Goal: Task Accomplishment & Management: Complete application form

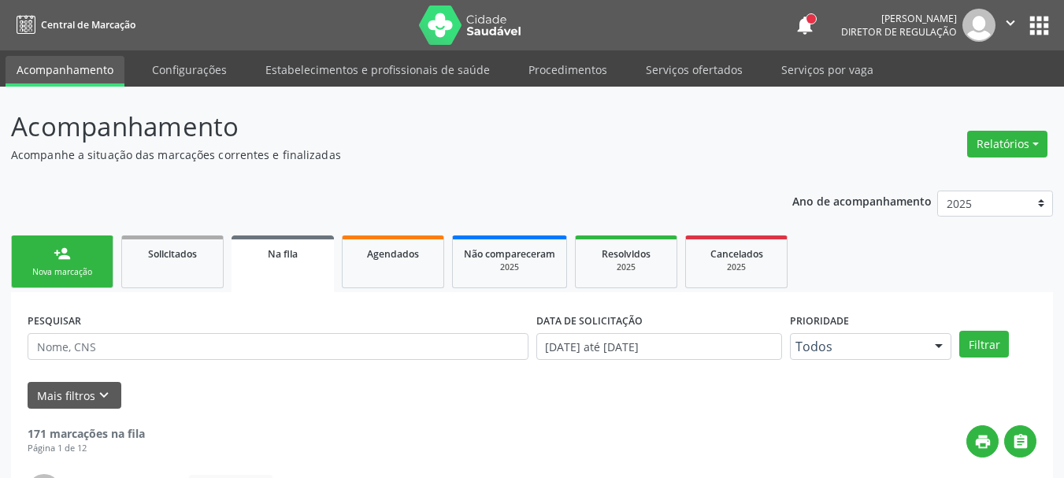
click at [1045, 31] on button "apps" at bounding box center [1039, 26] width 28 height 28
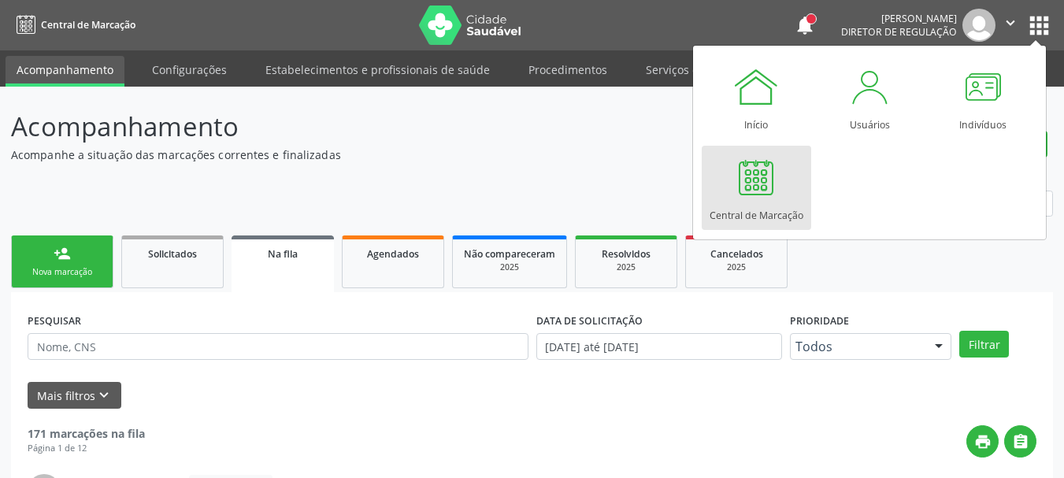
click at [769, 167] on div at bounding box center [755, 177] width 47 height 47
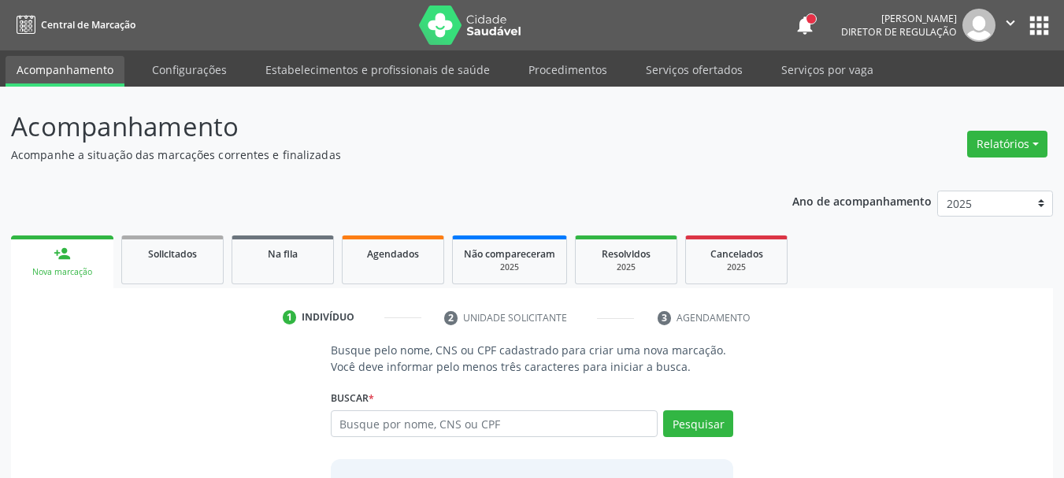
click at [425, 427] on input "text" at bounding box center [495, 423] width 328 height 27
type input "88976360478"
click at [710, 425] on button "Pesquisar" at bounding box center [698, 423] width 70 height 27
type input "88976360478"
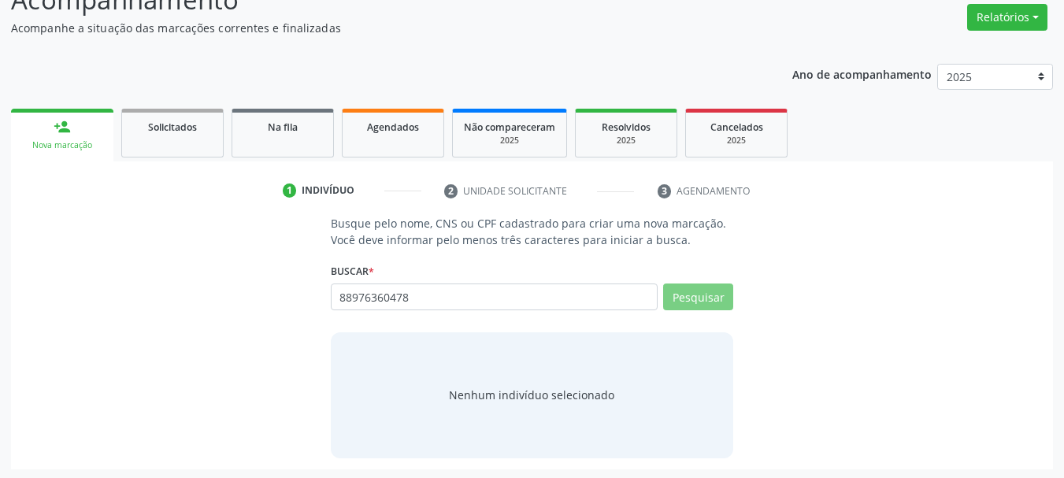
scroll to position [129, 0]
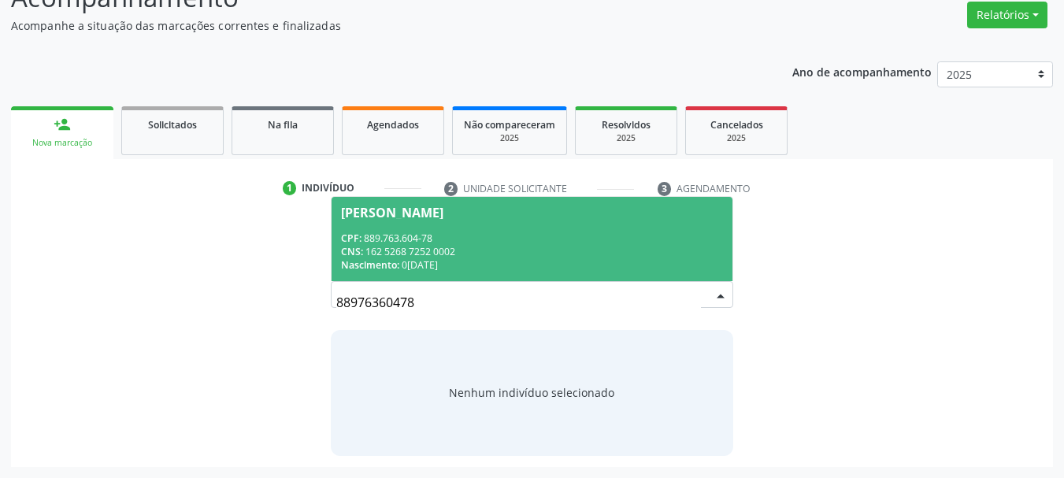
click at [432, 248] on div "CNS: 162 5268 7252 0002" at bounding box center [532, 251] width 383 height 13
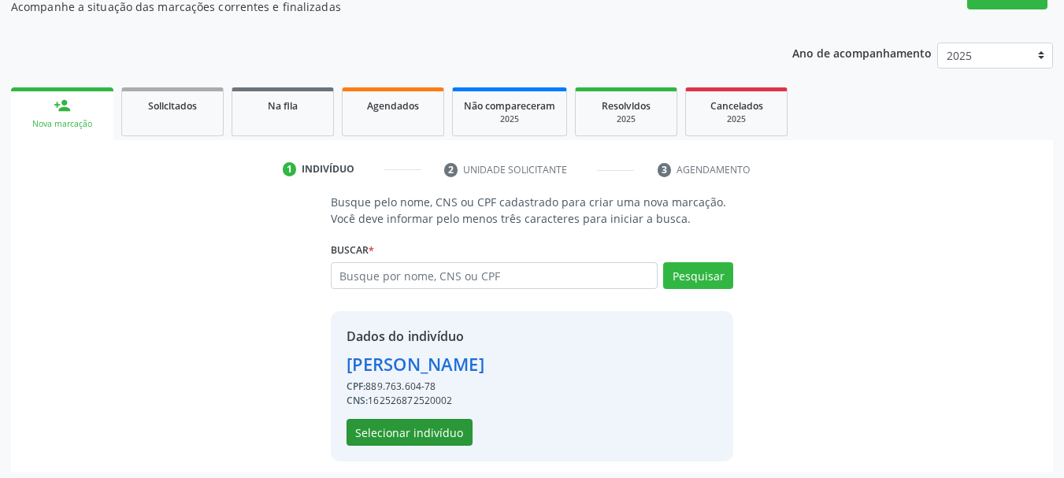
scroll to position [154, 0]
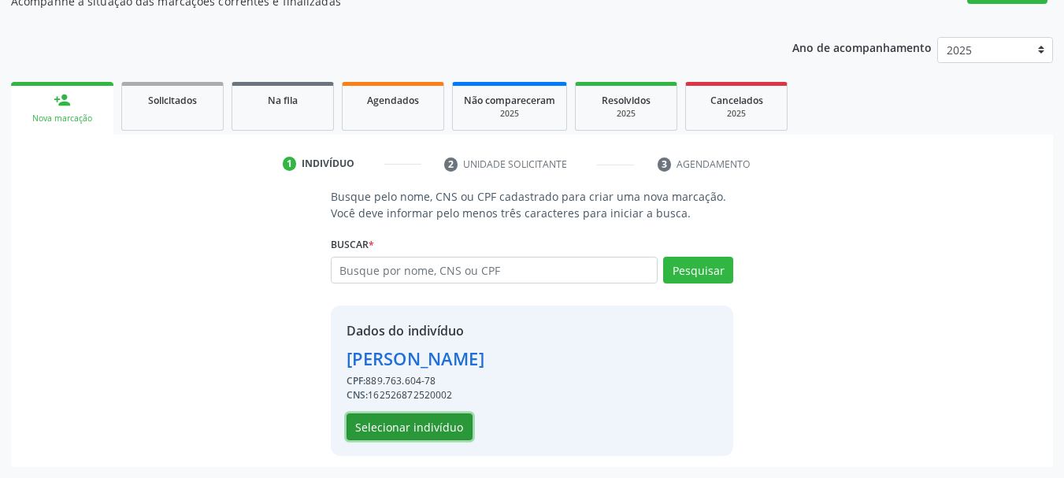
click at [424, 424] on button "Selecionar indivíduo" at bounding box center [409, 426] width 126 height 27
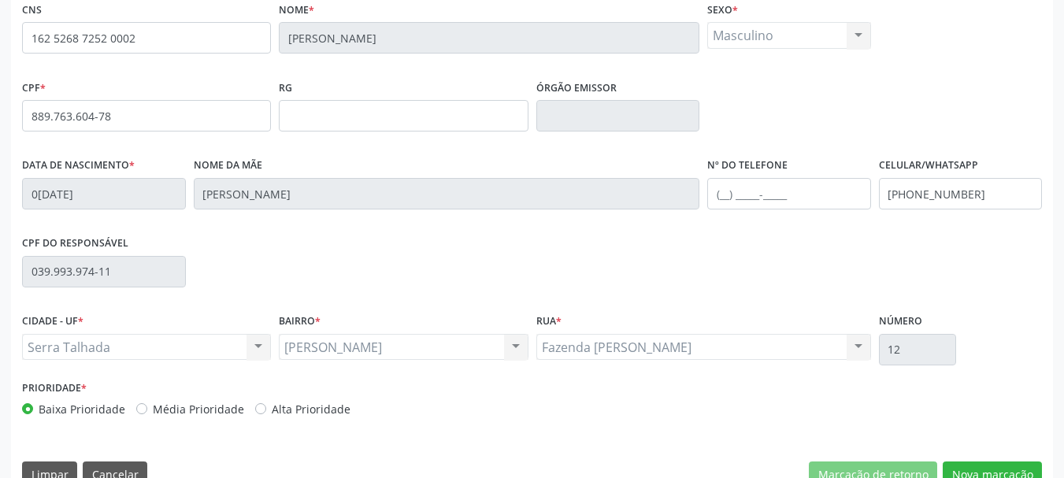
scroll to position [376, 0]
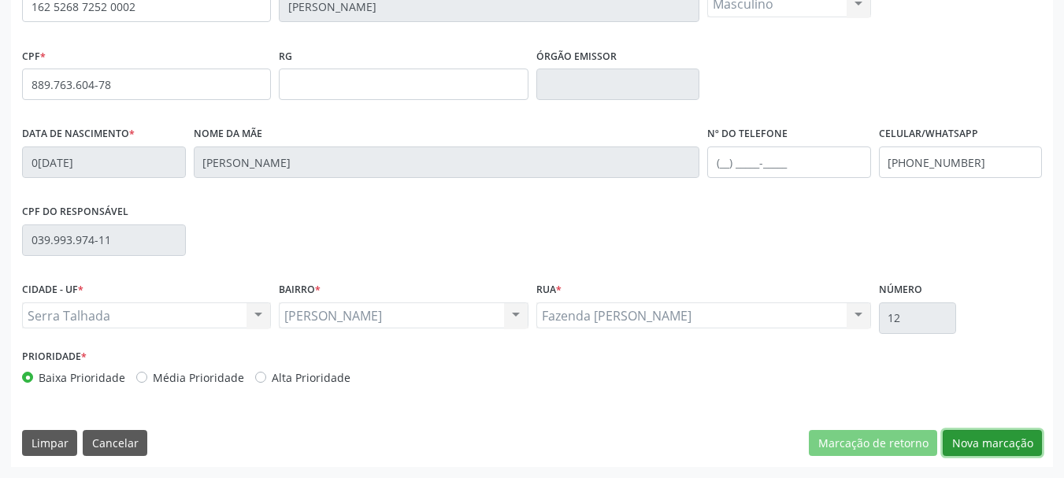
click at [1007, 447] on button "Nova marcação" at bounding box center [992, 443] width 99 height 27
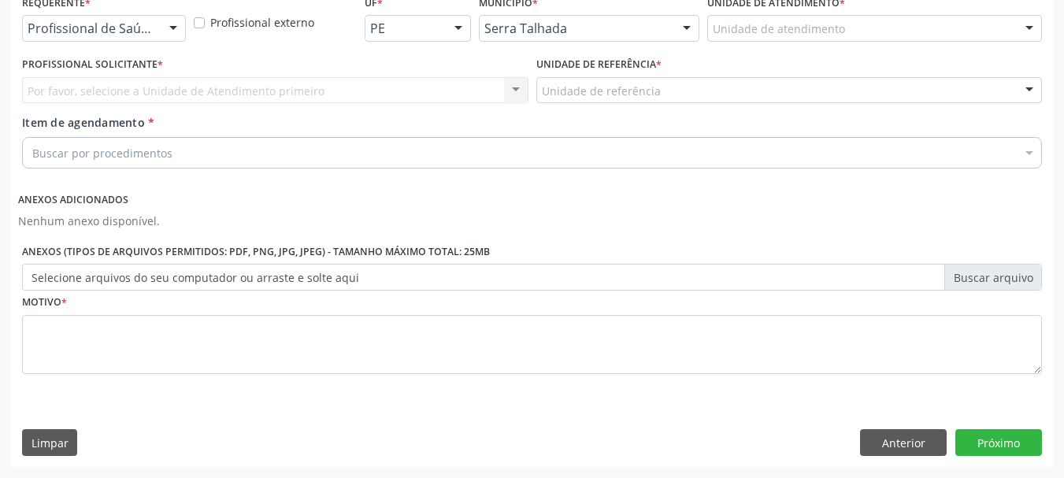
scroll to position [351, 0]
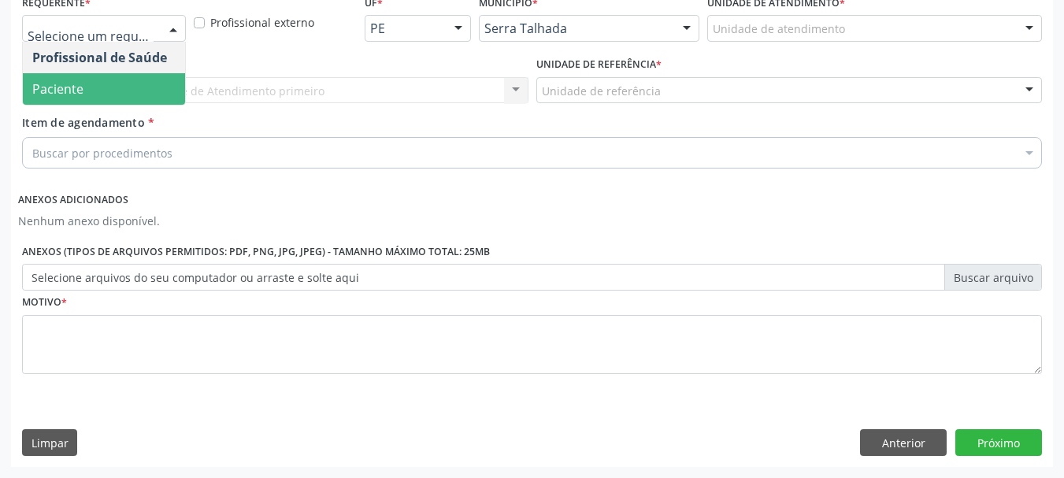
click at [123, 76] on span "Paciente" at bounding box center [104, 88] width 162 height 31
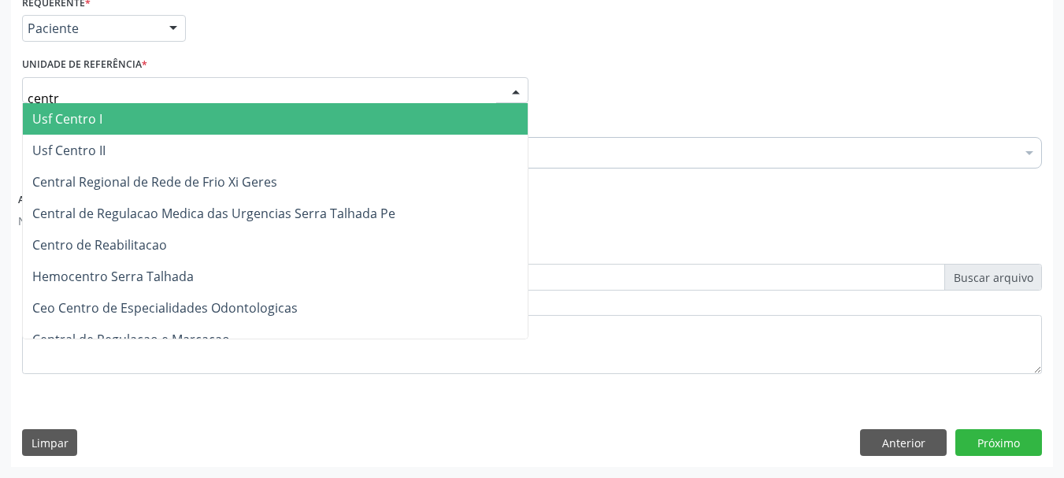
type input "centro"
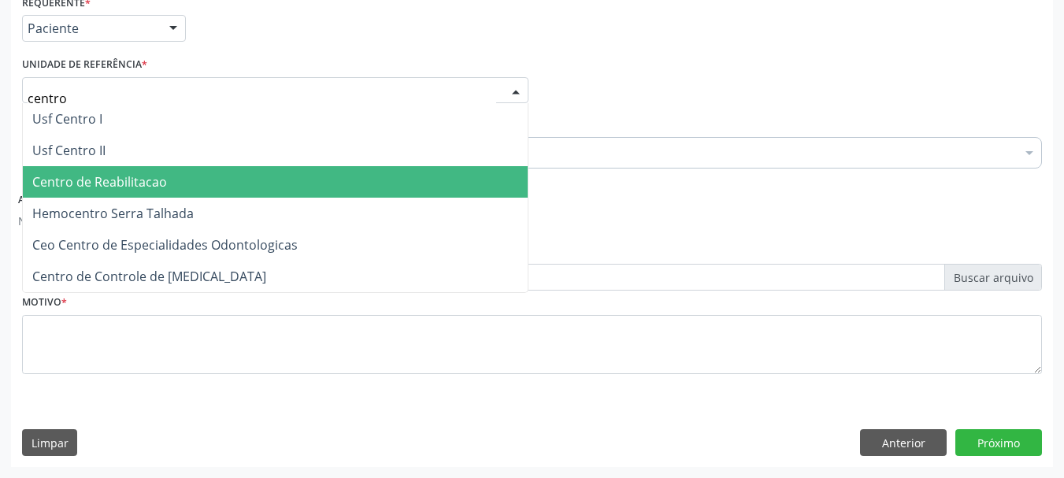
click at [171, 187] on span "Centro de Reabilitacao" at bounding box center [275, 181] width 505 height 31
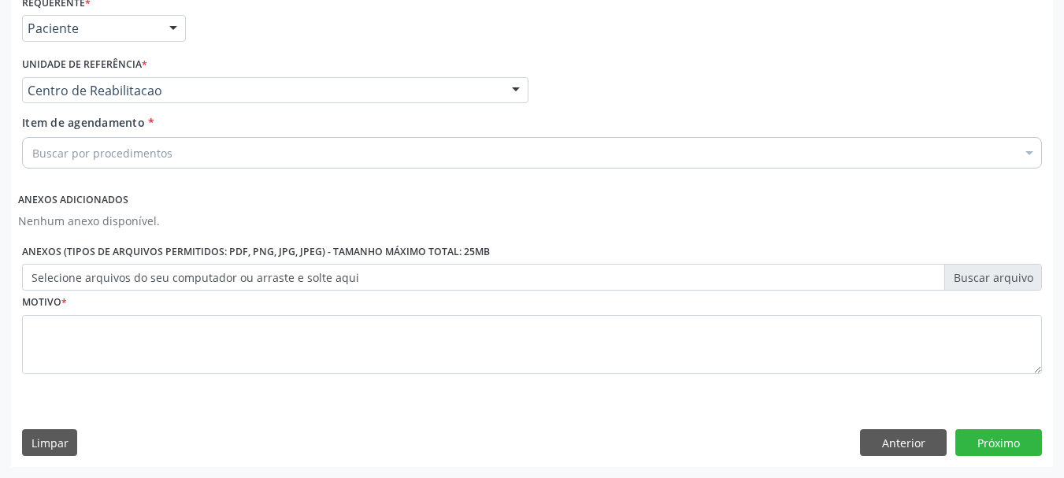
click at [181, 156] on div "Buscar por procedimentos" at bounding box center [532, 152] width 1020 height 31
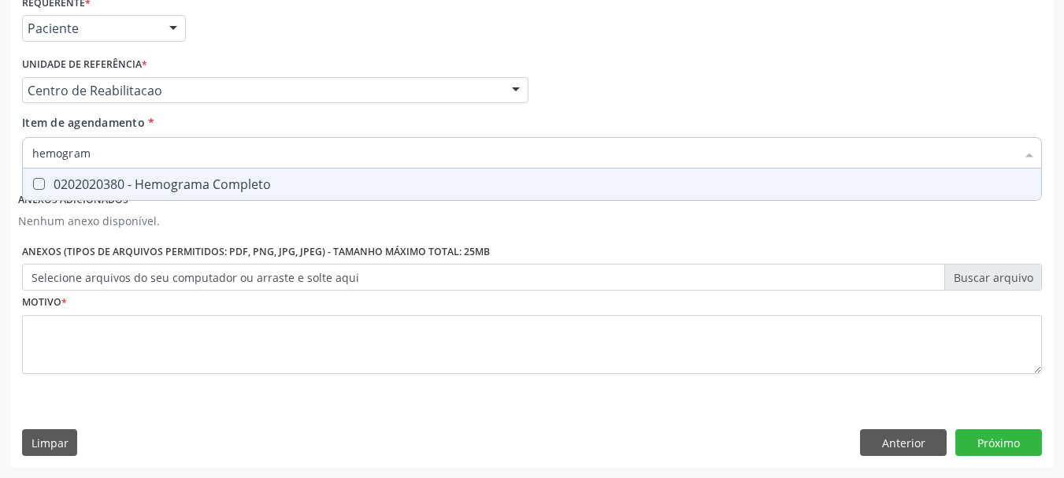
type input "hemograma"
click at [199, 197] on span "0202020380 - Hemograma Completo" at bounding box center [532, 184] width 1018 height 31
checkbox Completo "true"
type input "hemog"
checkbox Completo "false"
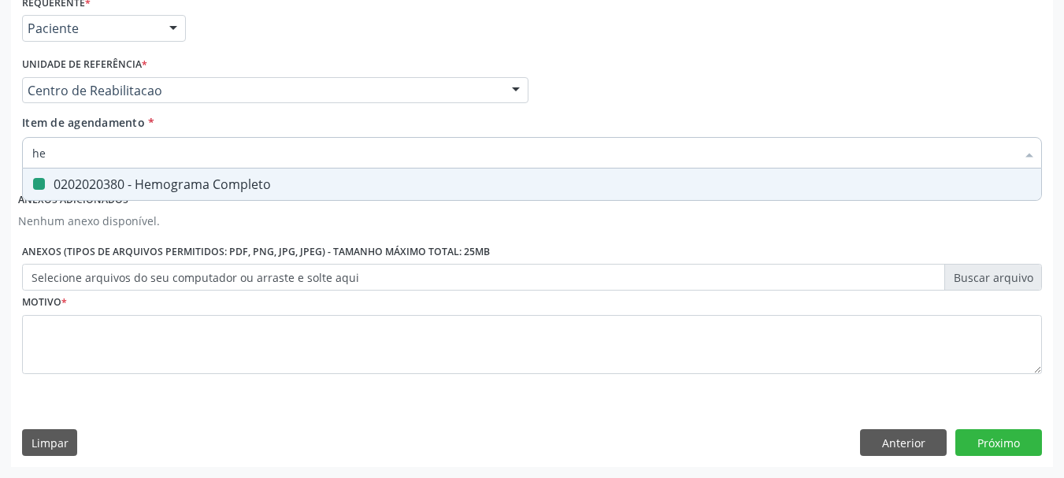
type input "h"
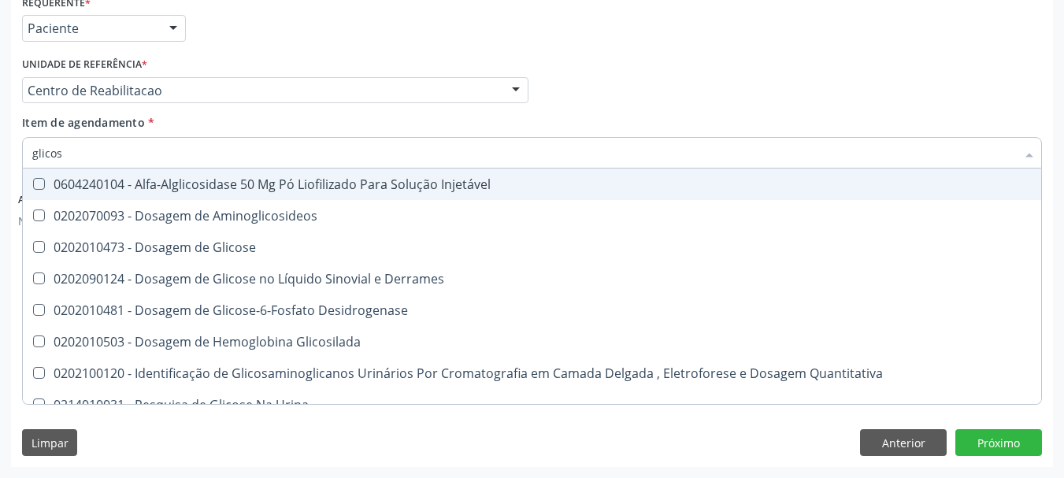
type input "glicose"
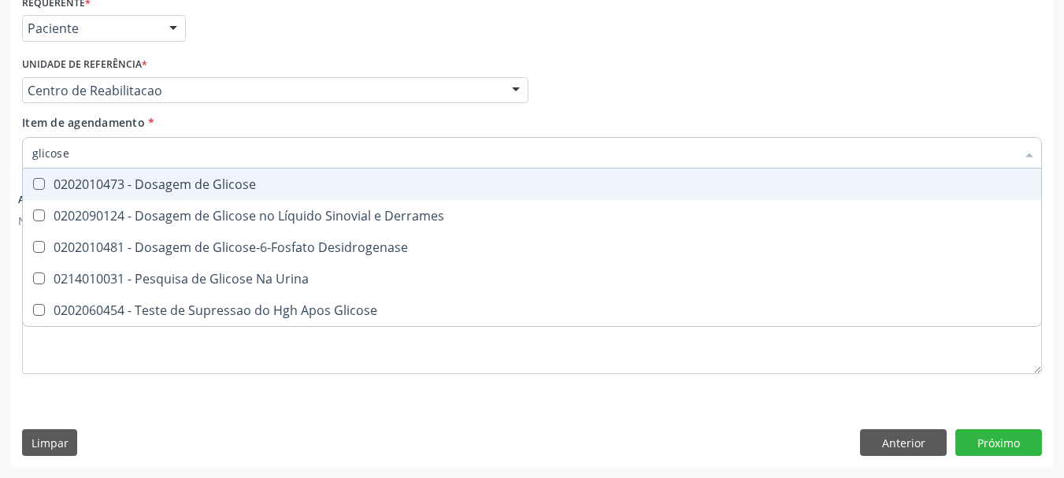
click at [202, 195] on span "0202010473 - Dosagem de Glicose" at bounding box center [532, 184] width 1018 height 31
checkbox Glicose "true"
type input "glicos"
checkbox Glicose "false"
checkbox Desidrogenase "true"
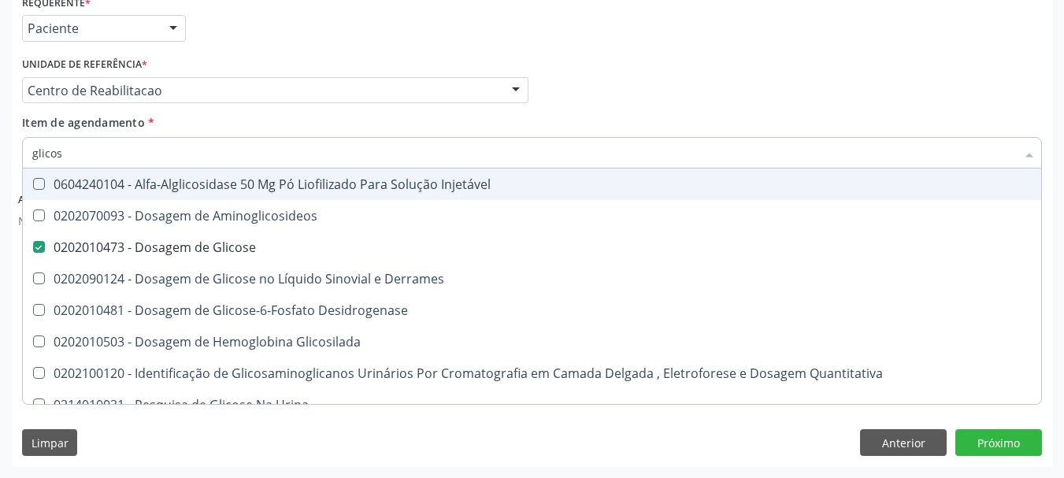
type input "glico"
checkbox Glicose "false"
checkbox Glicosilada "true"
type input "g"
checkbox Glicosilada "false"
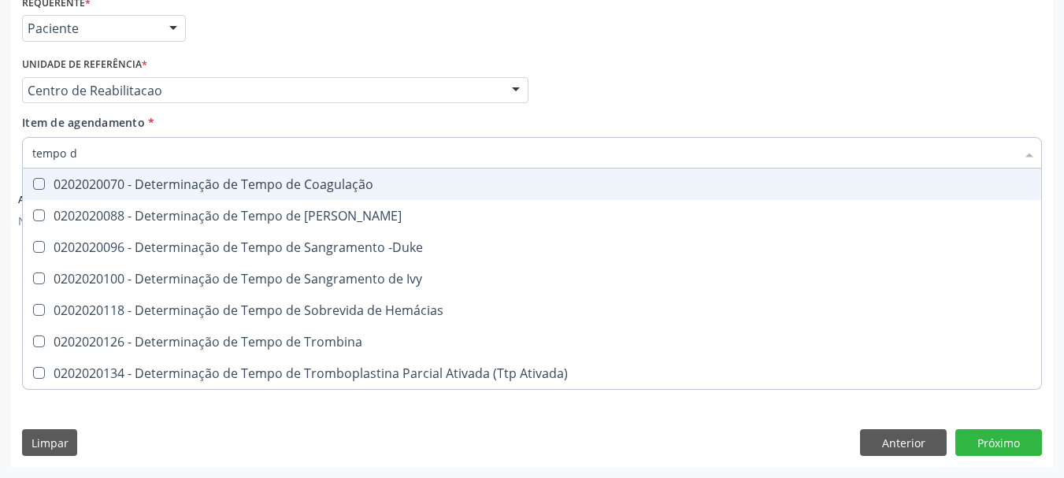
type input "tempo de"
click at [202, 195] on span "0202020070 - Determinação de Tempo de Coagulação" at bounding box center [532, 184] width 1018 height 31
checkbox Coagulação "true"
type input "tempo"
checkbox Coagulação "false"
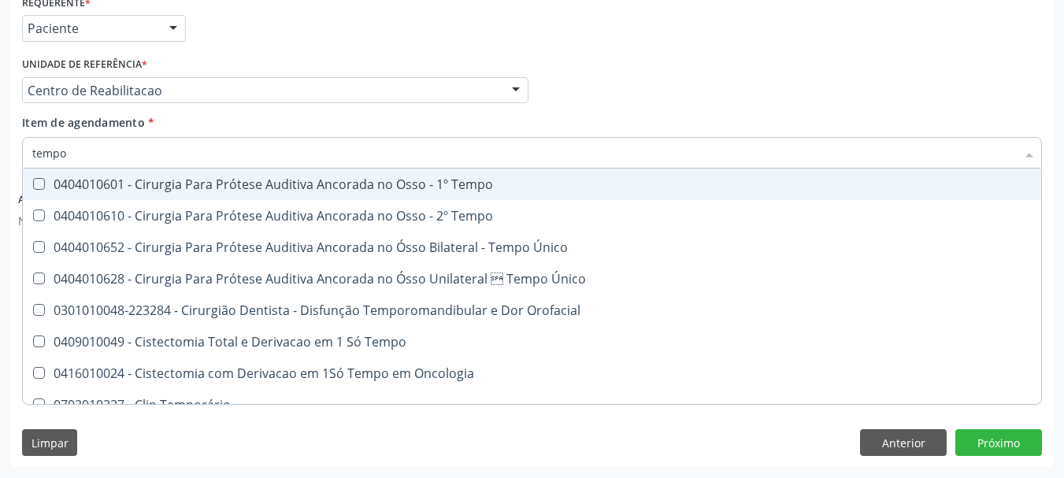
type input "tempo d"
checkbox Tempo "true"
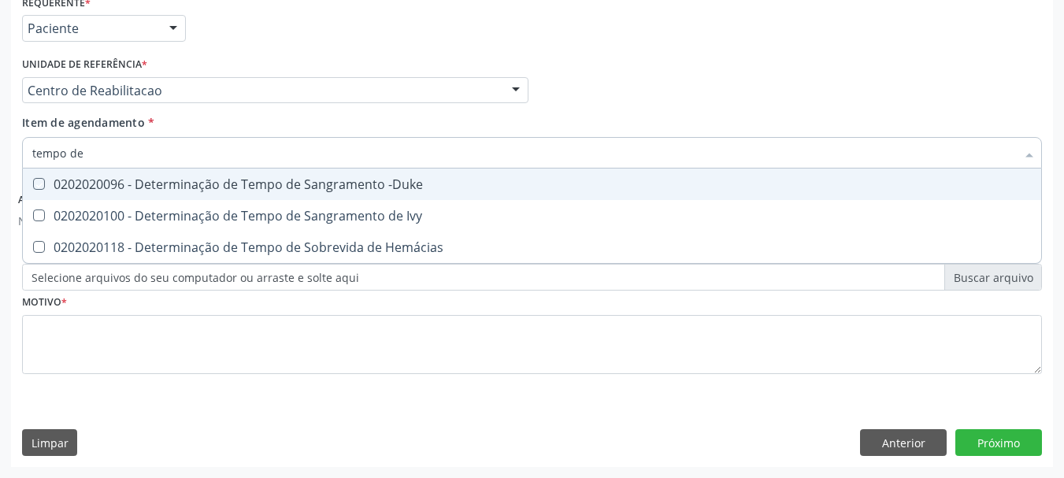
type input "tempo de s"
checkbox -Duke "false"
type input "tempo de san"
click at [202, 195] on span "0202020096 - Determinação de Tempo de Sangramento -Duke" at bounding box center [532, 184] width 1018 height 31
checkbox -Duke "true"
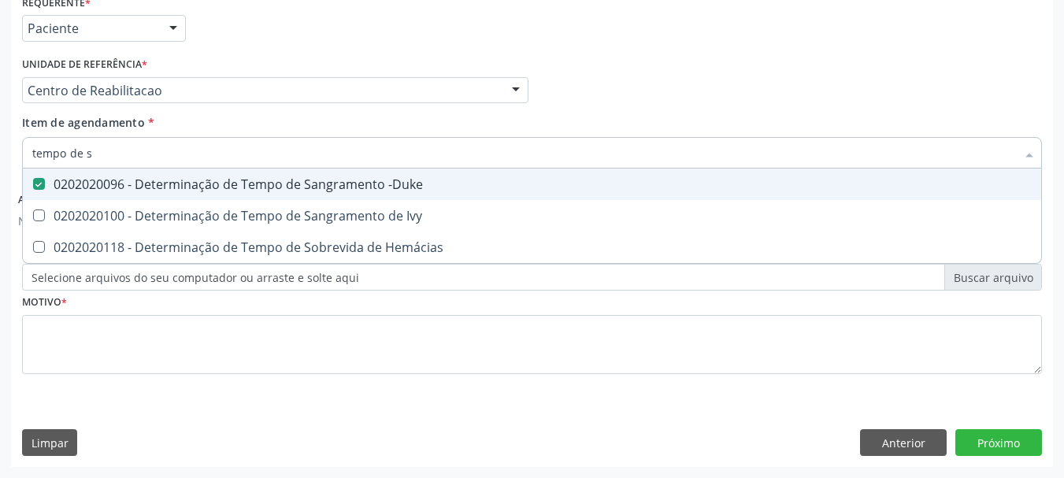
type input "tempo de"
checkbox Hemácias "true"
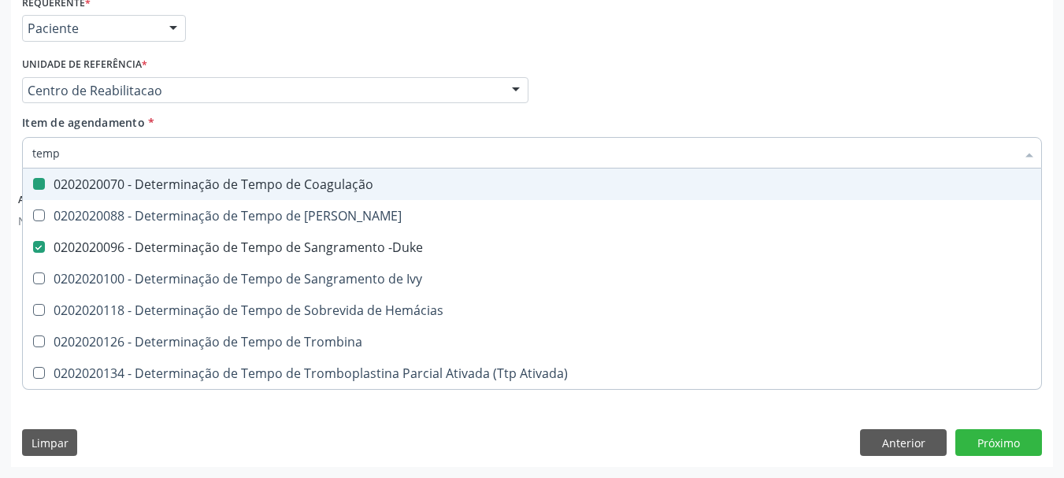
type input "tem"
checkbox Coagulação "false"
checkbox -Duke "false"
type input "t"
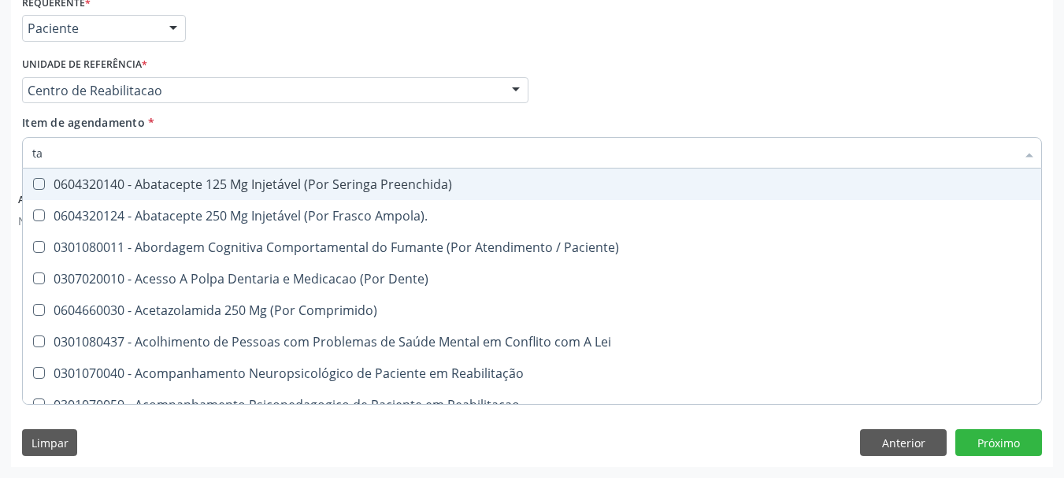
type input "tap"
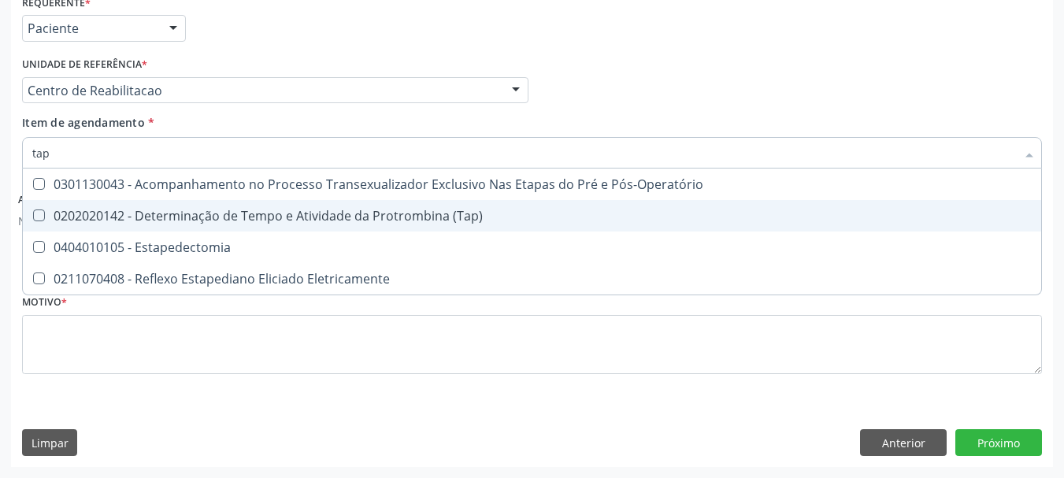
click at [185, 206] on span "0202020142 - Determinação de Tempo e Atividade da Protrombina (Tap)" at bounding box center [532, 215] width 1018 height 31
checkbox \(Tap\) "true"
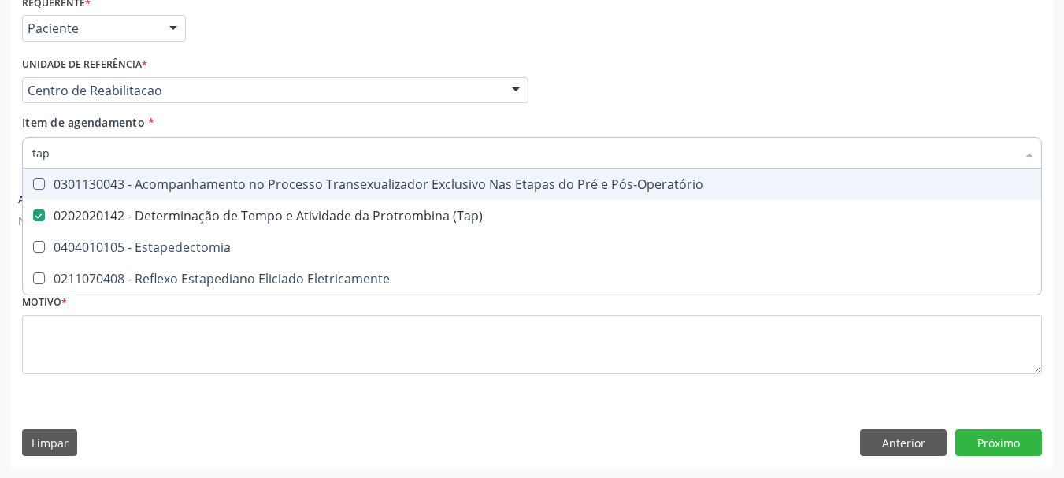
drag, startPoint x: 765, startPoint y: 97, endPoint x: 206, endPoint y: 343, distance: 611.4
click at [762, 102] on div "Profissional Solicitante Por favor, selecione a Unidade de Atendimento primeiro…" at bounding box center [532, 83] width 1028 height 61
checkbox Estapedectomia "true"
checkbox Eletricamente "true"
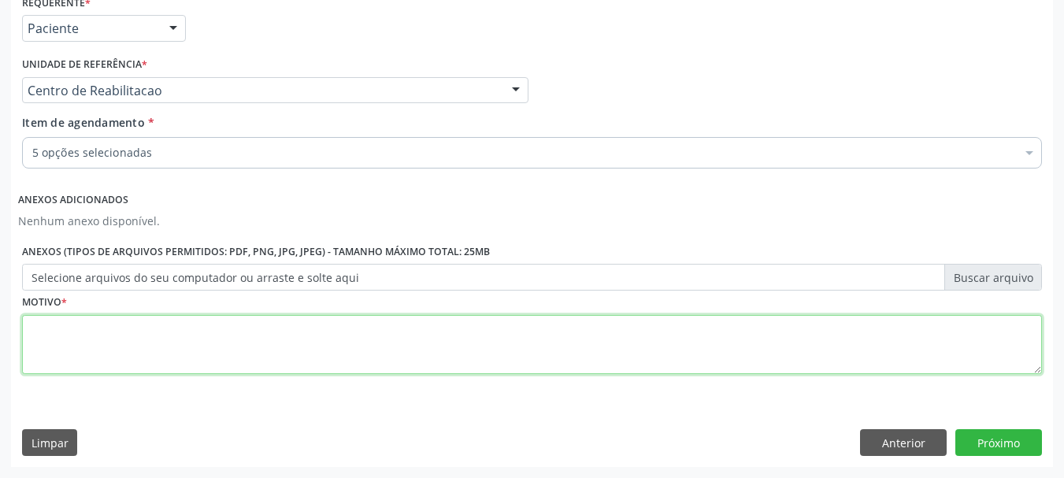
click at [114, 363] on textarea at bounding box center [532, 345] width 1020 height 60
type textarea "...."
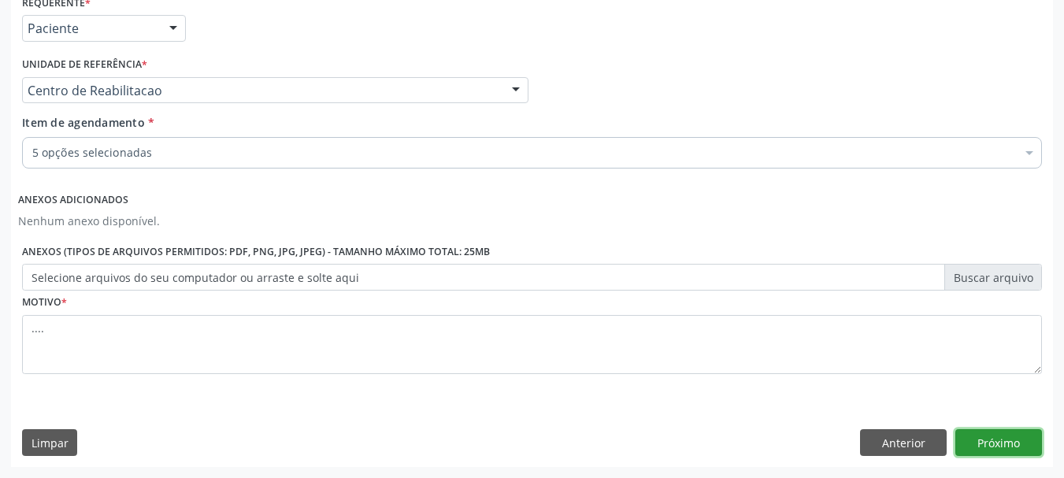
click at [1021, 435] on button "Próximo" at bounding box center [998, 442] width 87 height 27
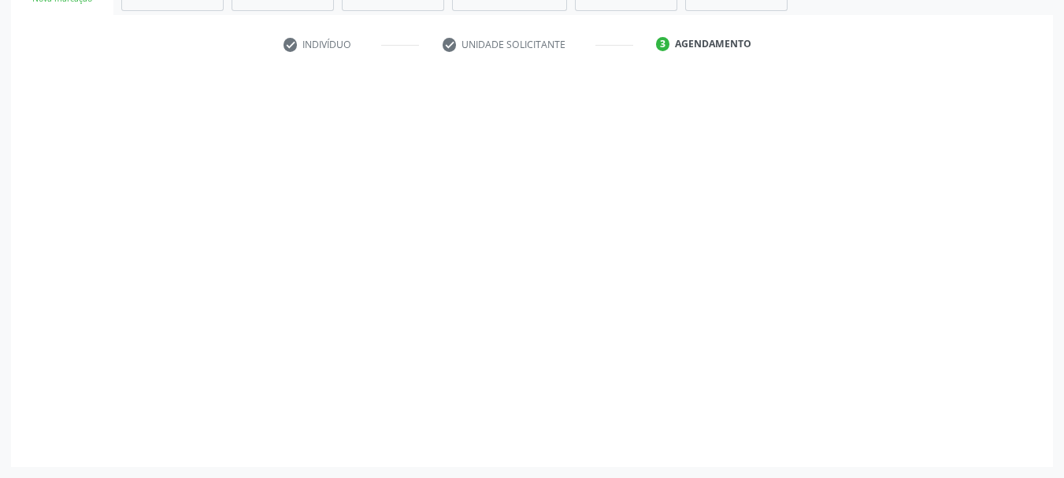
scroll to position [273, 0]
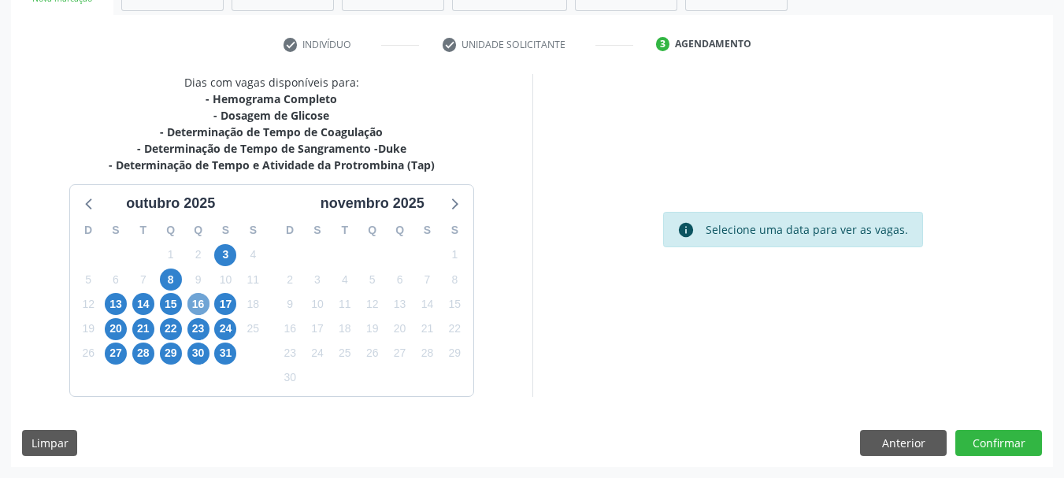
click at [191, 304] on span "16" at bounding box center [198, 304] width 22 height 22
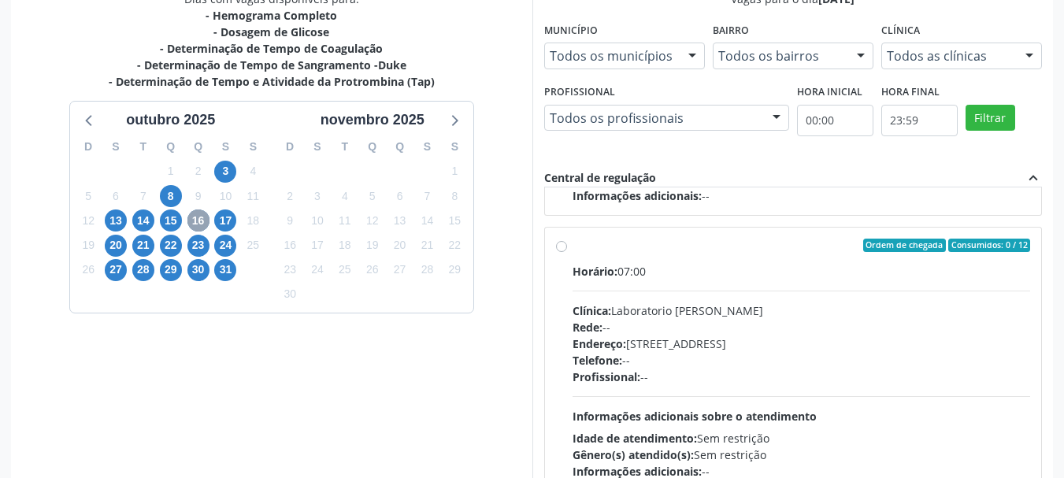
scroll to position [463, 0]
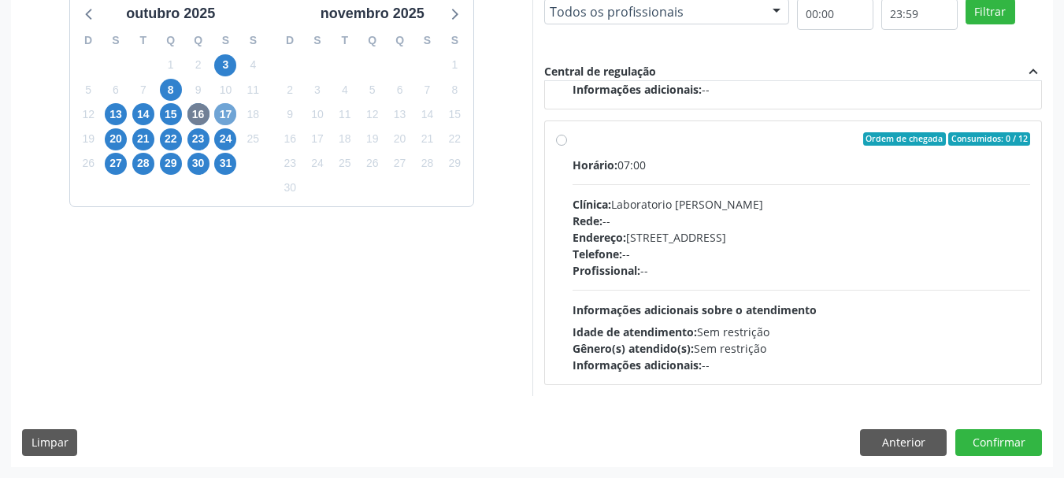
click at [217, 113] on span "17" at bounding box center [225, 114] width 22 height 22
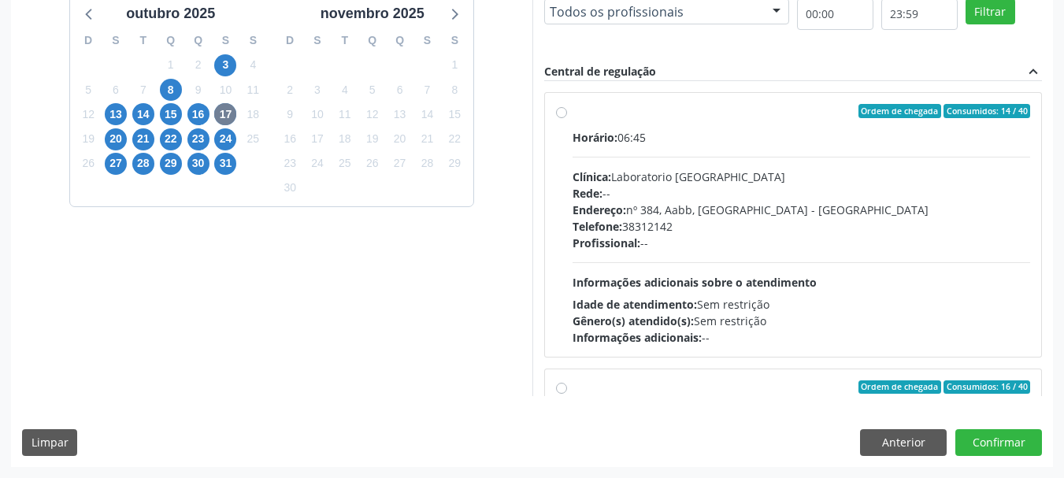
drag, startPoint x: 559, startPoint y: 114, endPoint x: 656, endPoint y: 178, distance: 116.0
click at [573, 115] on label "Ordem de chegada Consumidos: 14 / 40 Horário: 06:45 Clínica: Laboratorio Sao Fr…" at bounding box center [802, 225] width 458 height 242
click at [558, 115] on input "Ordem de chegada Consumidos: 14 / 40 Horário: 06:45 Clínica: Laboratorio Sao Fr…" at bounding box center [561, 111] width 11 height 14
radio input "true"
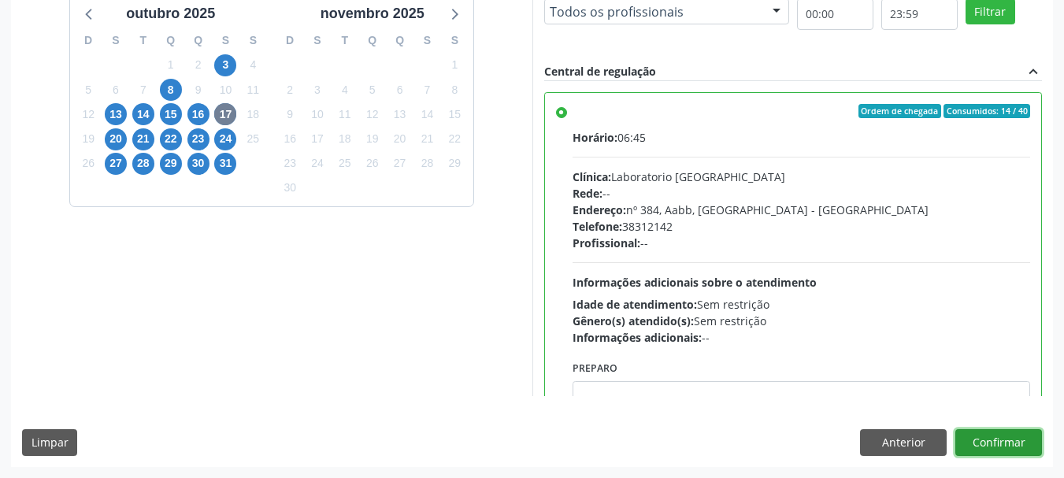
drag, startPoint x: 1029, startPoint y: 445, endPoint x: 913, endPoint y: 409, distance: 121.8
click at [1025, 444] on button "Confirmar" at bounding box center [998, 442] width 87 height 27
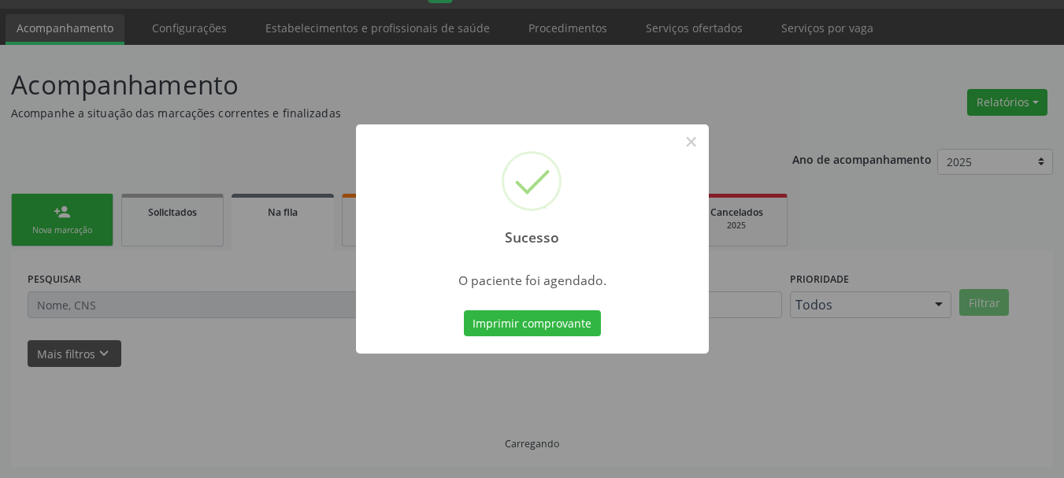
scroll to position [42, 0]
click at [518, 328] on button "Imprimir comprovante" at bounding box center [532, 323] width 137 height 27
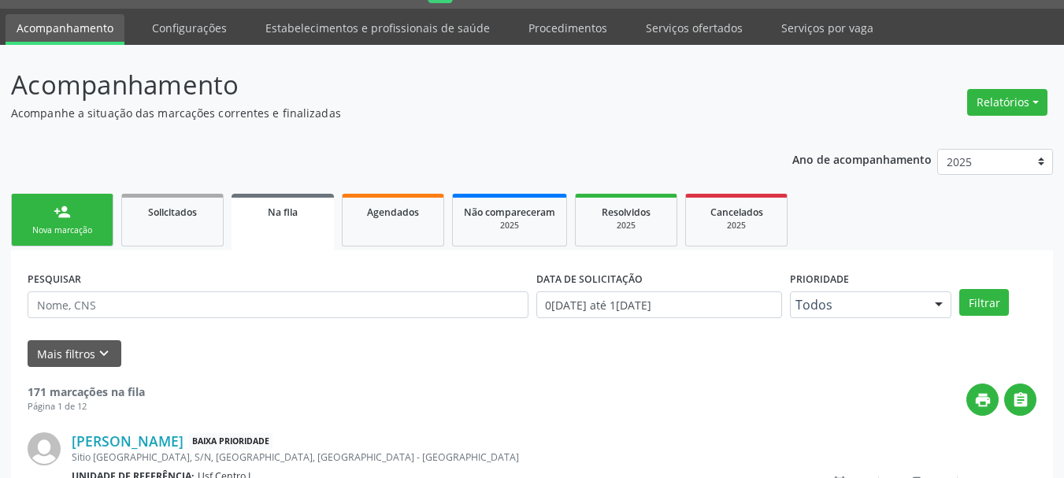
scroll to position [0, 0]
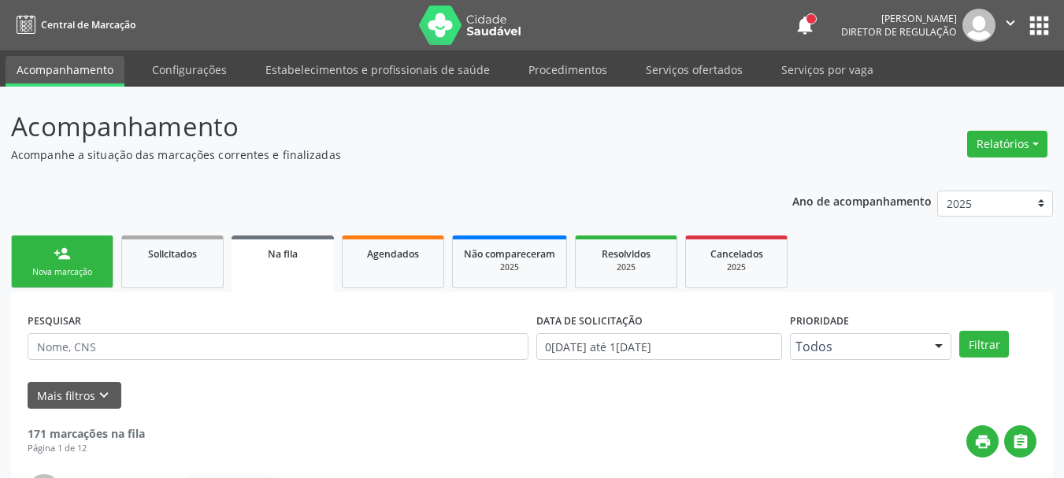
click at [1025, 25] on button "" at bounding box center [1010, 25] width 30 height 33
click at [820, 120] on header "Acompanhamento Acompanhe a situação das marcações correntes e finalizadas Relat…" at bounding box center [532, 135] width 1042 height 56
click at [1009, 17] on icon "" at bounding box center [1010, 22] width 17 height 17
drag, startPoint x: 869, startPoint y: 128, endPoint x: 995, endPoint y: 80, distance: 135.6
click at [870, 125] on header "Acompanhamento Acompanhe a situação das marcações correntes e finalizadas Relat…" at bounding box center [532, 135] width 1042 height 56
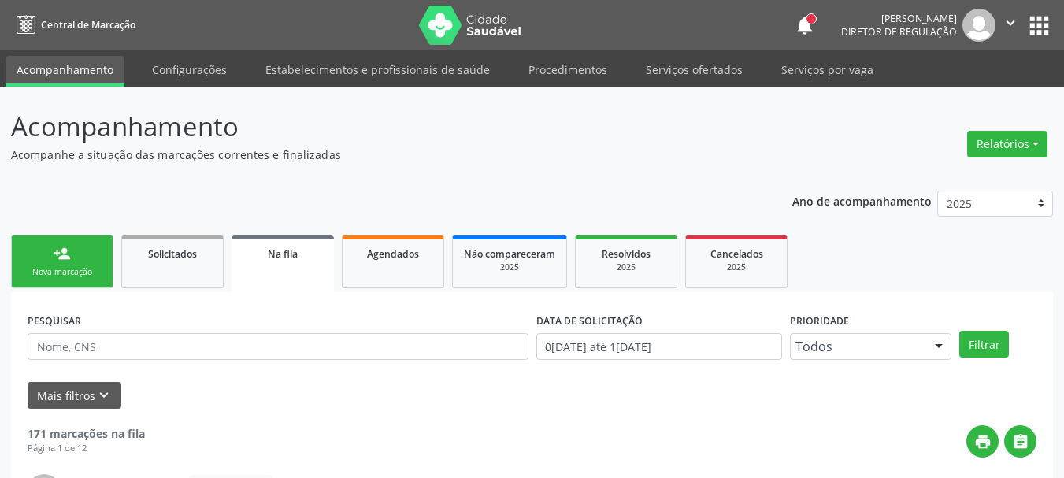
click at [1048, 25] on button "apps" at bounding box center [1039, 26] width 28 height 28
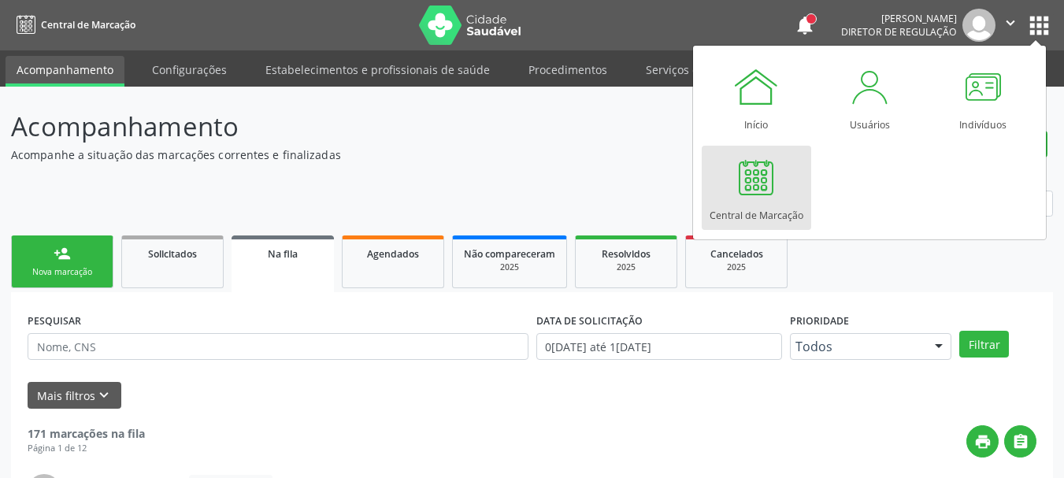
click at [731, 202] on div "Central de Marcação" at bounding box center [757, 211] width 94 height 21
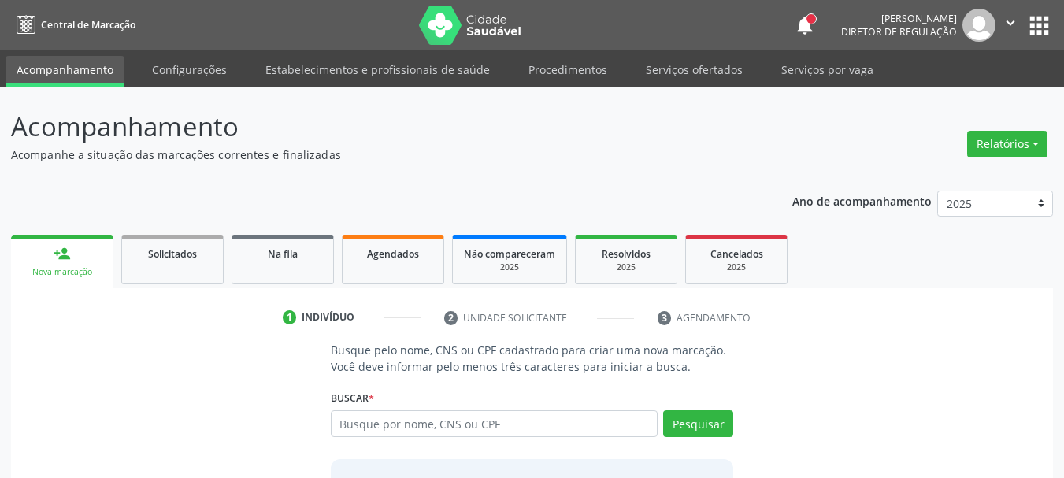
click at [508, 422] on input "text" at bounding box center [495, 423] width 328 height 27
type input "898003732827498"
click at [691, 427] on button "Pesquisar" at bounding box center [698, 423] width 70 height 27
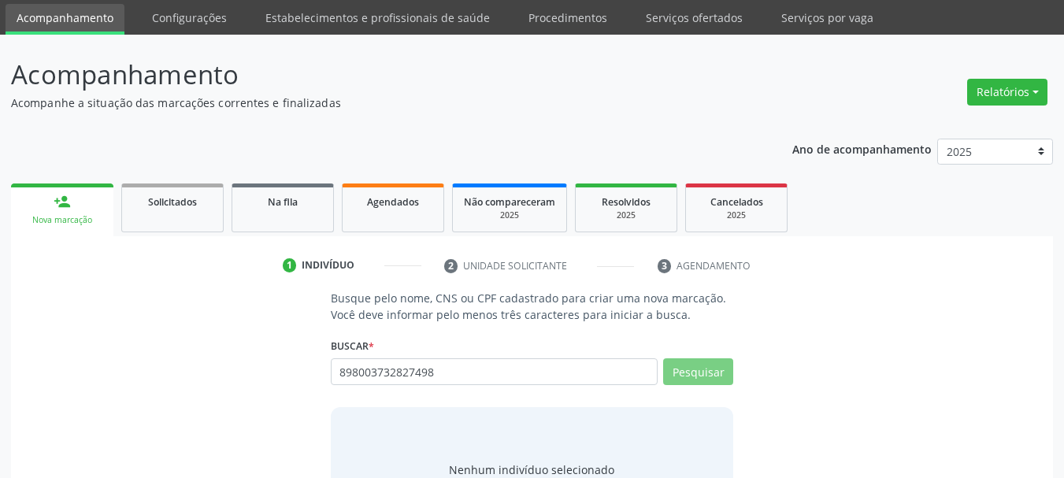
scroll to position [129, 0]
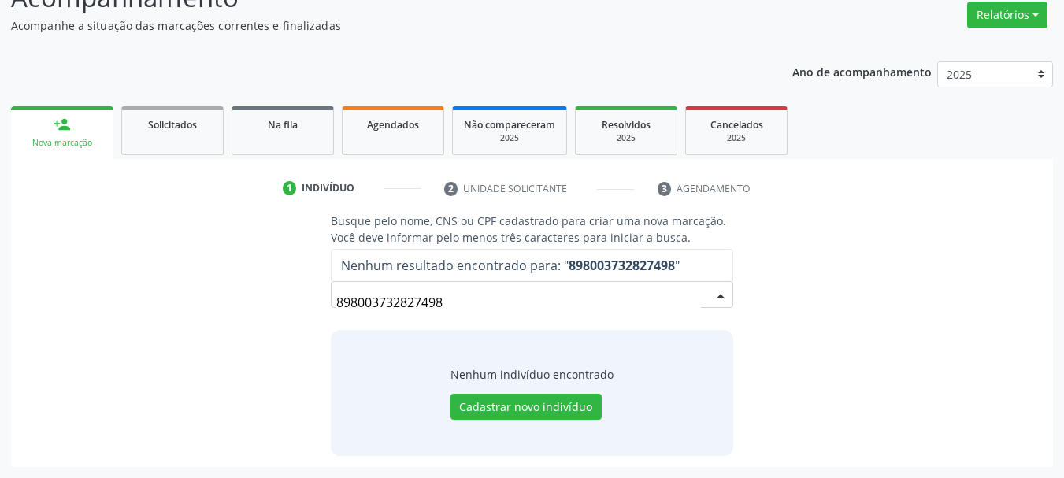
drag, startPoint x: 476, startPoint y: 310, endPoint x: 261, endPoint y: 348, distance: 219.1
click at [261, 348] on div "Busque pelo nome, CNS ou CPF cadastrado para criar uma nova marcação. Você deve…" at bounding box center [532, 334] width 1020 height 243
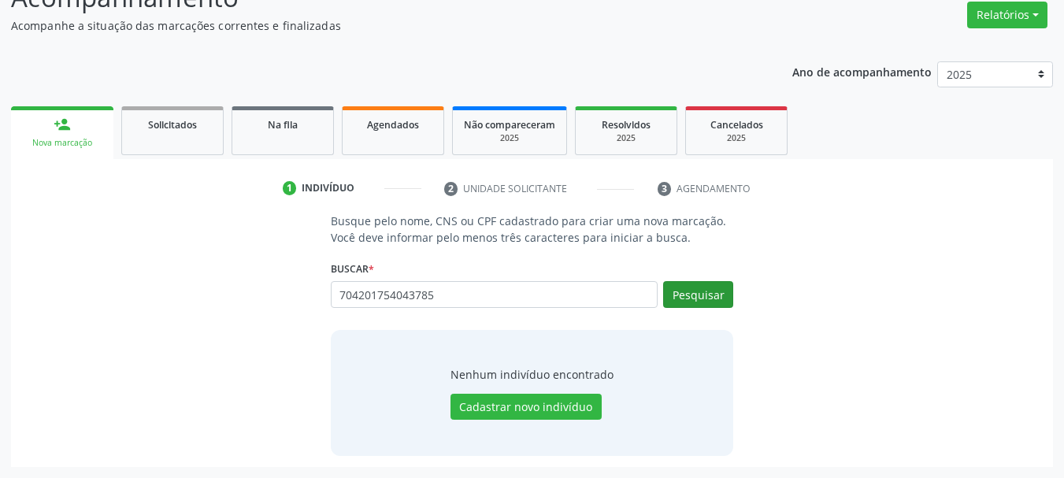
type input "704201754043785"
click at [688, 294] on button "Pesquisar" at bounding box center [698, 294] width 70 height 27
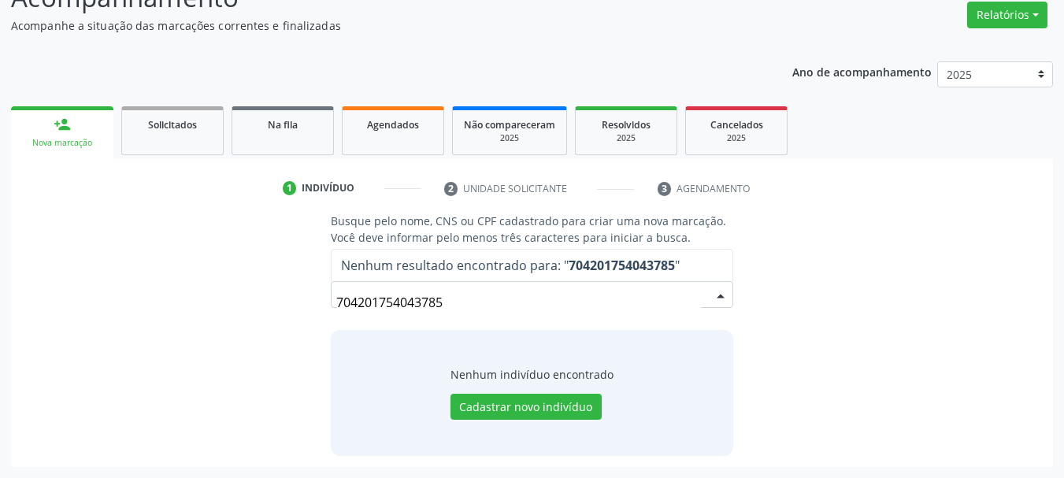
drag, startPoint x: 486, startPoint y: 303, endPoint x: 250, endPoint y: 319, distance: 236.0
click at [250, 319] on div "Busque pelo nome, CNS ou CPF cadastrado para criar uma nova marcação. Você deve…" at bounding box center [532, 334] width 1020 height 243
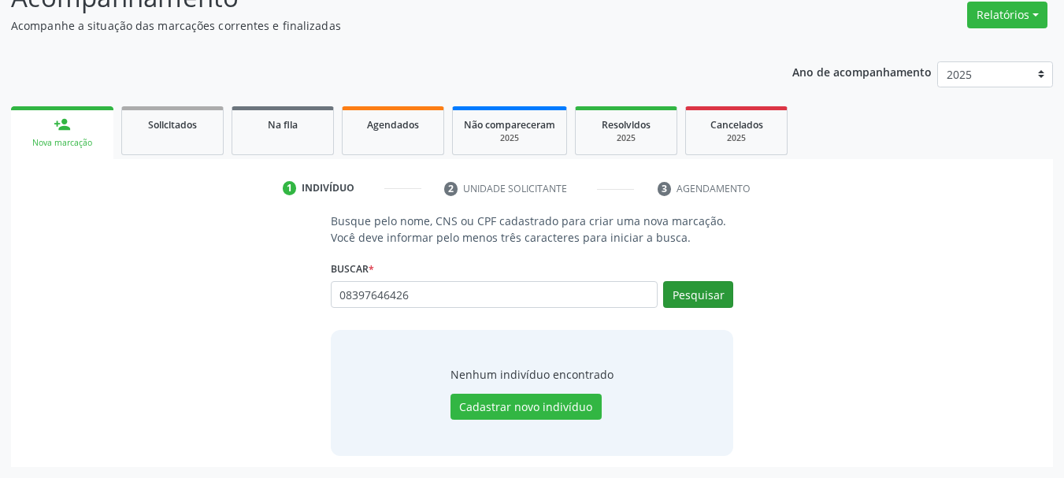
type input "08397646426"
click at [694, 286] on button "Pesquisar" at bounding box center [698, 294] width 70 height 27
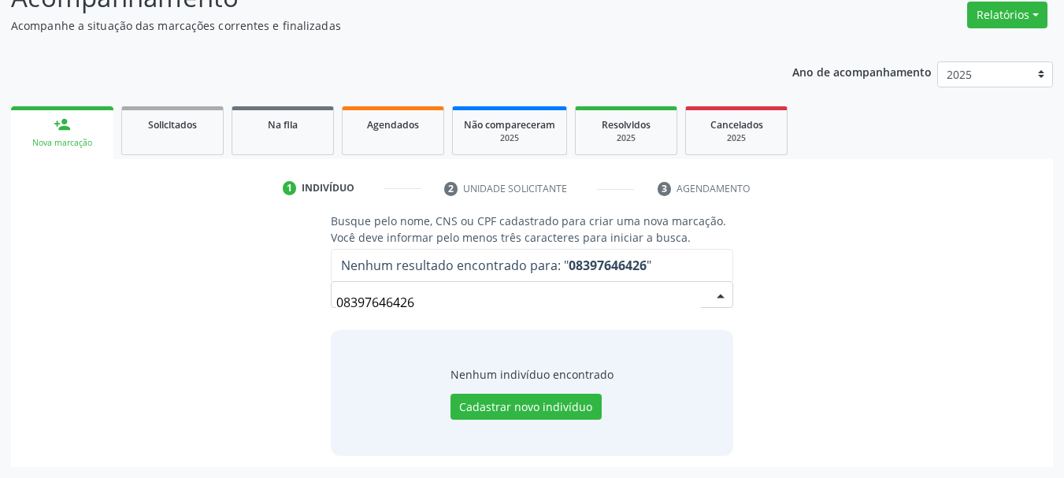
drag, startPoint x: 322, startPoint y: 300, endPoint x: 238, endPoint y: 298, distance: 84.3
click at [238, 298] on div "Busque pelo nome, CNS ou CPF cadastrado para criar uma nova marcação. Você deve…" at bounding box center [532, 334] width 1020 height 243
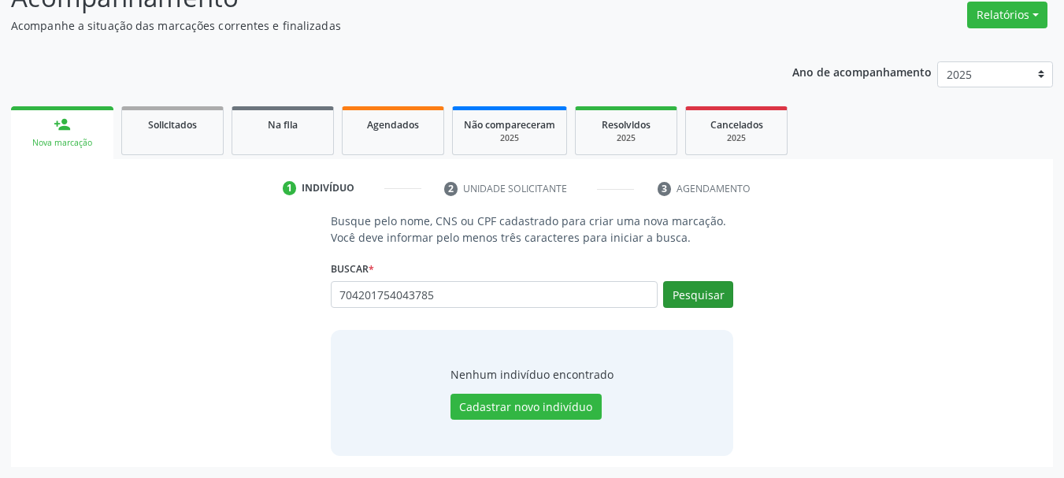
type input "704201754043785"
click at [690, 291] on button "Pesquisar" at bounding box center [698, 294] width 70 height 27
type input "704201754043785"
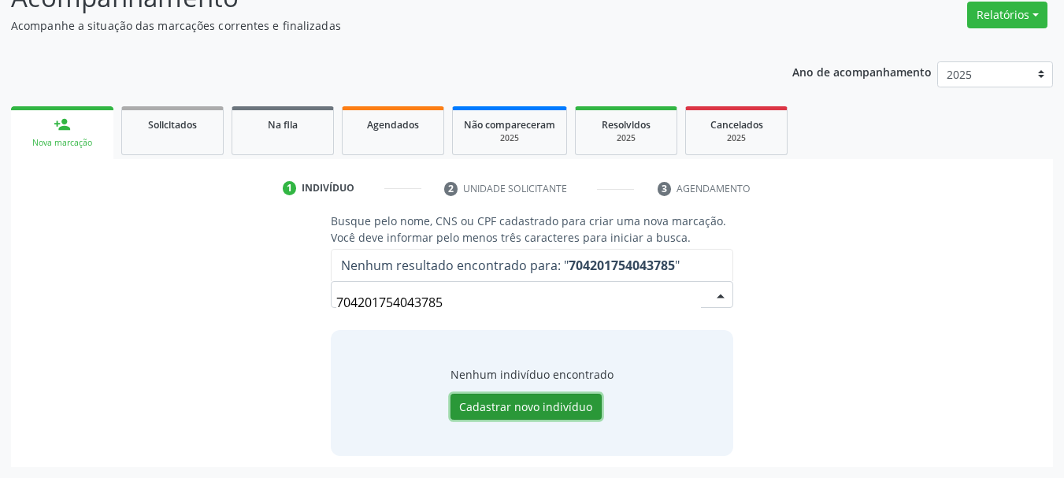
click at [565, 410] on button "Cadastrar novo indivíduo" at bounding box center [525, 407] width 151 height 27
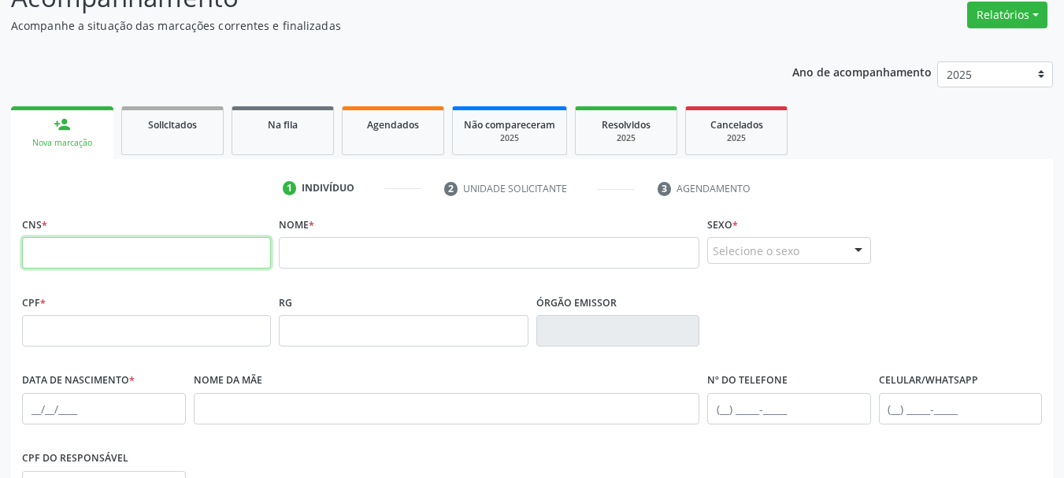
click at [166, 259] on input "text" at bounding box center [146, 252] width 249 height 31
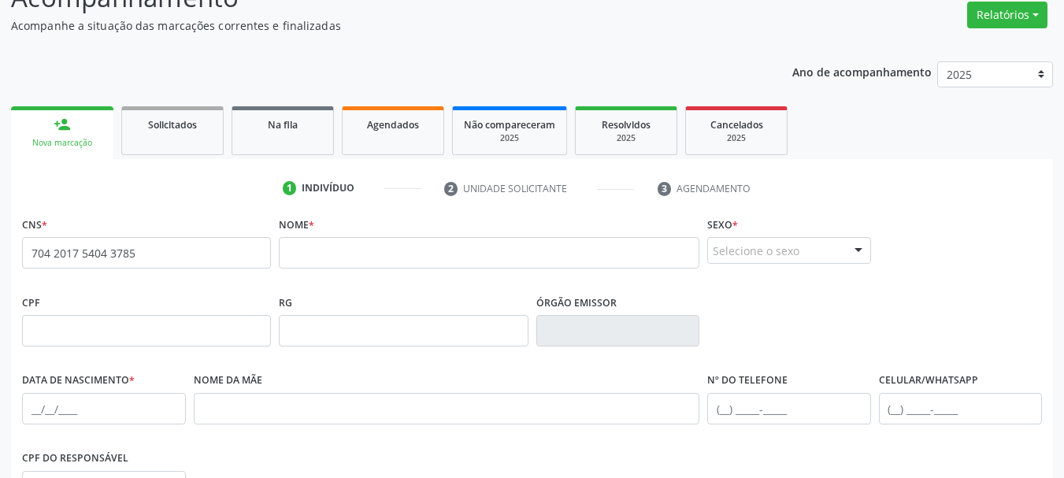
type input "704 2017 5404 3785"
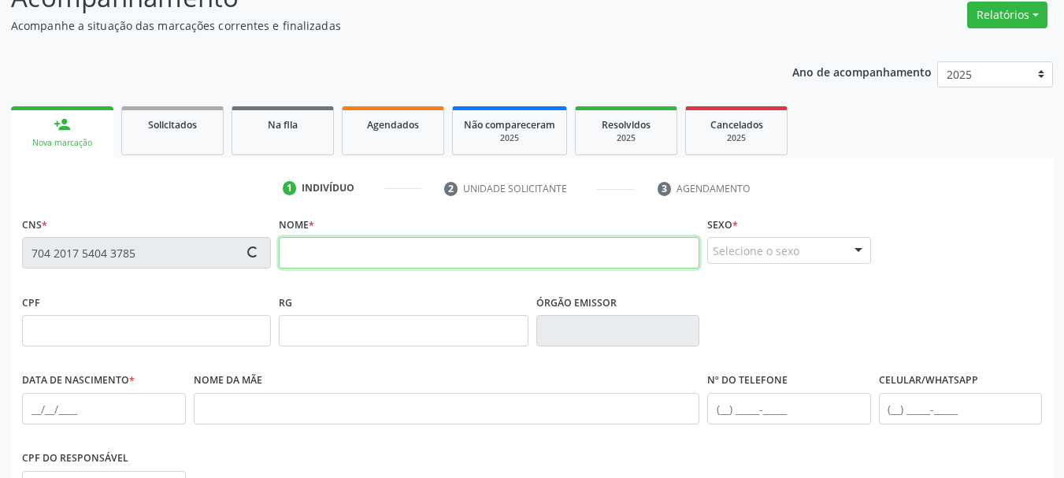
click at [396, 250] on input "text" at bounding box center [489, 252] width 421 height 31
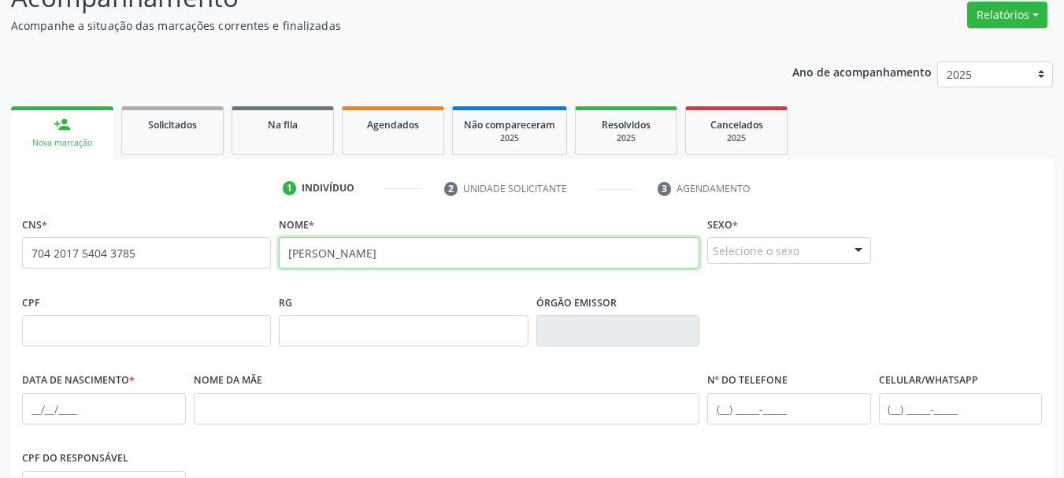
type input "maria do socorro oliveira pereira"
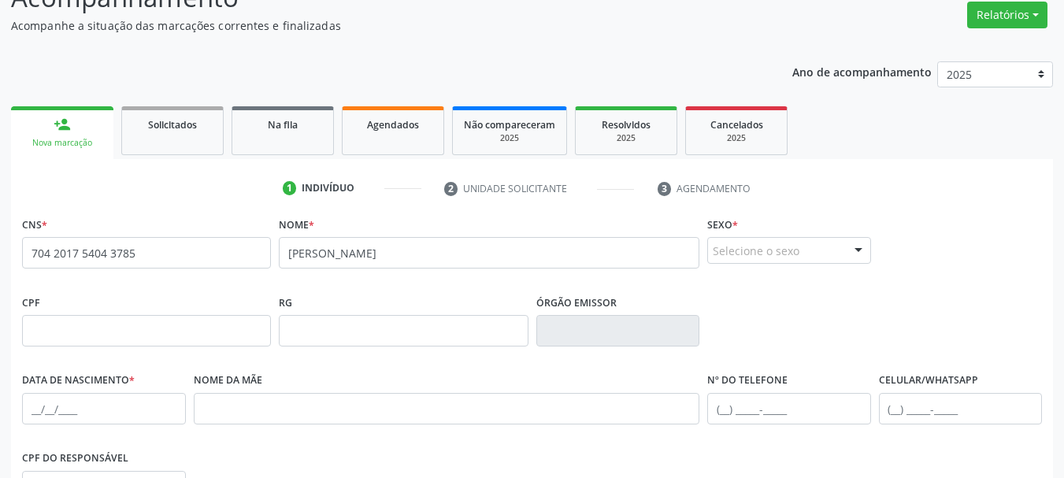
click at [782, 249] on div "Selecione o sexo" at bounding box center [789, 250] width 164 height 27
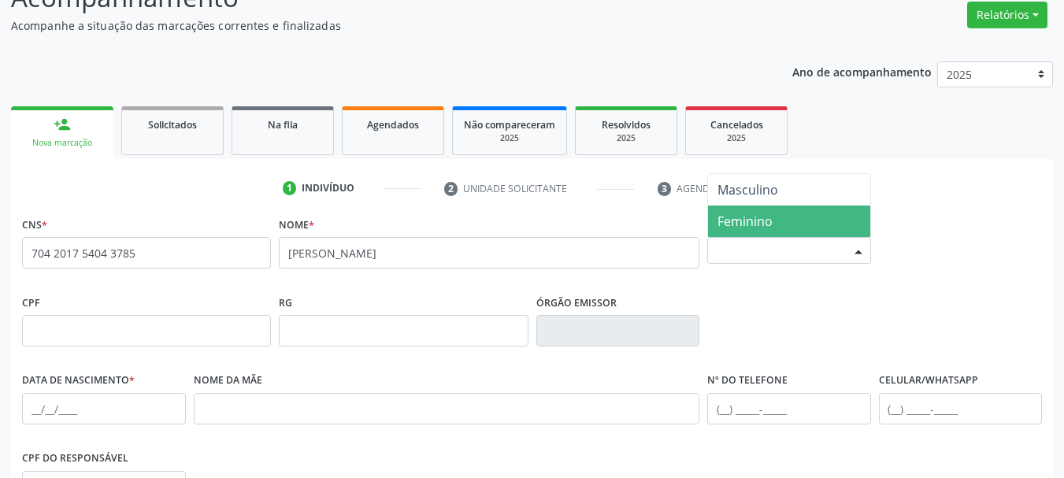
click at [759, 235] on span "Feminino" at bounding box center [789, 221] width 162 height 31
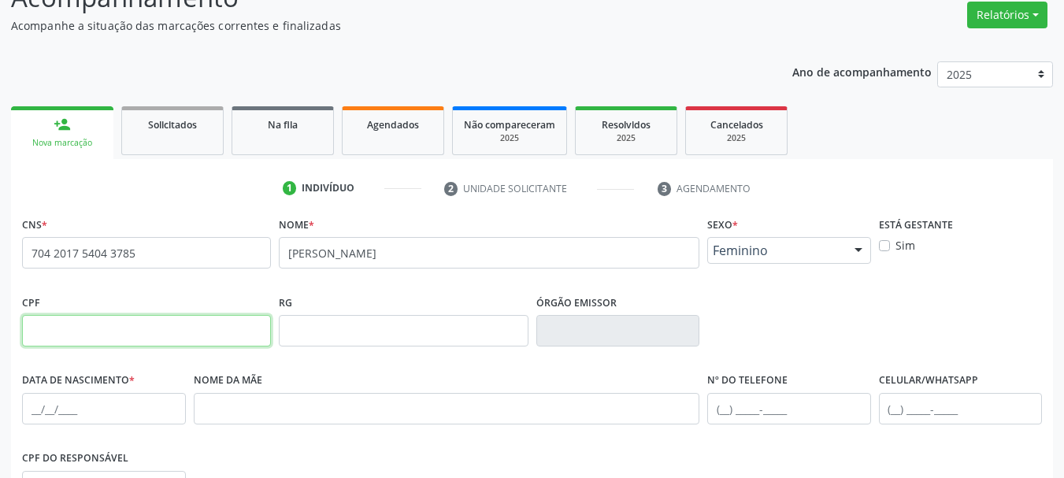
click at [81, 328] on input "text" at bounding box center [146, 330] width 249 height 31
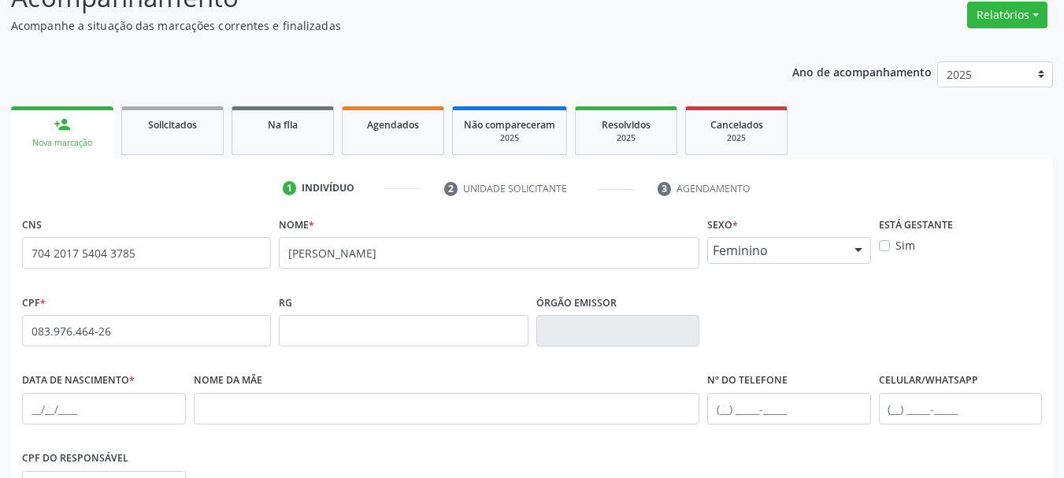
type input "083.976.464-26"
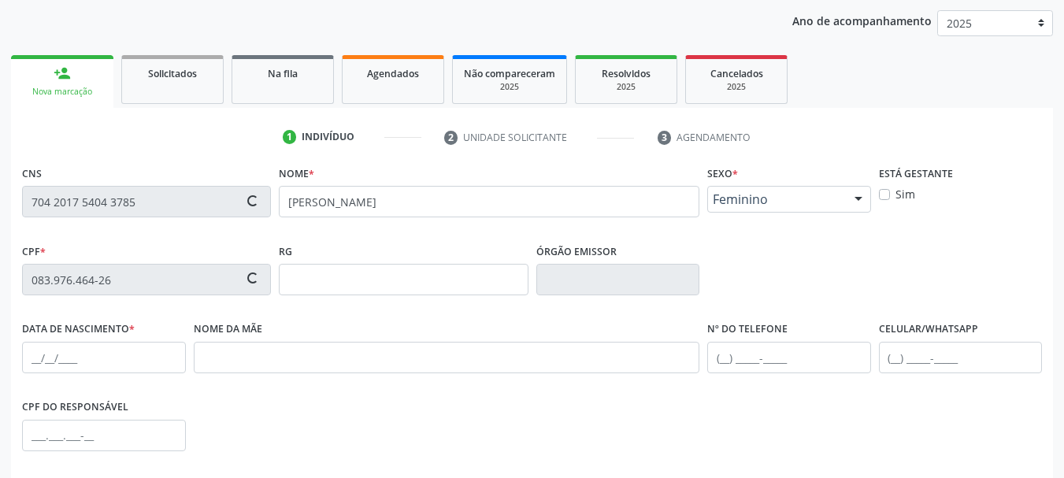
scroll to position [208, 0]
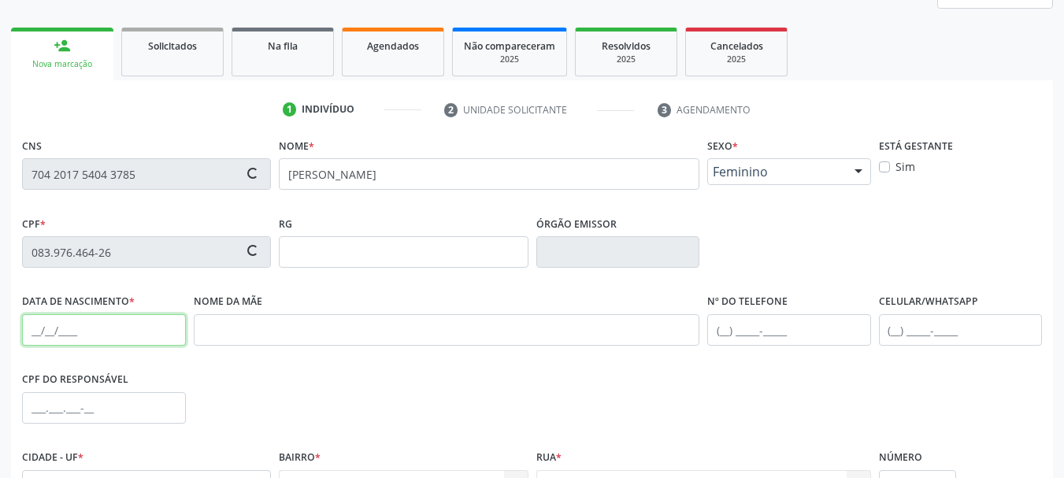
click at [27, 330] on input "text" at bounding box center [104, 329] width 164 height 31
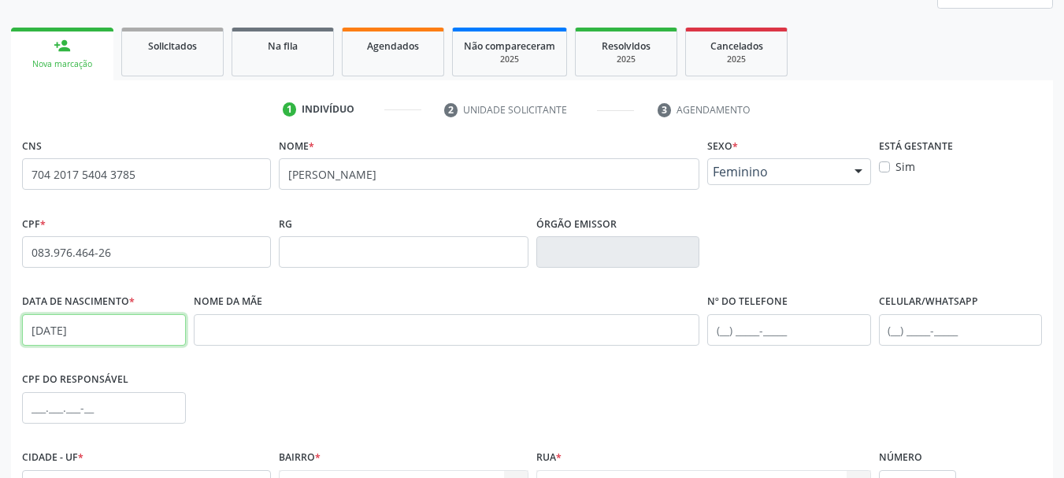
type input "30/11/1985"
click at [284, 349] on div "Nome da mãe" at bounding box center [447, 329] width 514 height 78
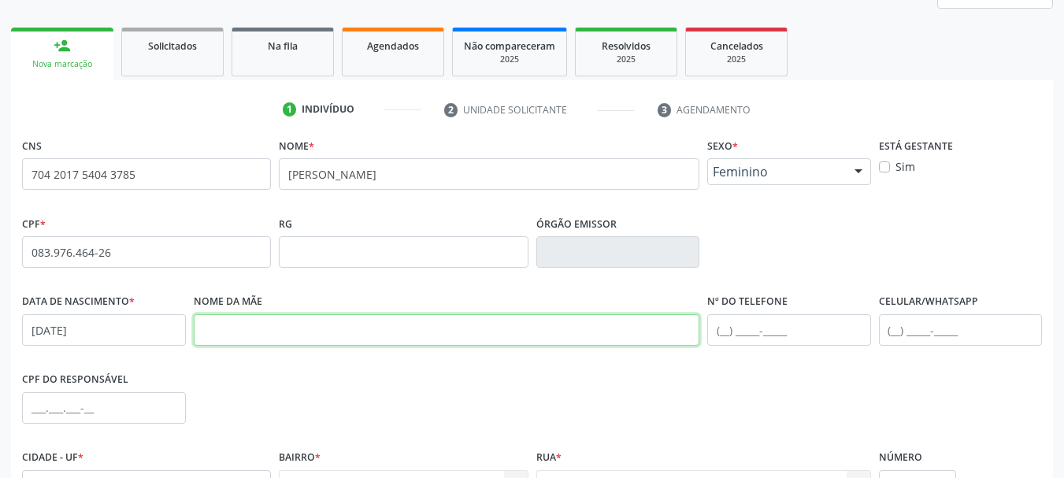
click at [288, 332] on input "text" at bounding box center [447, 329] width 506 height 31
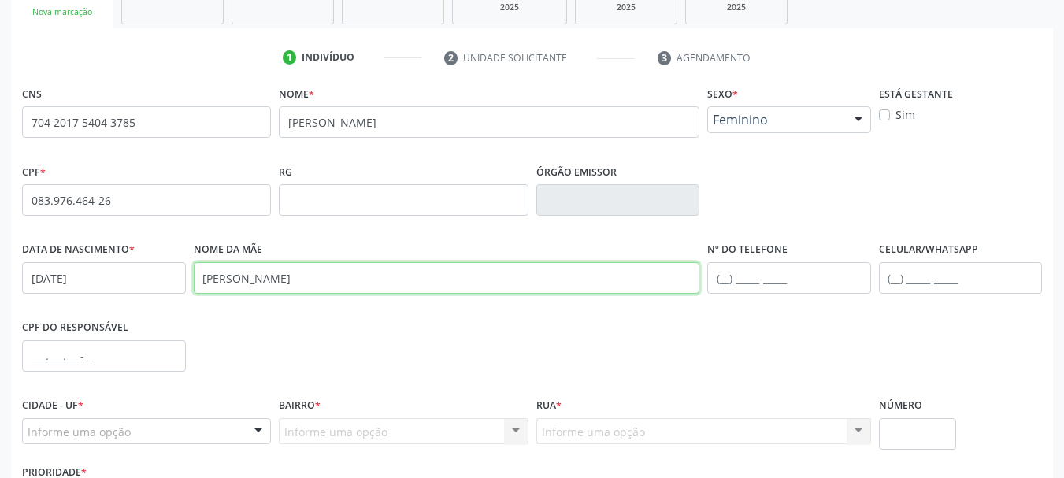
scroll to position [287, 0]
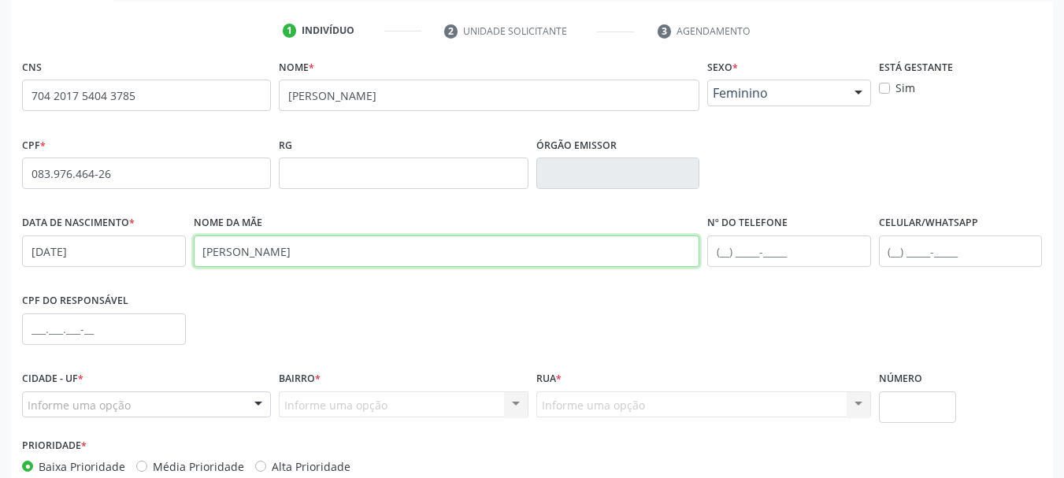
type input "josefa pereira gama"
click at [83, 388] on label "Cidade - UF *" at bounding box center [52, 379] width 61 height 24
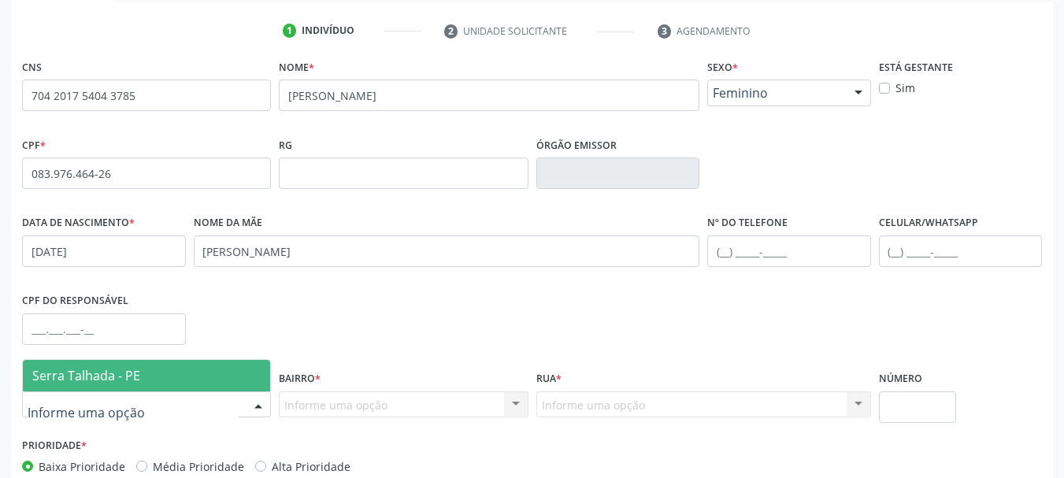
click at [97, 375] on span "Serra Talhada - PE" at bounding box center [86, 375] width 108 height 17
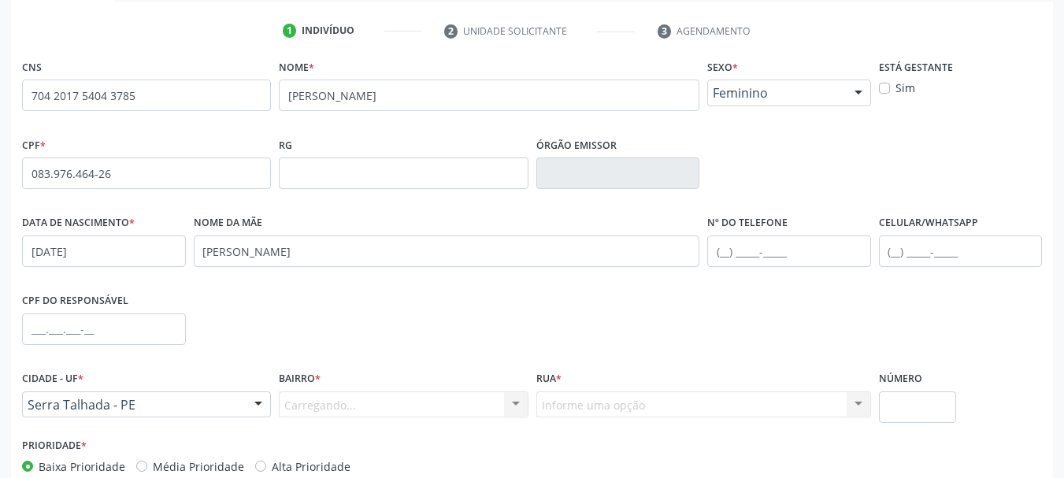
click at [358, 398] on div "Carregando... Nenhum resultado encontrado para: " " Nenhuma opção encontrada. D…" at bounding box center [403, 404] width 249 height 27
click at [355, 411] on div "Carregando... Nenhum resultado encontrado para: " " Nenhuma opção encontrada. D…" at bounding box center [403, 404] width 249 height 27
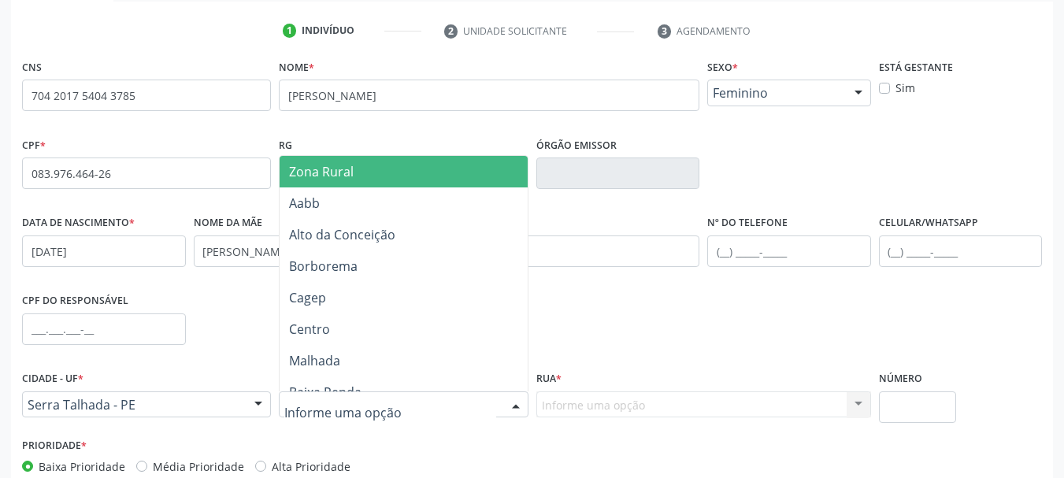
click at [417, 400] on div at bounding box center [403, 404] width 249 height 27
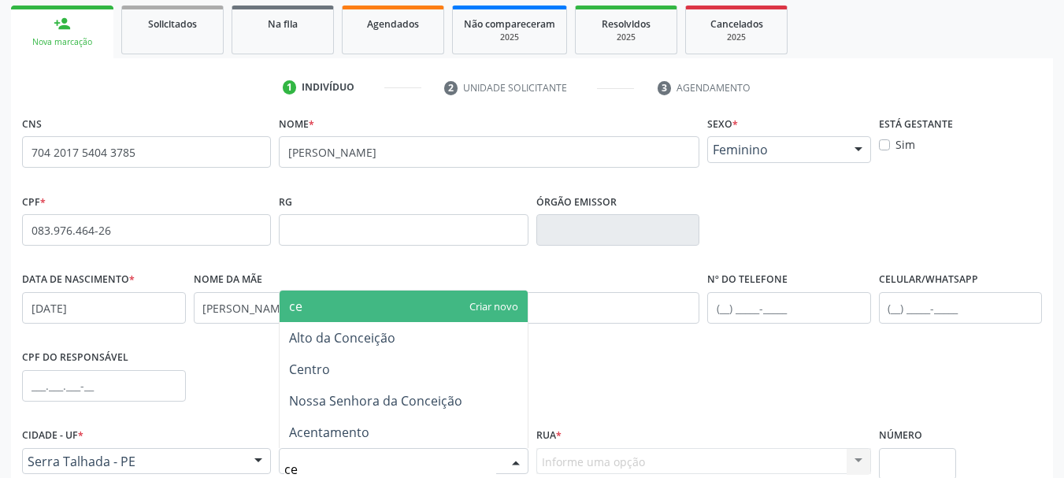
scroll to position [0, 0]
type input "cen"
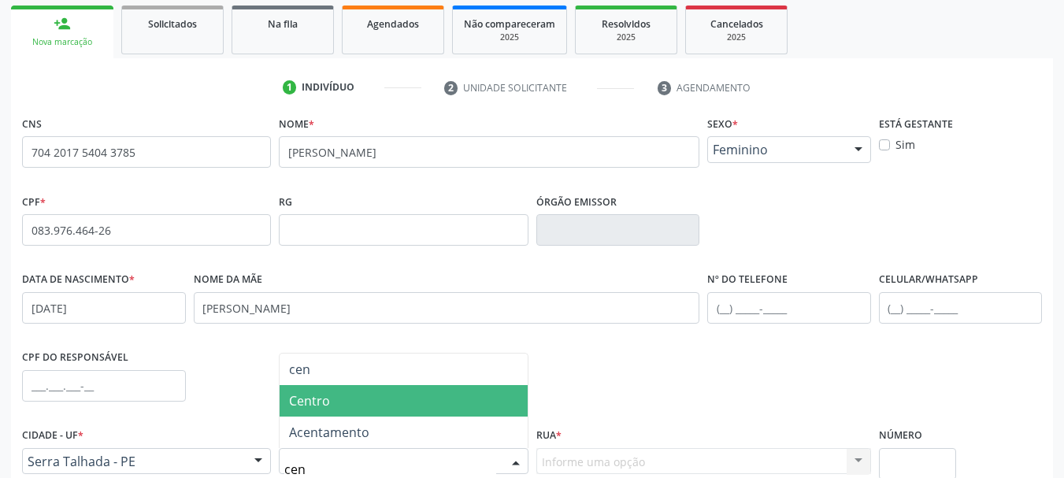
click at [380, 390] on span "Centro" at bounding box center [403, 400] width 247 height 31
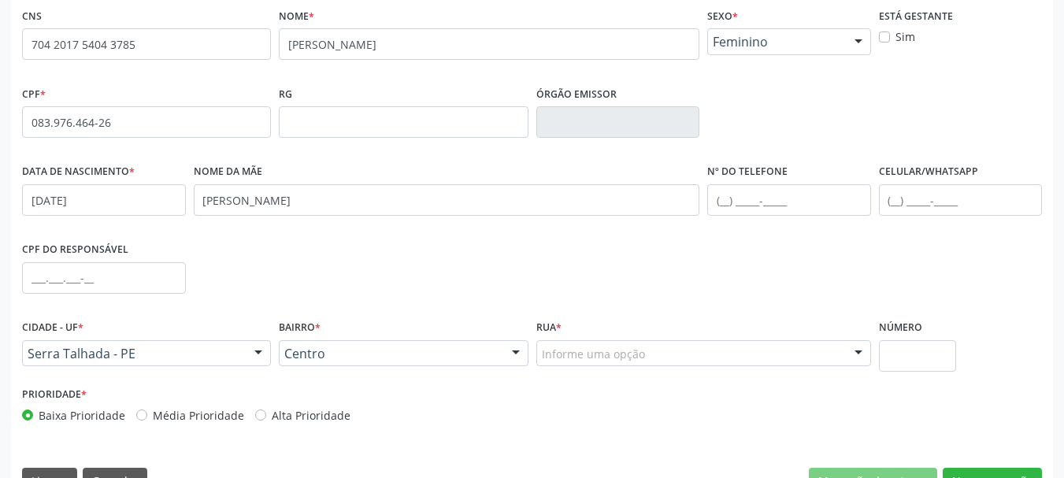
scroll to position [376, 0]
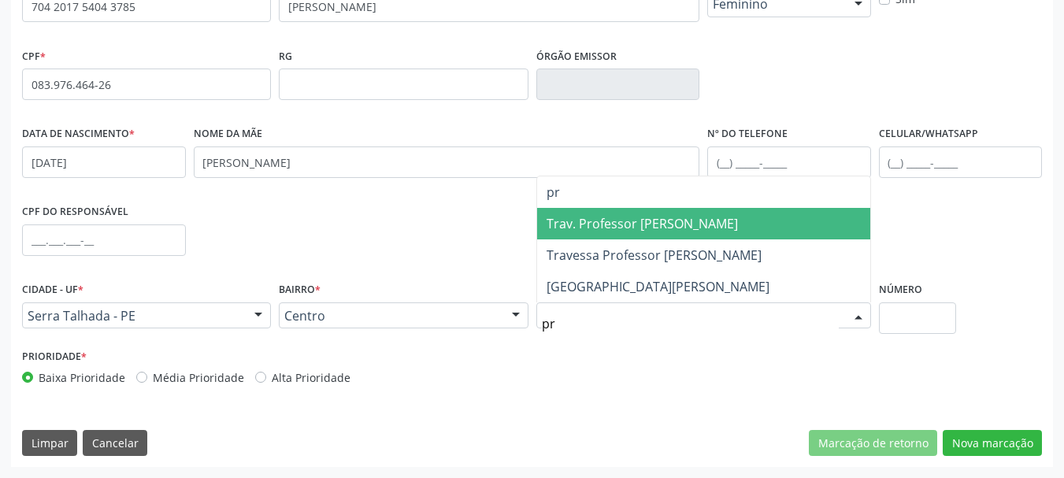
type input "pra"
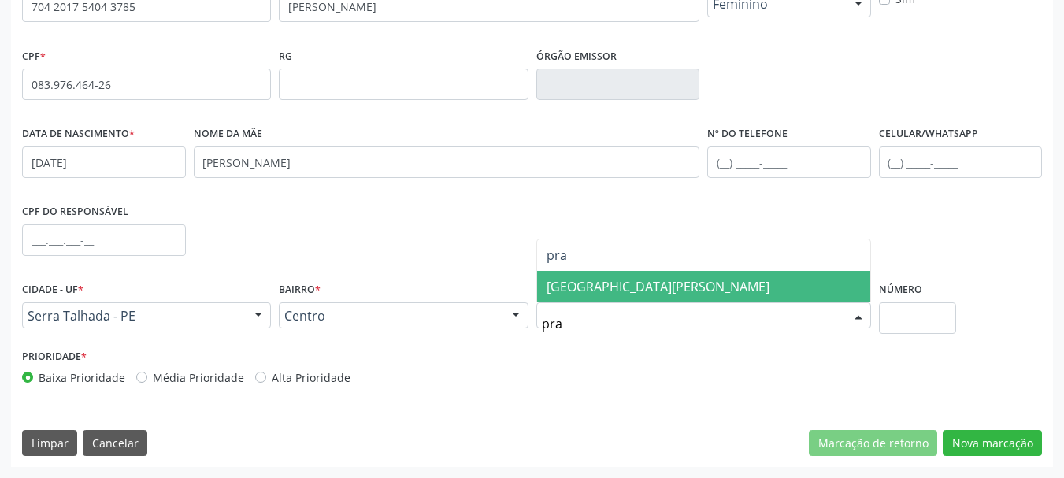
click at [707, 287] on span "Praça Agamenon Magalhães" at bounding box center [658, 286] width 223 height 17
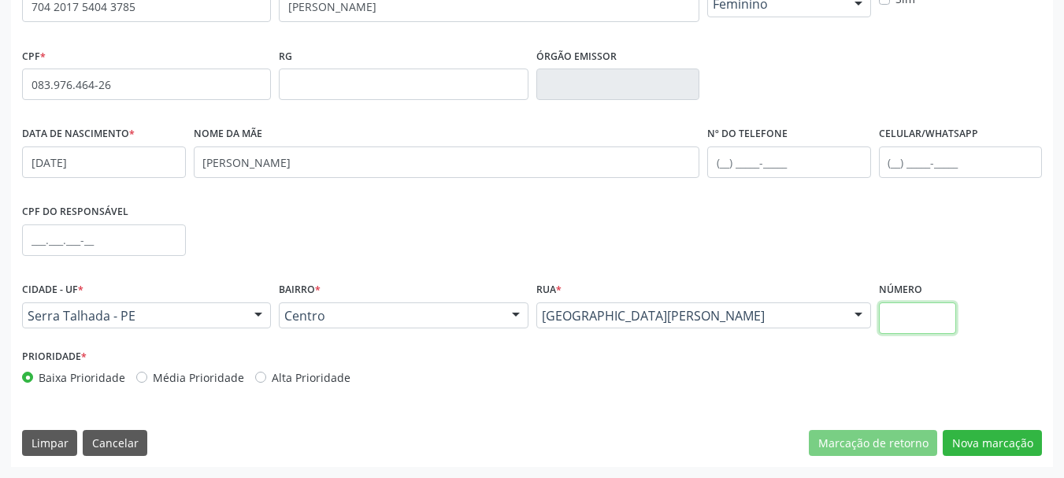
click at [917, 322] on input "text" at bounding box center [918, 317] width 78 height 31
type input "00"
click at [1017, 446] on button "Nova marcação" at bounding box center [992, 443] width 99 height 27
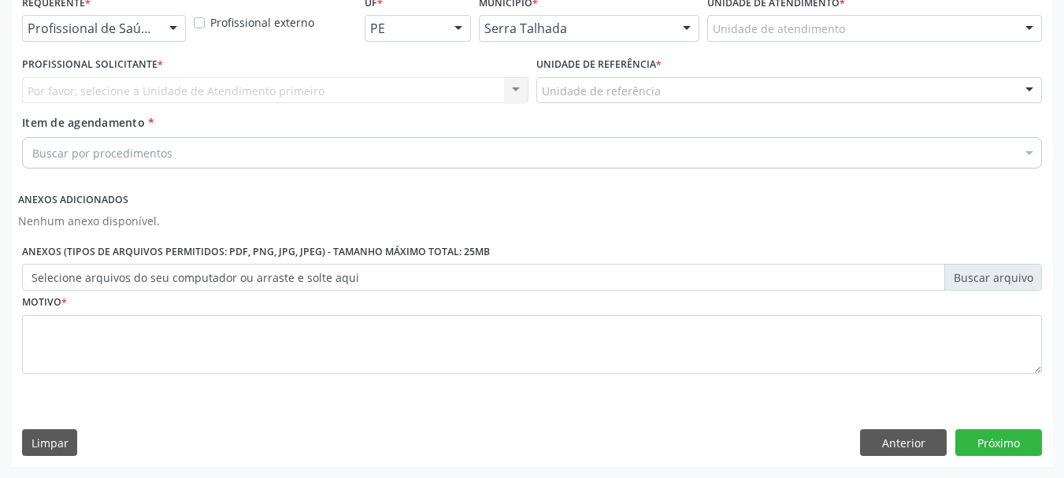
scroll to position [351, 0]
click at [97, 7] on div "Requerente * Profissional de Saúde Profissional de Saúde Paciente Nenhum result…" at bounding box center [104, 16] width 164 height 50
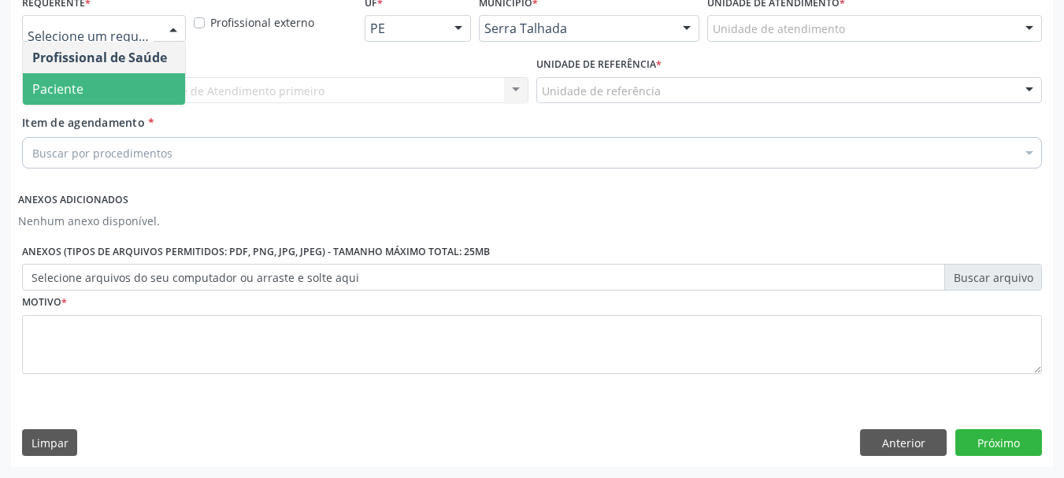
click at [93, 90] on span "Paciente" at bounding box center [104, 88] width 162 height 31
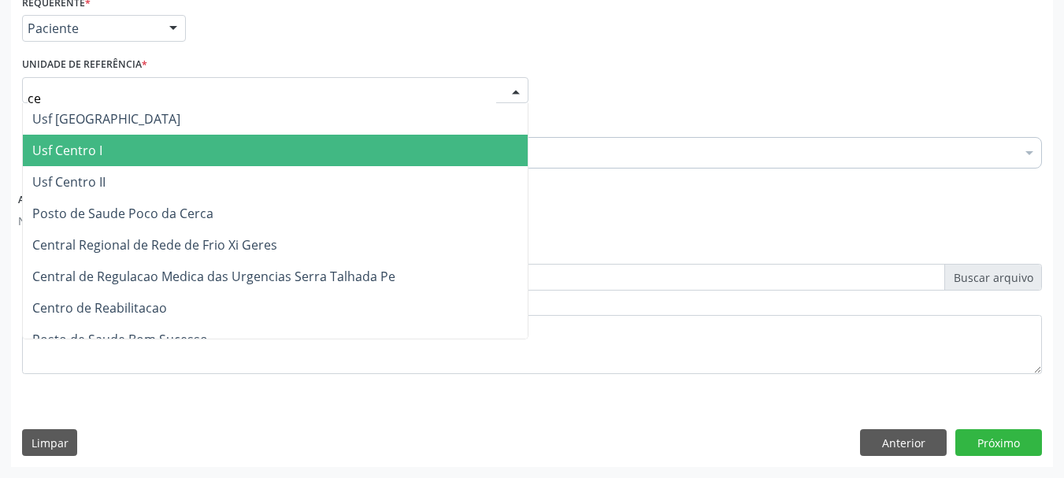
type input "cen"
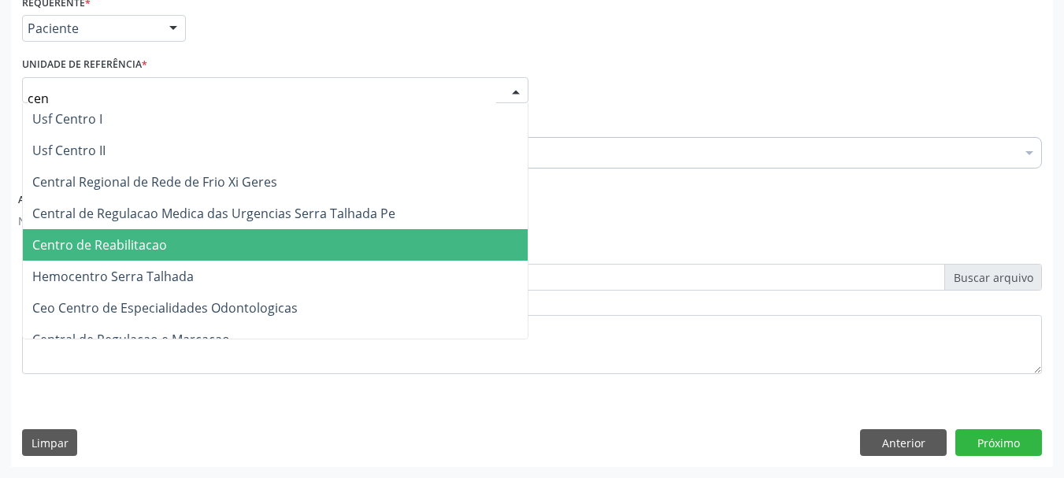
click at [116, 243] on span "Centro de Reabilitacao" at bounding box center [99, 244] width 135 height 17
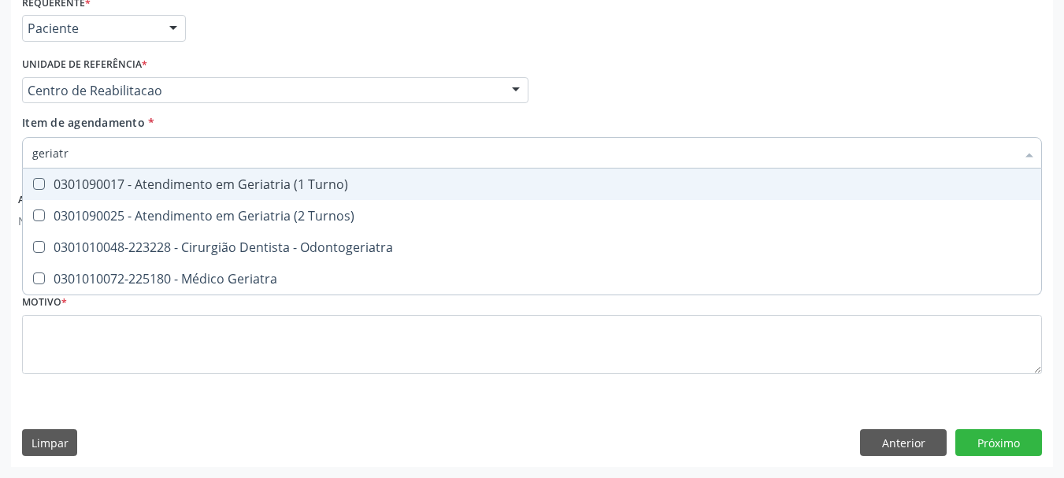
type input "geriatra"
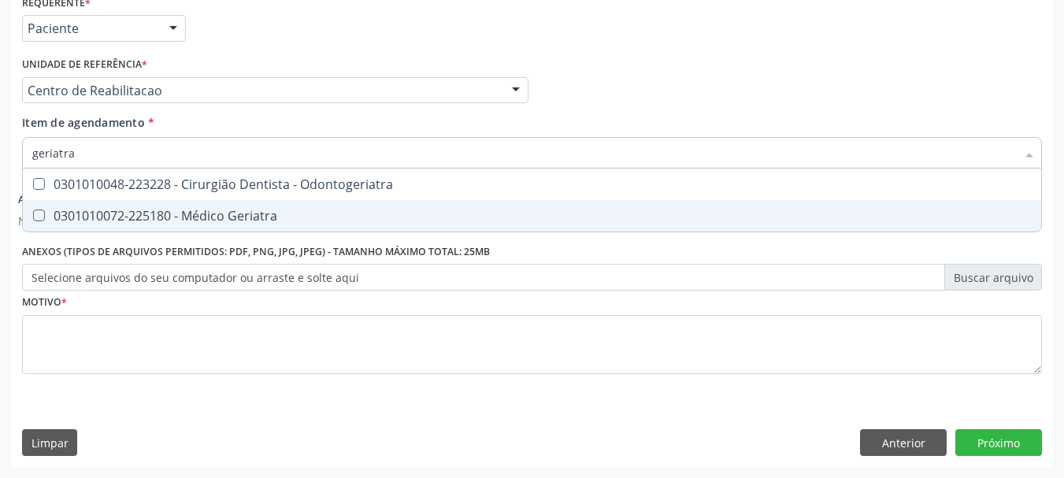
click at [128, 220] on div "0301010072-225180 - Médico Geriatra" at bounding box center [531, 215] width 999 height 13
checkbox Geriatra "true"
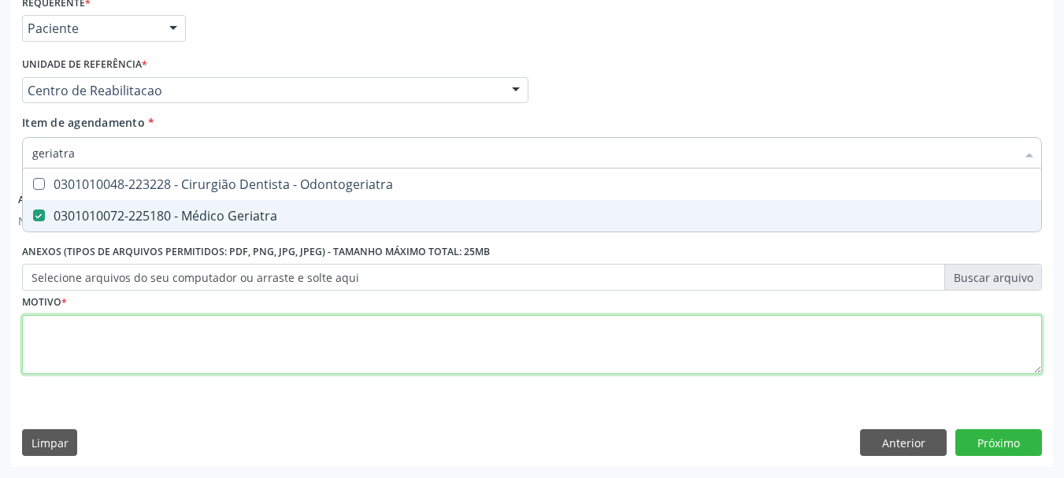
click at [103, 343] on div "Requerente * Paciente Profissional de Saúde Paciente Nenhum resultado encontrad…" at bounding box center [532, 194] width 1020 height 406
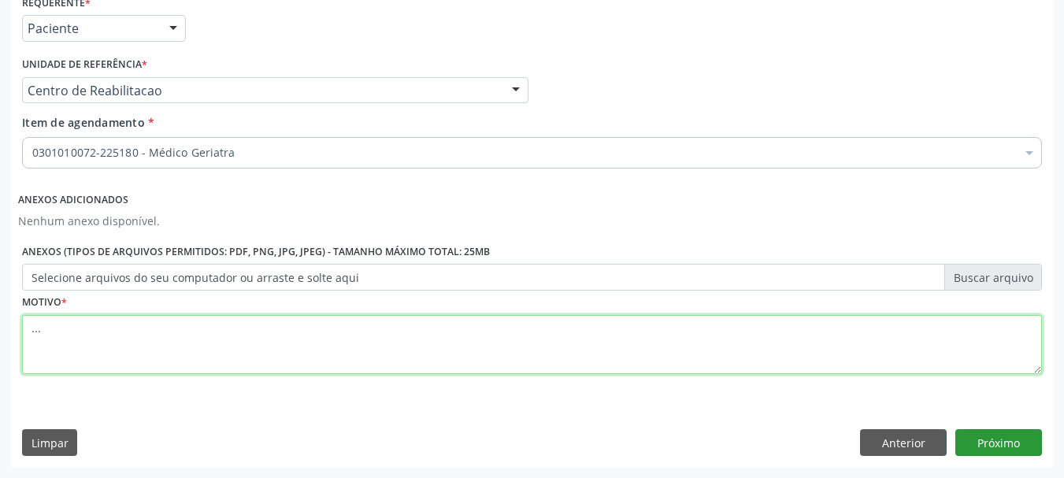
type textarea "..."
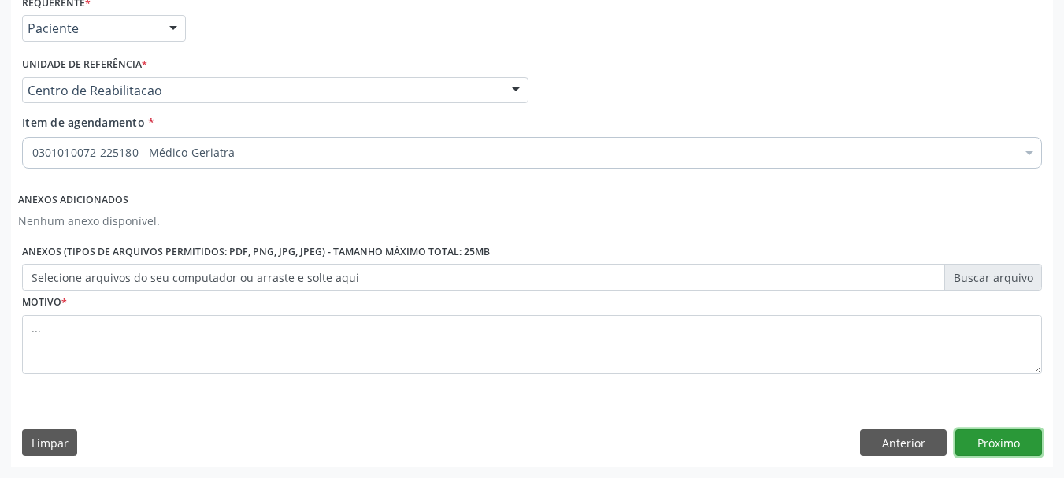
click at [977, 439] on button "Próximo" at bounding box center [998, 442] width 87 height 27
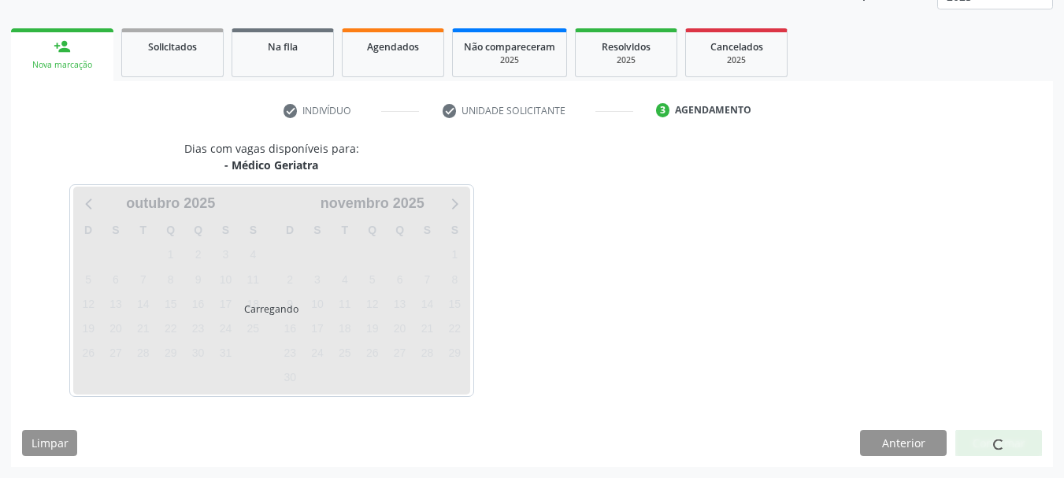
scroll to position [207, 0]
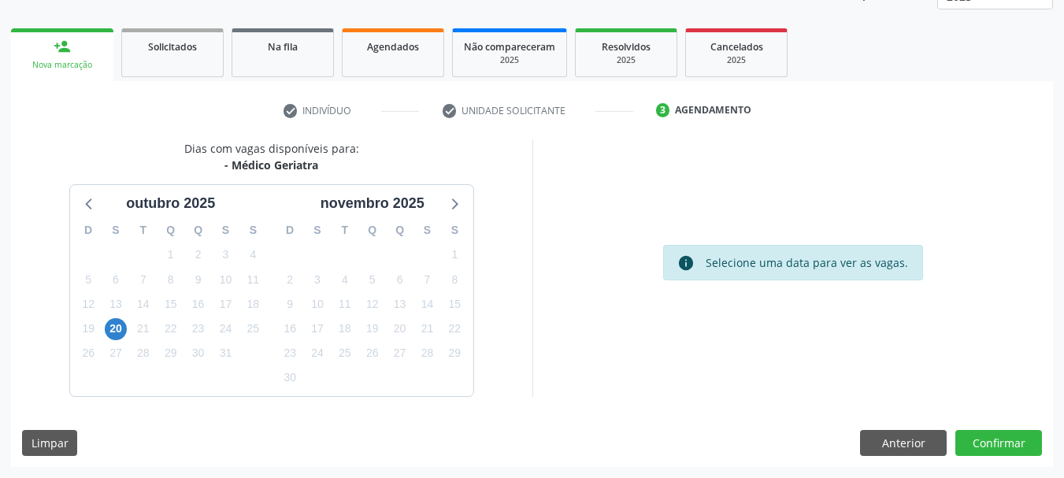
click at [114, 340] on div "20" at bounding box center [116, 329] width 22 height 24
click at [114, 327] on span "20" at bounding box center [116, 329] width 22 height 22
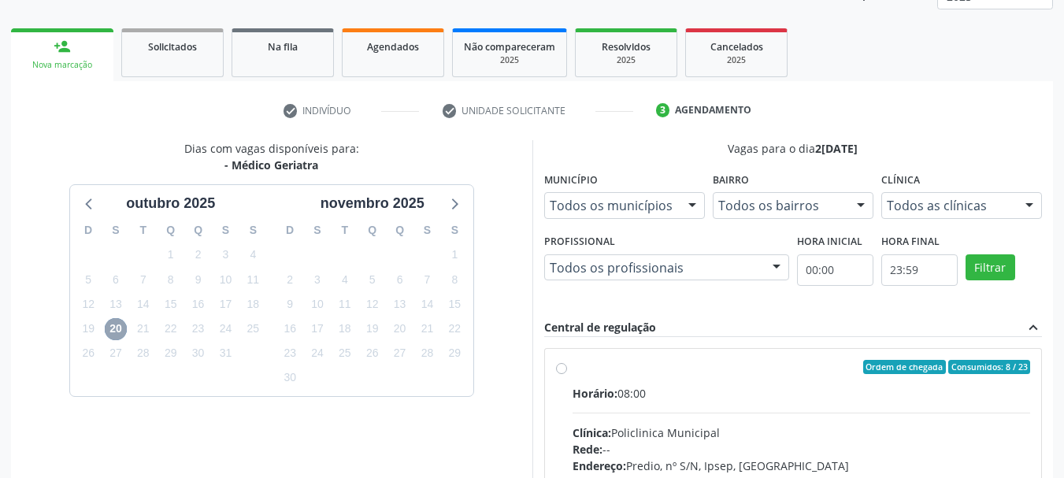
scroll to position [286, 0]
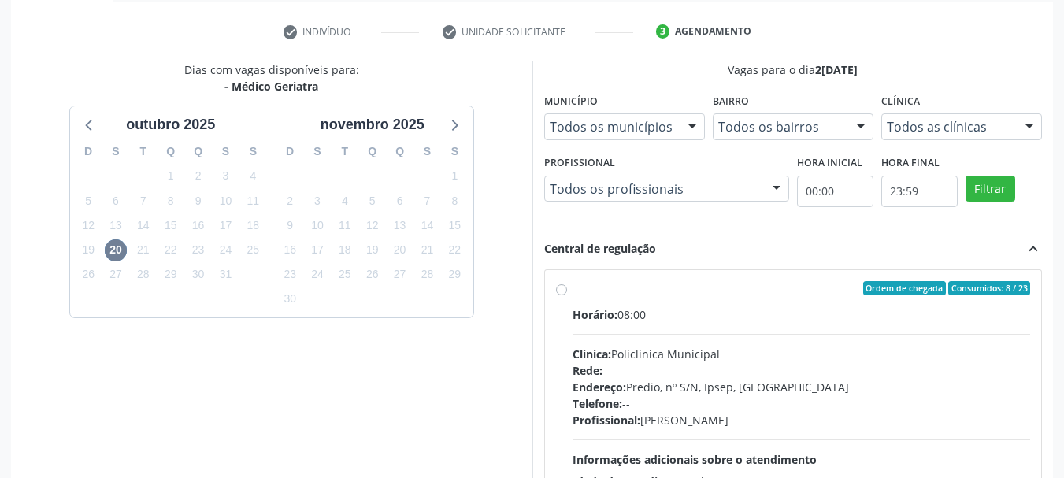
click at [573, 284] on label "Ordem de chegada Consumidos: 8 / 23 Horário: 08:00 Clínica: Policlinica Municip…" at bounding box center [802, 402] width 458 height 242
click at [557, 284] on input "Ordem de chegada Consumidos: 8 / 23 Horário: 08:00 Clínica: Policlinica Municip…" at bounding box center [561, 288] width 11 height 14
radio input "true"
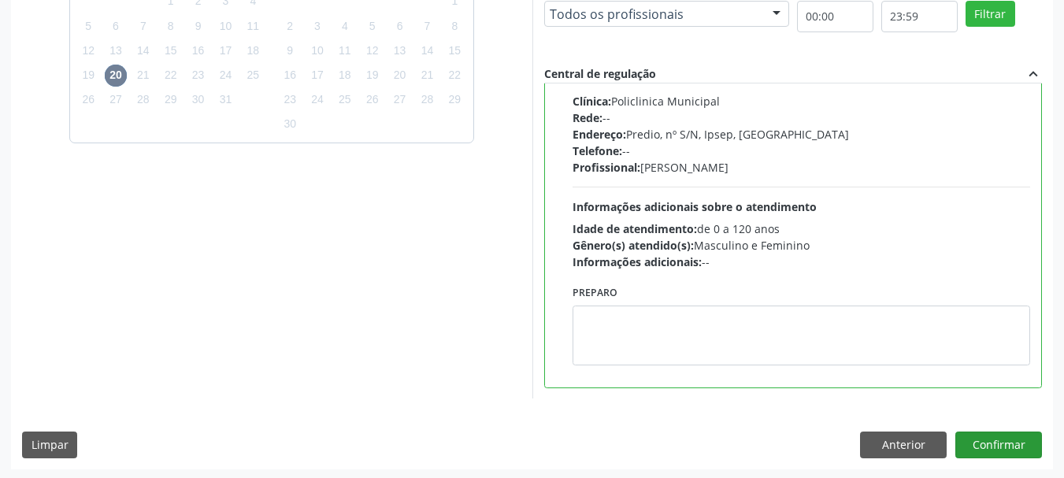
scroll to position [463, 0]
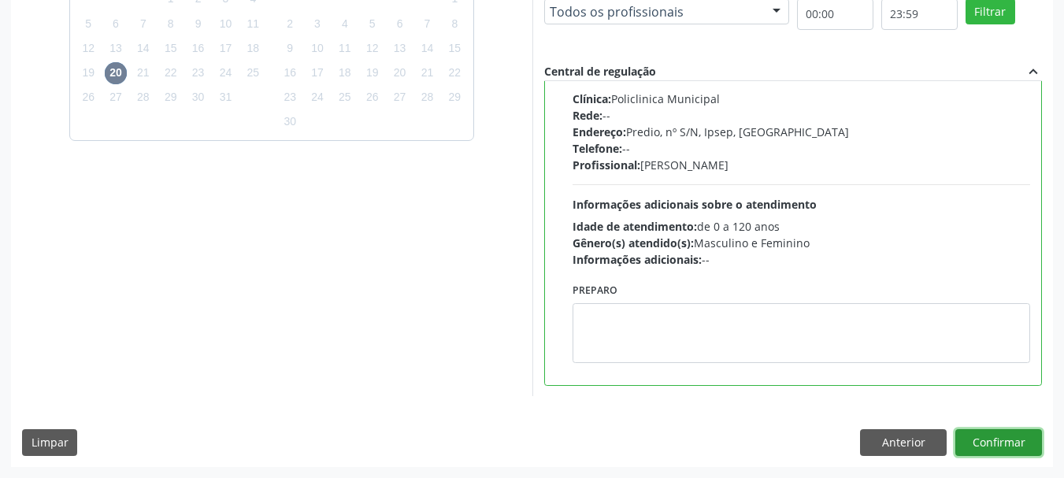
click at [980, 442] on button "Confirmar" at bounding box center [998, 442] width 87 height 27
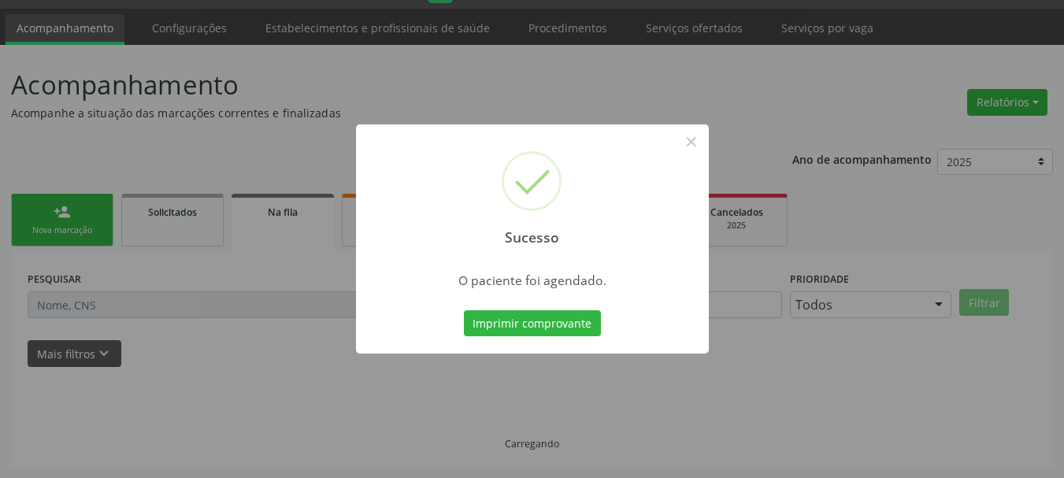
scroll to position [42, 0]
click at [566, 317] on button "Imprimir comprovante" at bounding box center [532, 323] width 137 height 27
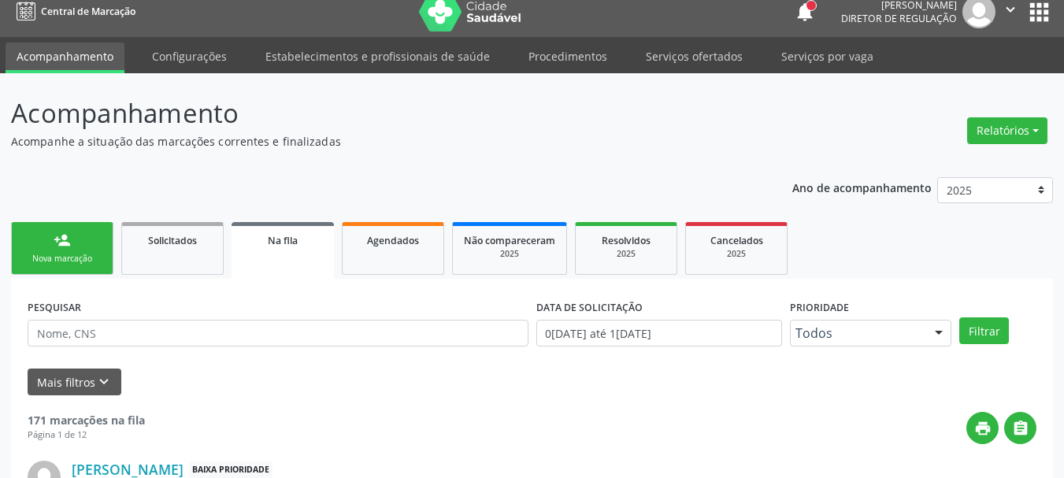
scroll to position [0, 0]
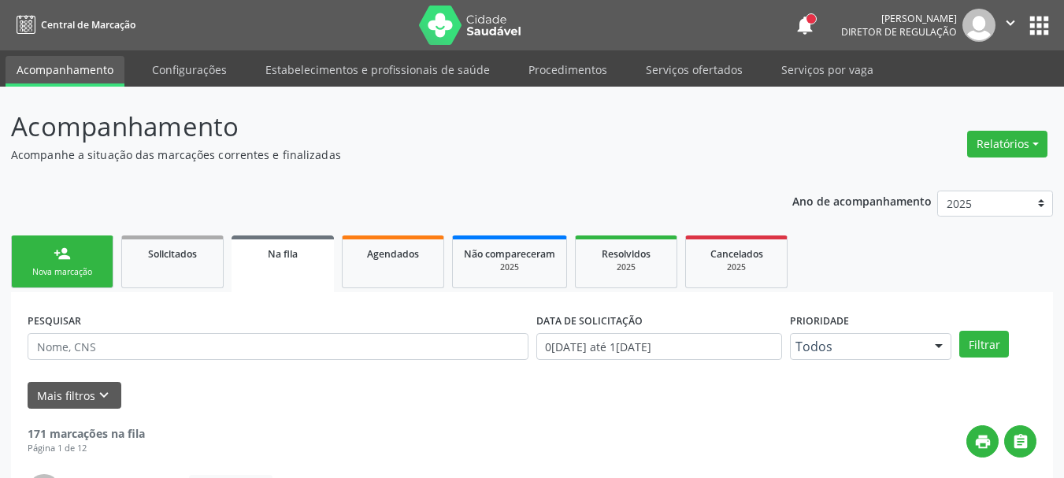
click at [1032, 18] on button "apps" at bounding box center [1039, 26] width 28 height 28
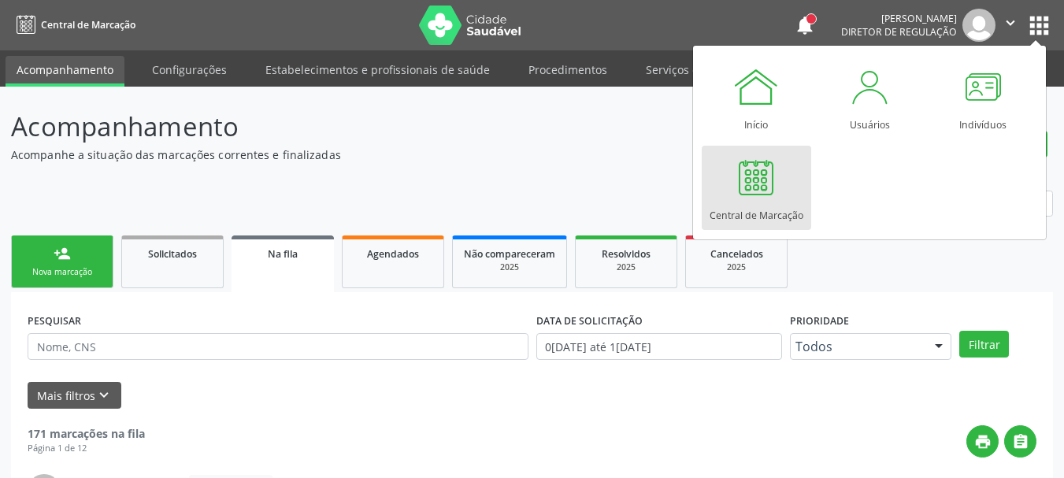
click at [784, 172] on link "Central de Marcação" at bounding box center [756, 188] width 109 height 84
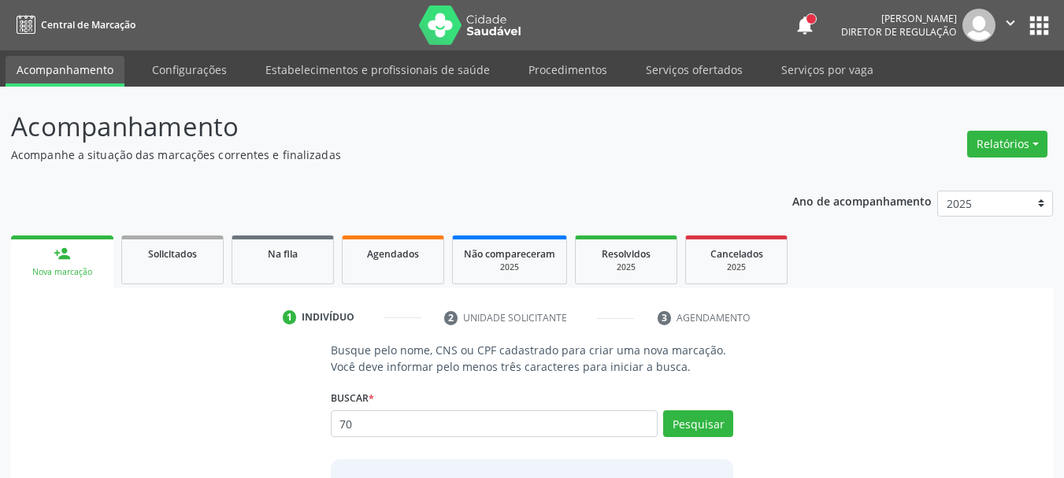
type input "7"
type input "898003732827498"
click at [706, 424] on button "Pesquisar" at bounding box center [698, 423] width 70 height 27
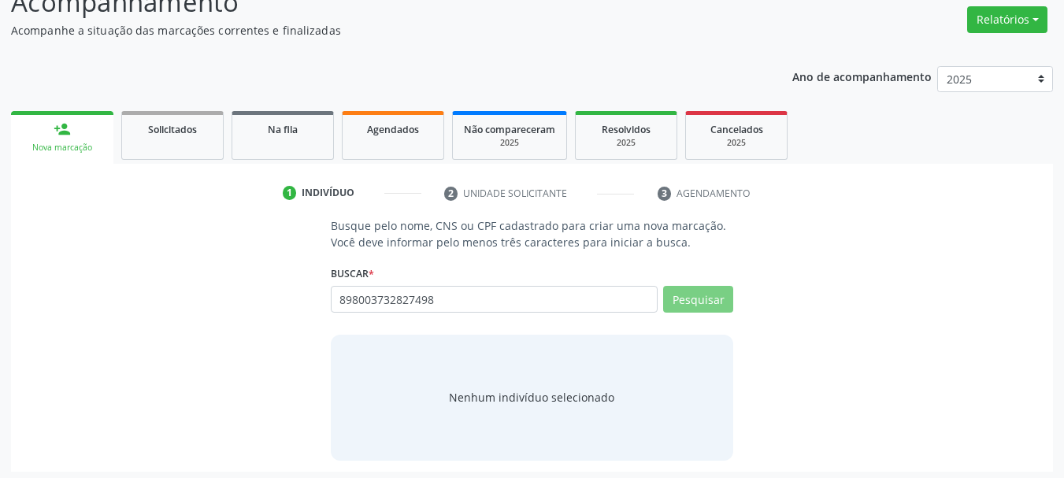
scroll to position [129, 0]
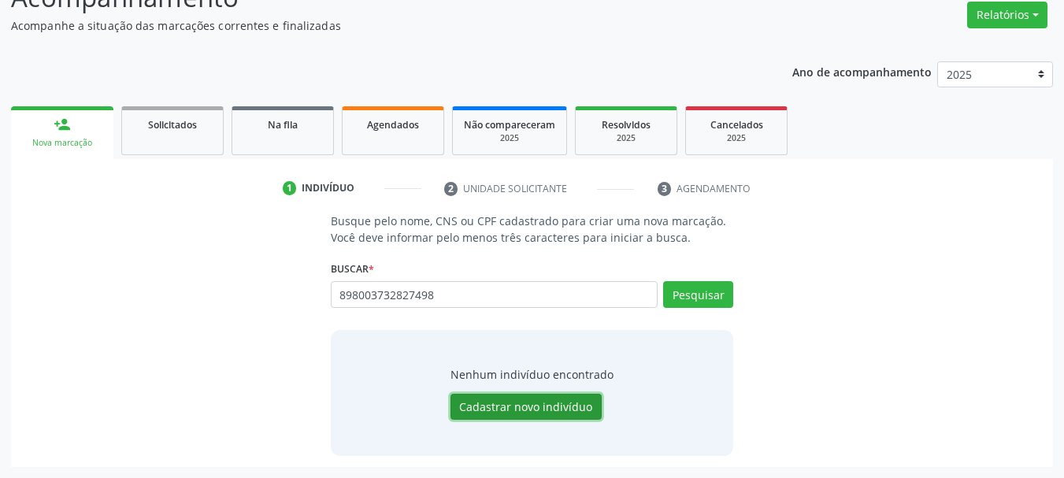
click at [546, 413] on button "Cadastrar novo indivíduo" at bounding box center [525, 407] width 151 height 27
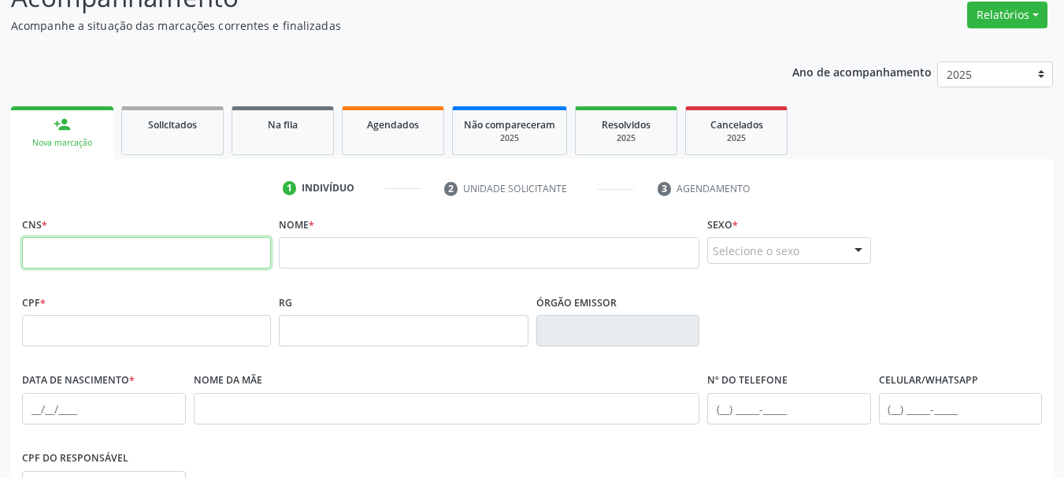
click at [101, 258] on input "text" at bounding box center [146, 252] width 249 height 31
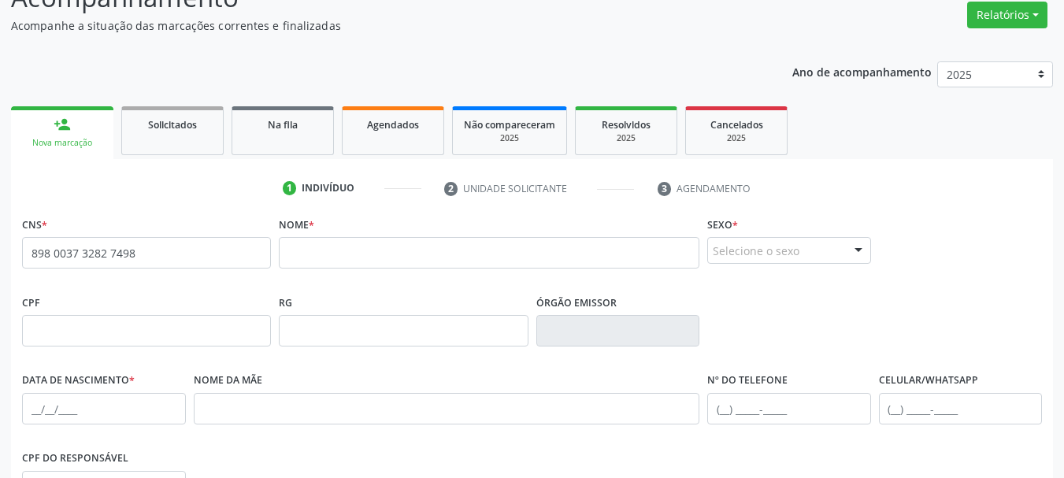
type input "898 0037 3282 7498"
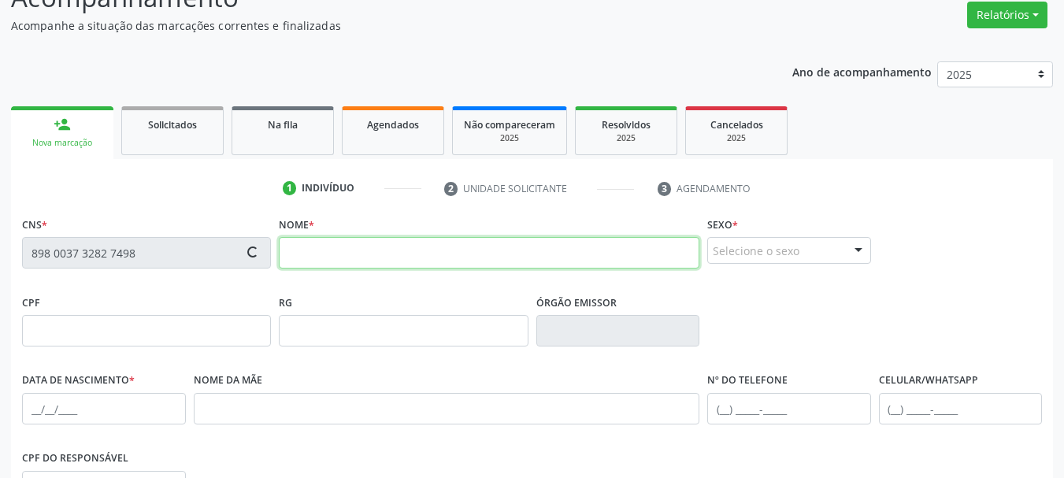
click at [323, 254] on input "text" at bounding box center [489, 252] width 421 height 31
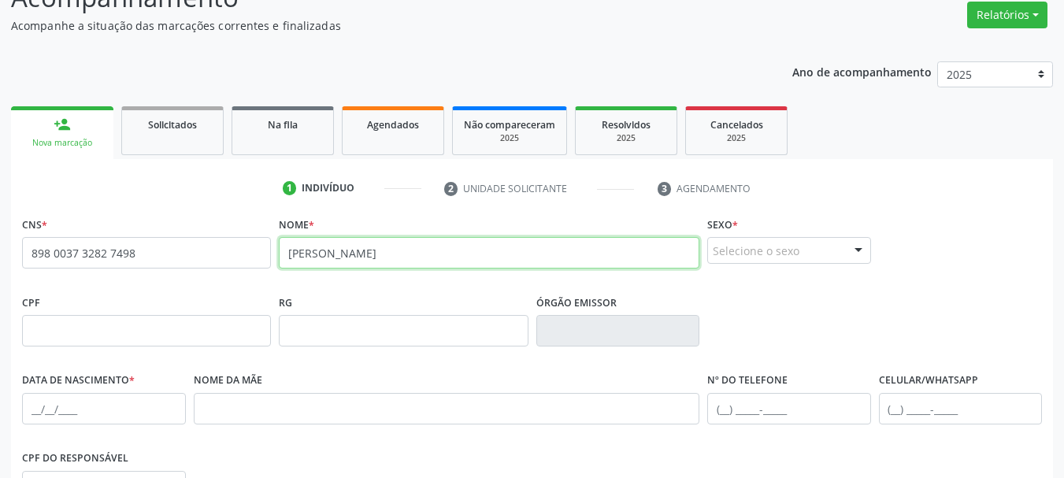
type input "[PERSON_NAME]"
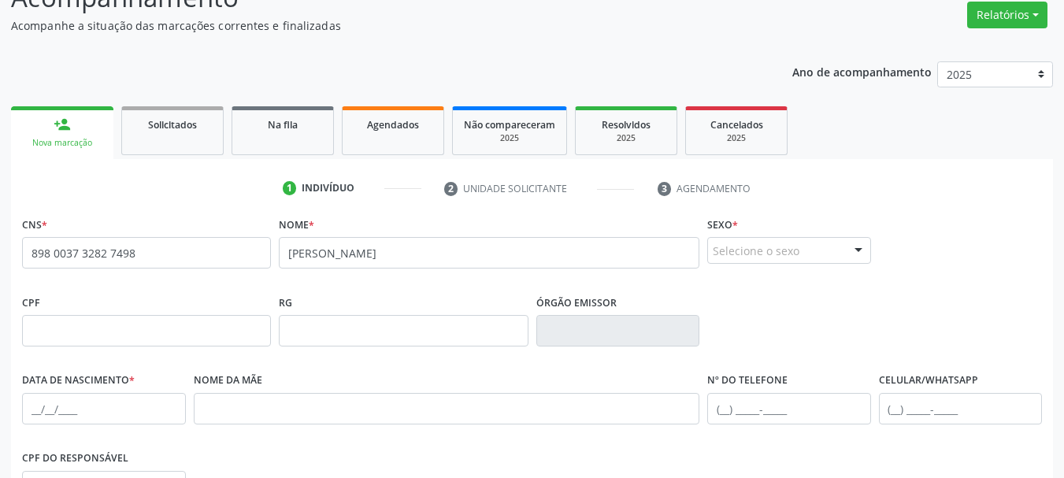
drag, startPoint x: 753, startPoint y: 253, endPoint x: 747, endPoint y: 260, distance: 9.5
click at [754, 251] on div "Selecione o sexo" at bounding box center [789, 250] width 164 height 27
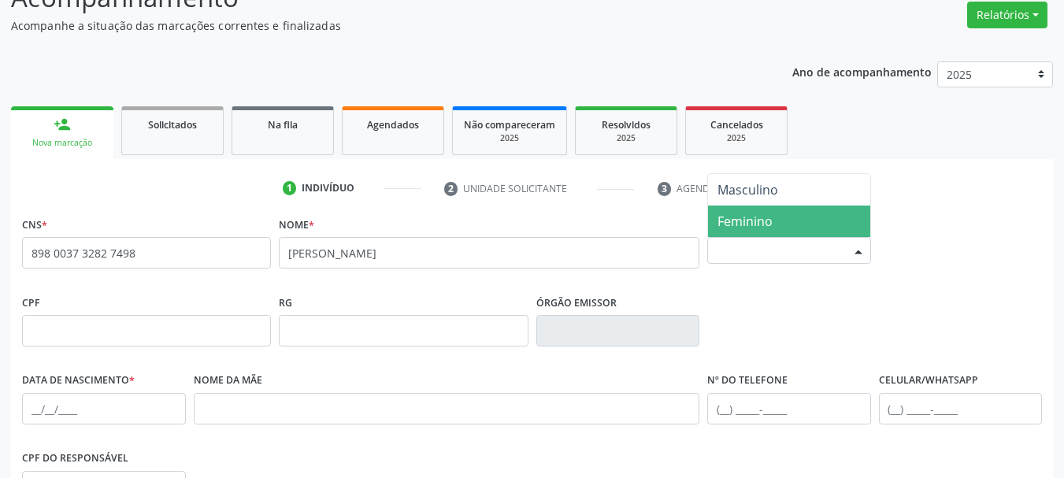
click at [745, 224] on span "Feminino" at bounding box center [744, 221] width 55 height 17
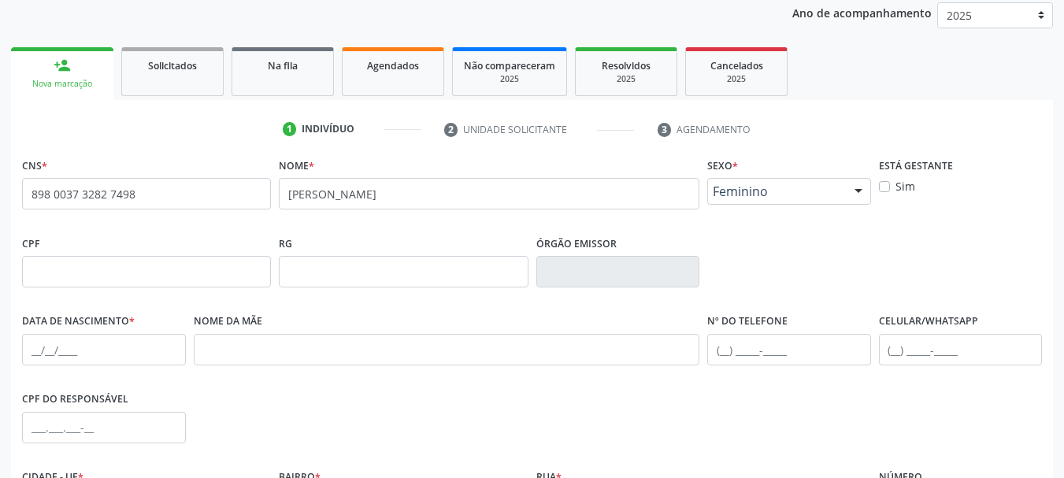
scroll to position [287, 0]
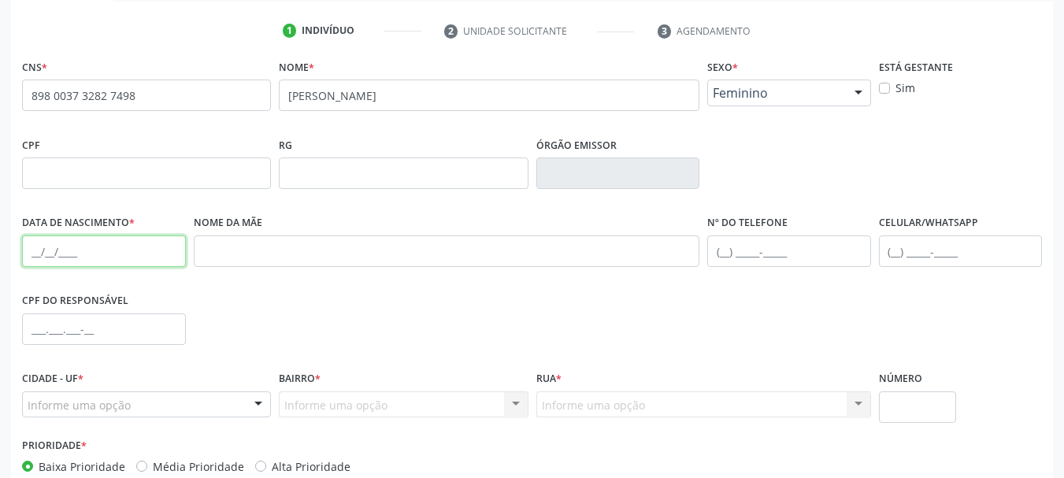
click at [39, 254] on input "text" at bounding box center [104, 250] width 164 height 31
type input "0[DATE]"
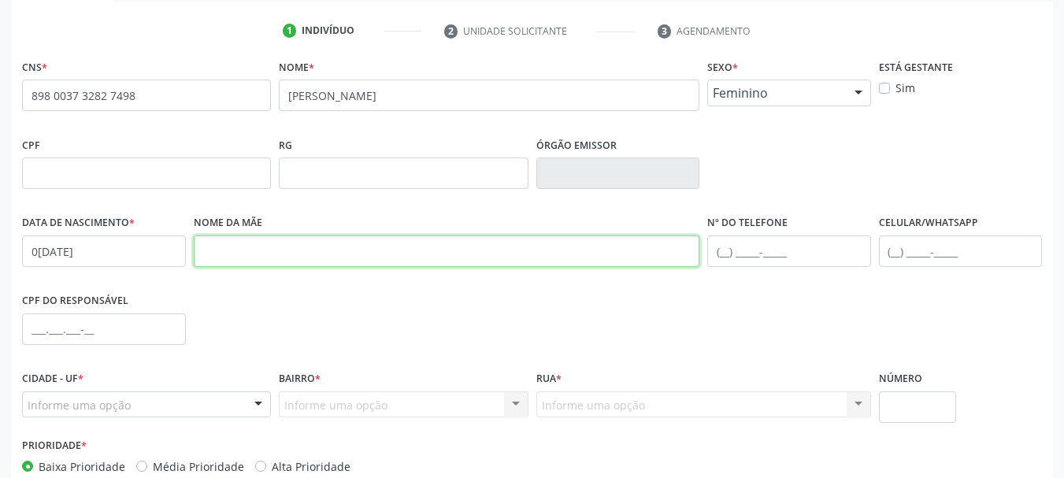
click at [372, 253] on input "text" at bounding box center [447, 250] width 506 height 31
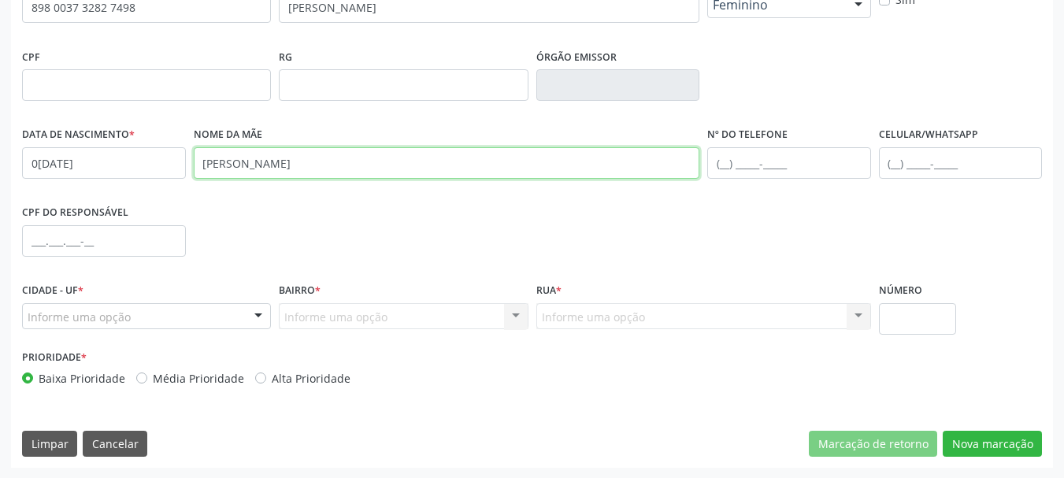
scroll to position [376, 0]
type input "[PERSON_NAME]"
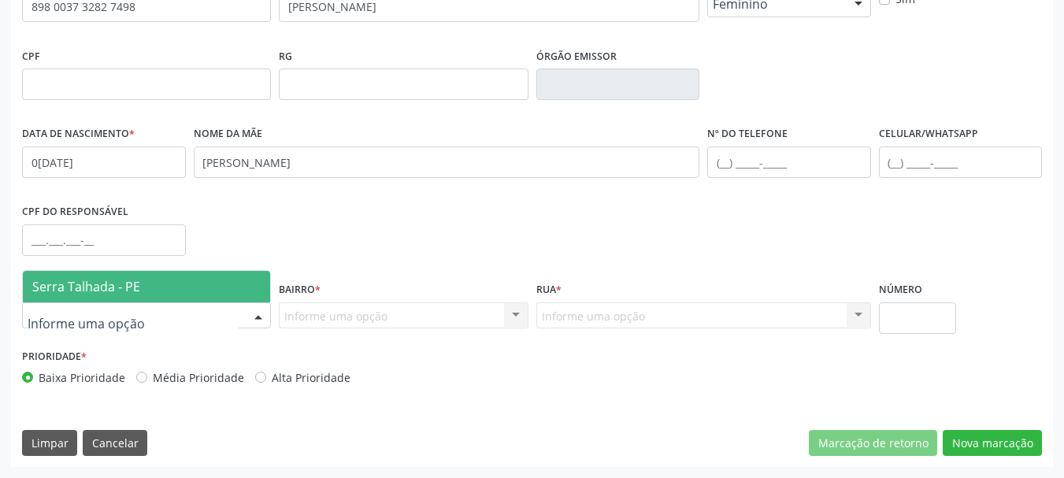
click at [127, 274] on span "Serra Talhada - PE" at bounding box center [146, 286] width 247 height 31
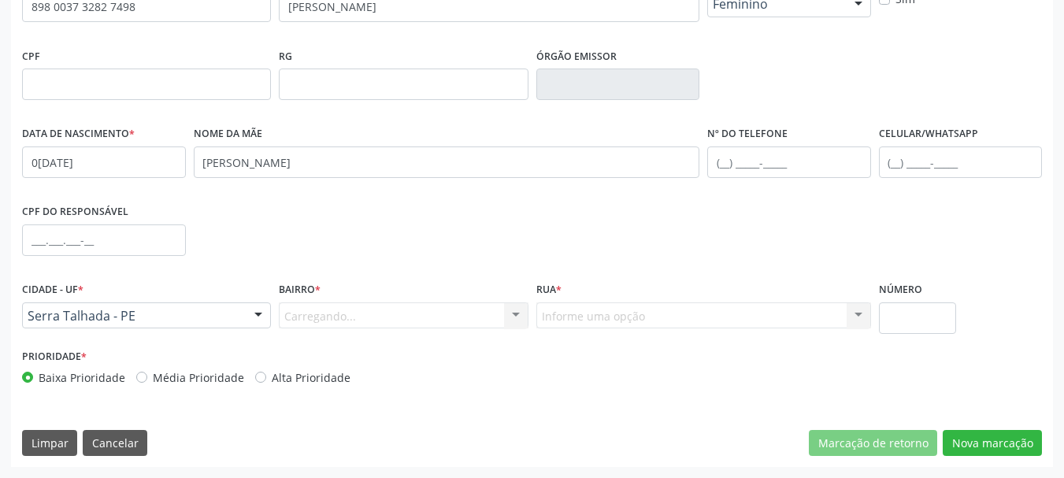
click at [337, 325] on div "Carregando... Nenhum resultado encontrado para: " " Nenhuma opção encontrada. D…" at bounding box center [403, 315] width 249 height 27
click at [339, 321] on div "Carregando... Nenhum resultado encontrado para: " " Nenhuma opção encontrada. D…" at bounding box center [403, 315] width 249 height 27
click at [339, 309] on div "Carregando... Nenhum resultado encontrado para: " " Nenhuma opção encontrada. D…" at bounding box center [403, 315] width 249 height 27
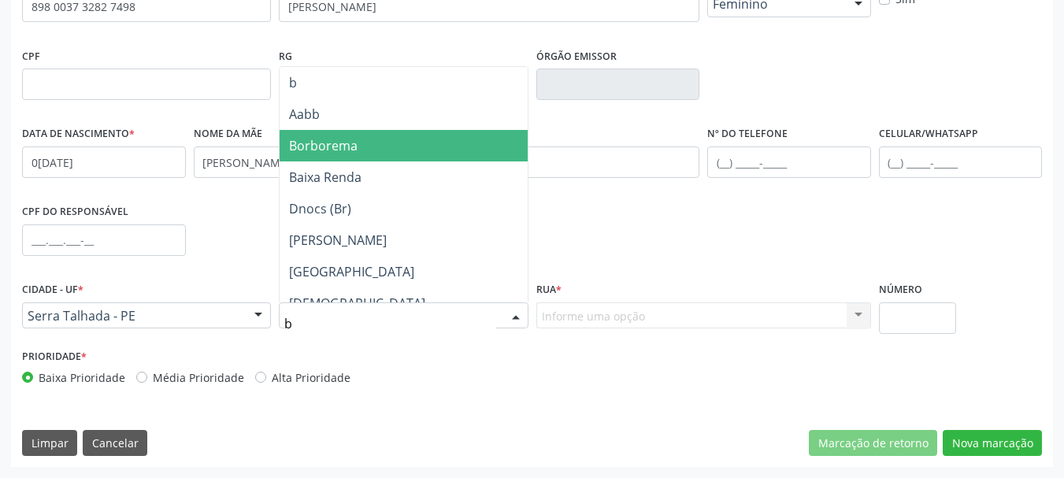
type input "bo"
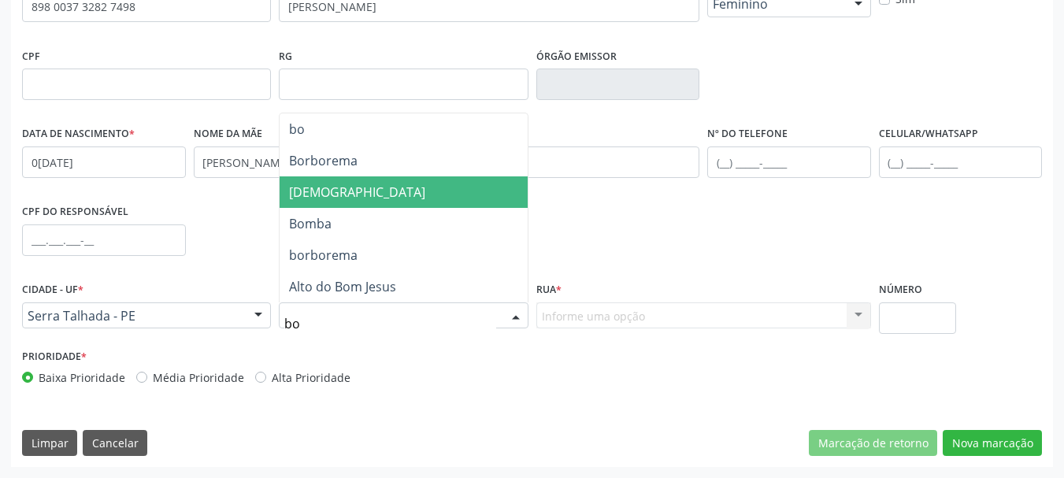
click at [378, 189] on span "[DEMOGRAPHIC_DATA]" at bounding box center [403, 191] width 247 height 31
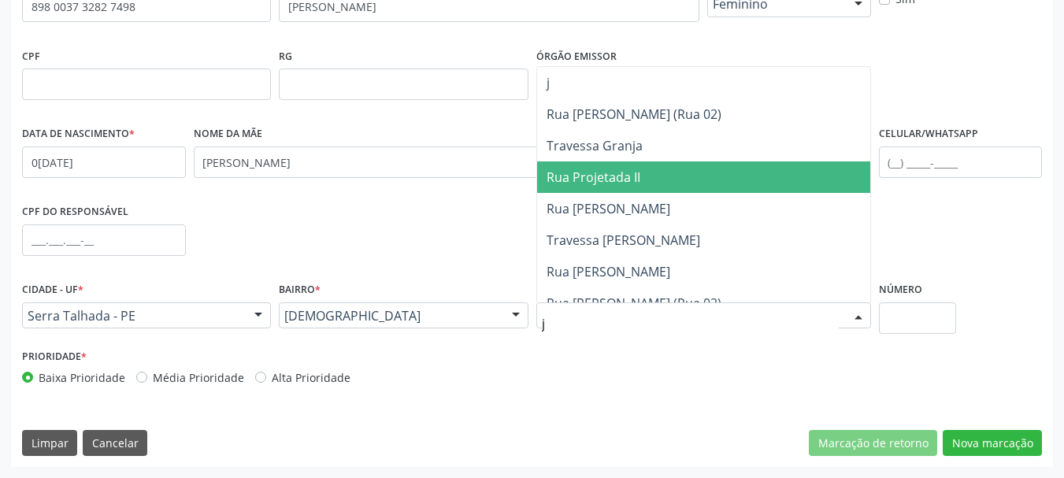
type input "jo"
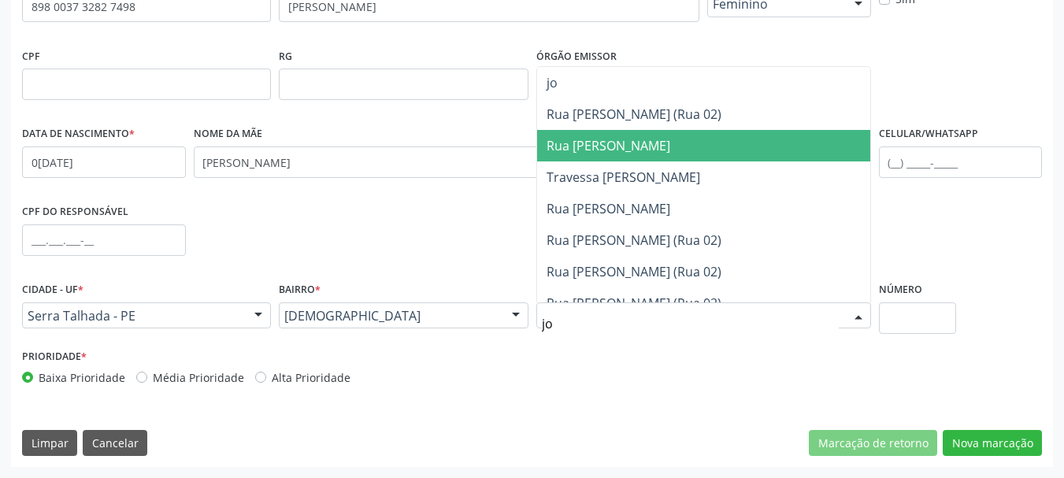
click at [645, 145] on span "Rua [PERSON_NAME]" at bounding box center [609, 145] width 124 height 17
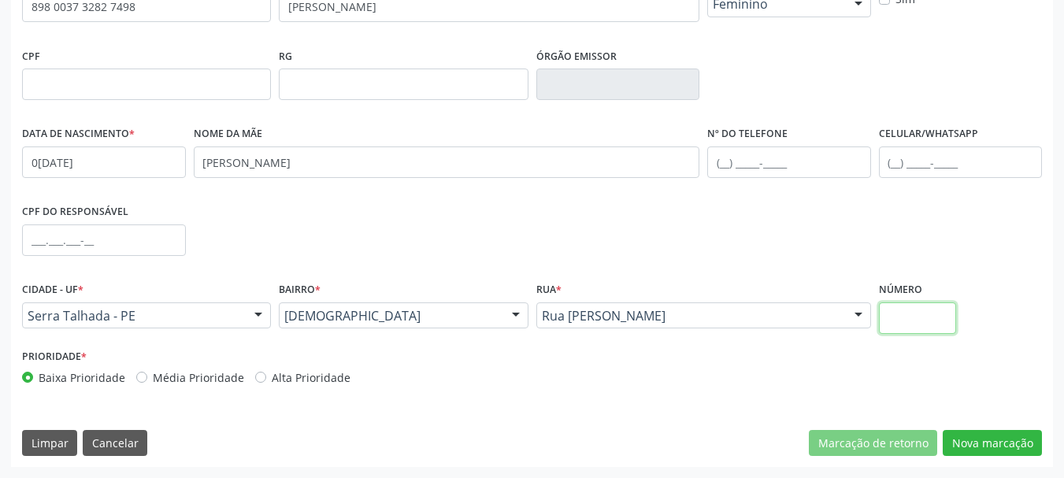
drag, startPoint x: 913, startPoint y: 322, endPoint x: 903, endPoint y: 320, distance: 10.5
click at [910, 321] on input "text" at bounding box center [918, 317] width 78 height 31
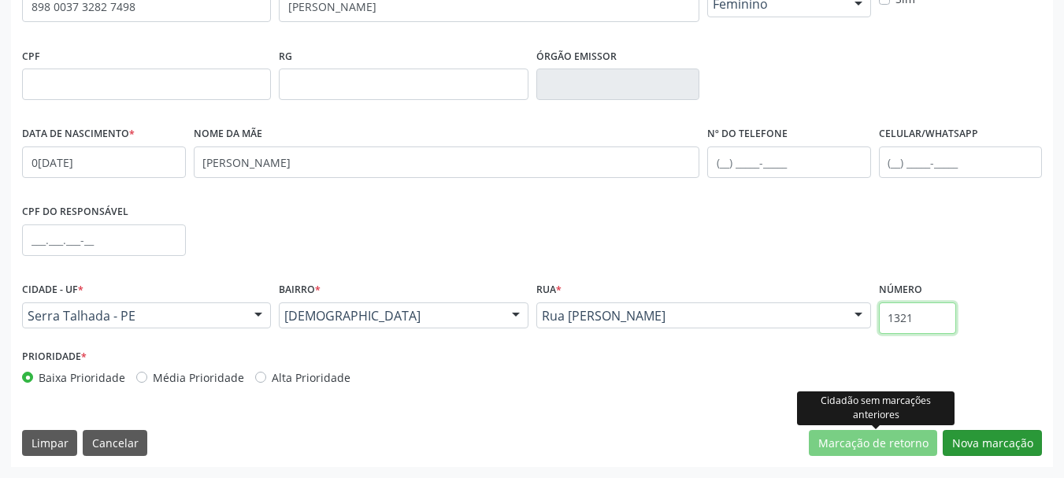
type input "1321"
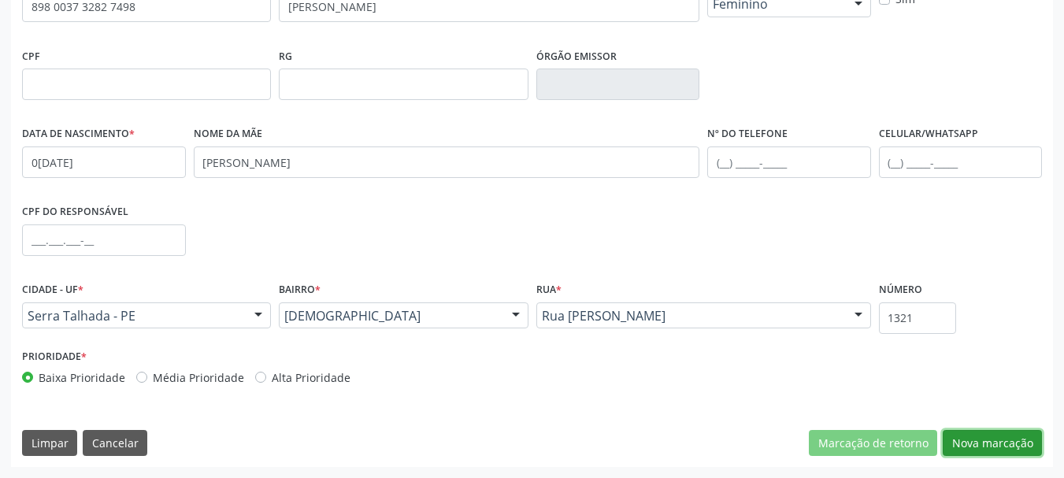
drag, startPoint x: 1005, startPoint y: 452, endPoint x: 987, endPoint y: 448, distance: 18.5
click at [1003, 452] on button "Nova marcação" at bounding box center [992, 443] width 99 height 27
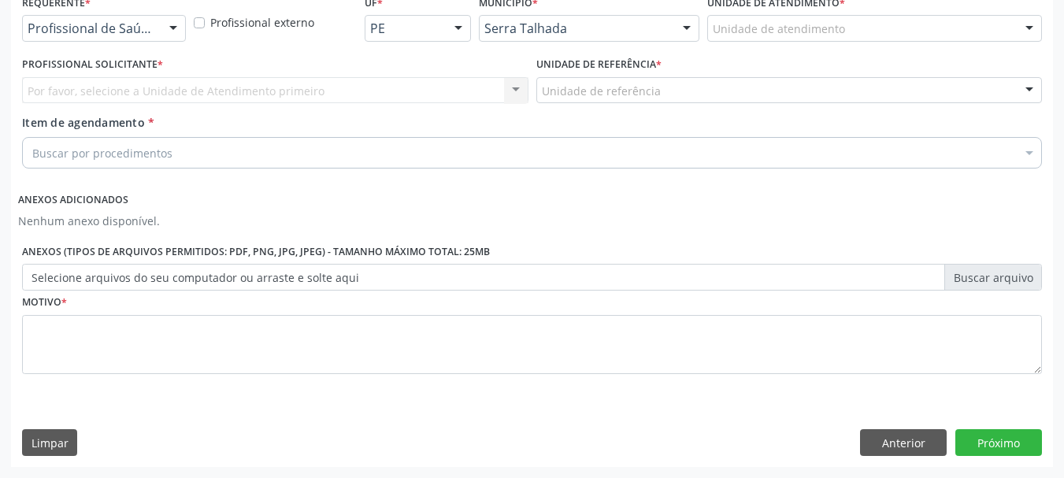
click at [156, 22] on div "Profissional de Saúde Profissional de Saúde Paciente Nenhum resultado encontrad…" at bounding box center [104, 28] width 164 height 27
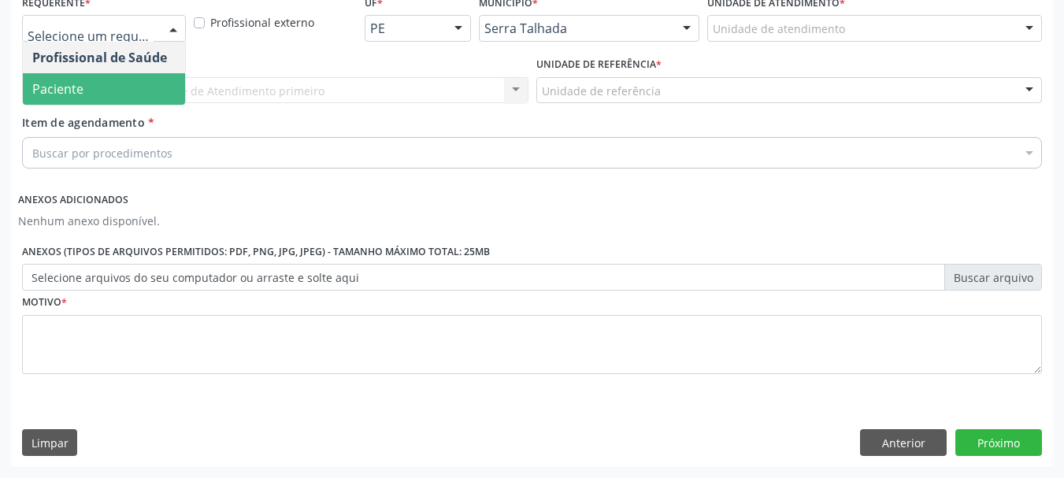
click at [103, 85] on span "Paciente" at bounding box center [104, 88] width 162 height 31
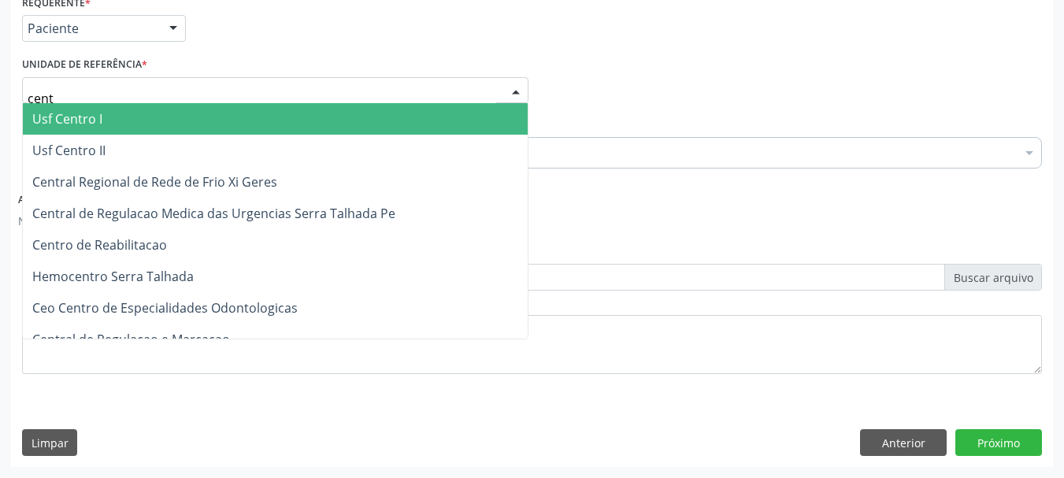
type input "centr"
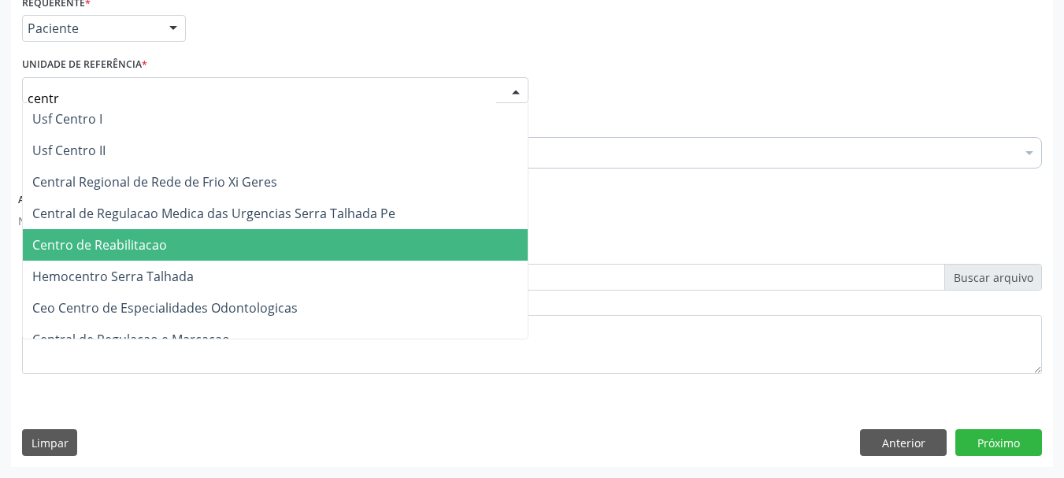
click at [150, 243] on span "Centro de Reabilitacao" at bounding box center [99, 244] width 135 height 17
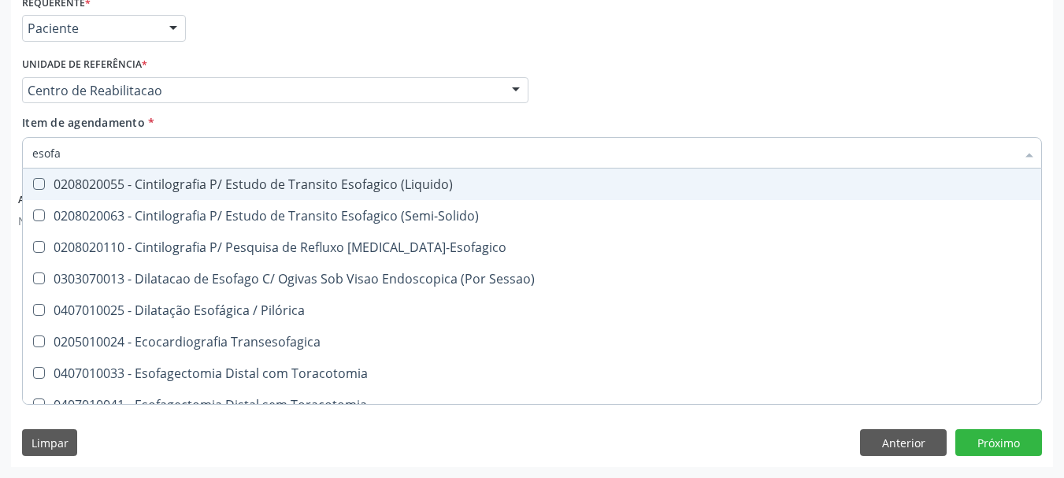
type input "esofag"
drag, startPoint x: 129, startPoint y: 155, endPoint x: 299, endPoint y: 256, distance: 197.7
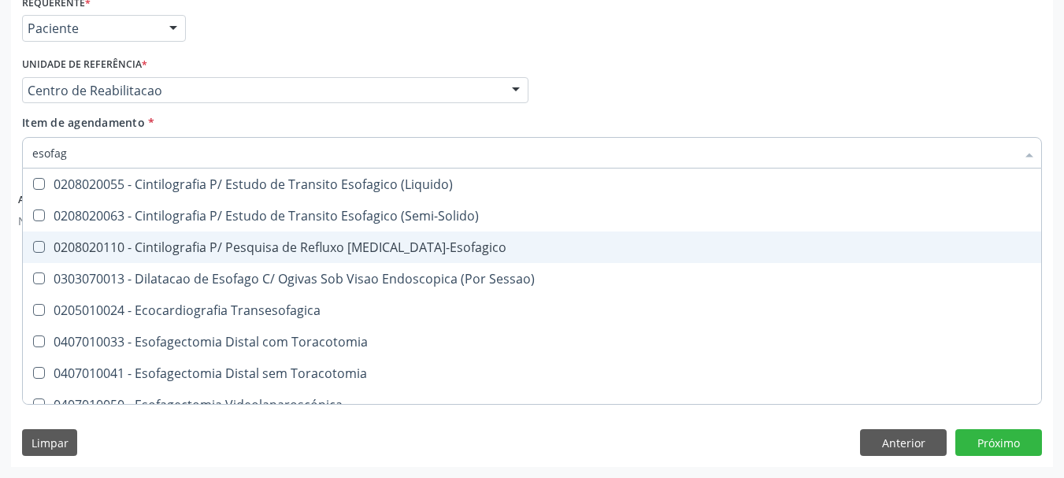
drag, startPoint x: 299, startPoint y: 256, endPoint x: 681, endPoint y: 290, distance: 383.4
click at [695, 290] on span "0303070013 - Dilatacao de Esofago C/ Ogivas Sob Visao Endoscopica (Por Sessao)" at bounding box center [532, 278] width 1018 height 31
checkbox Sessao\) "true"
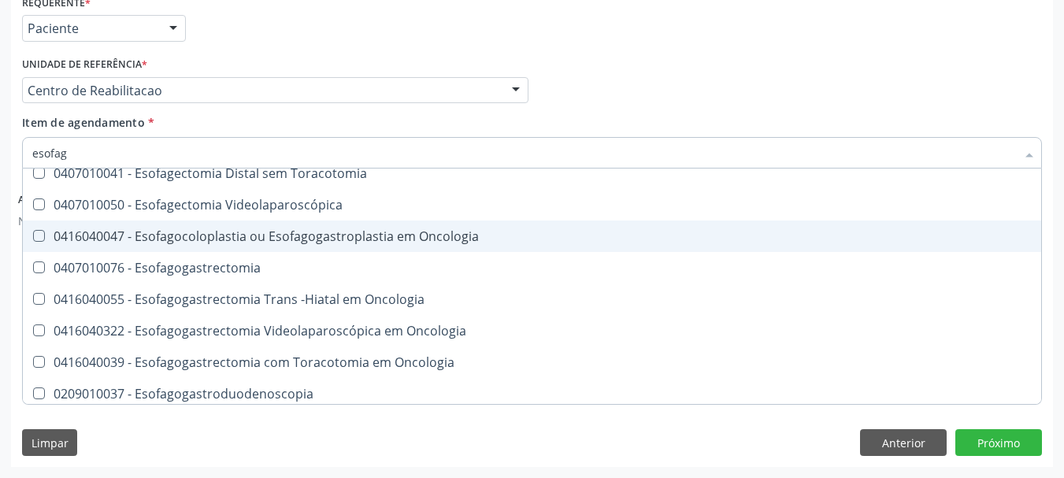
scroll to position [236, 0]
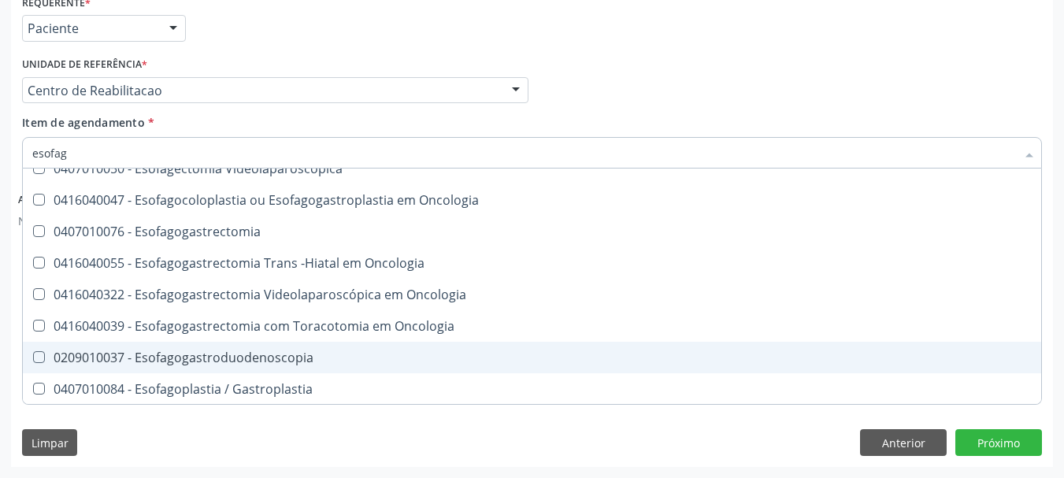
click at [271, 351] on div "0209010037 - Esofagogastroduodenoscopia" at bounding box center [531, 357] width 999 height 13
checkbox Esofagogastroduodenoscopia "true"
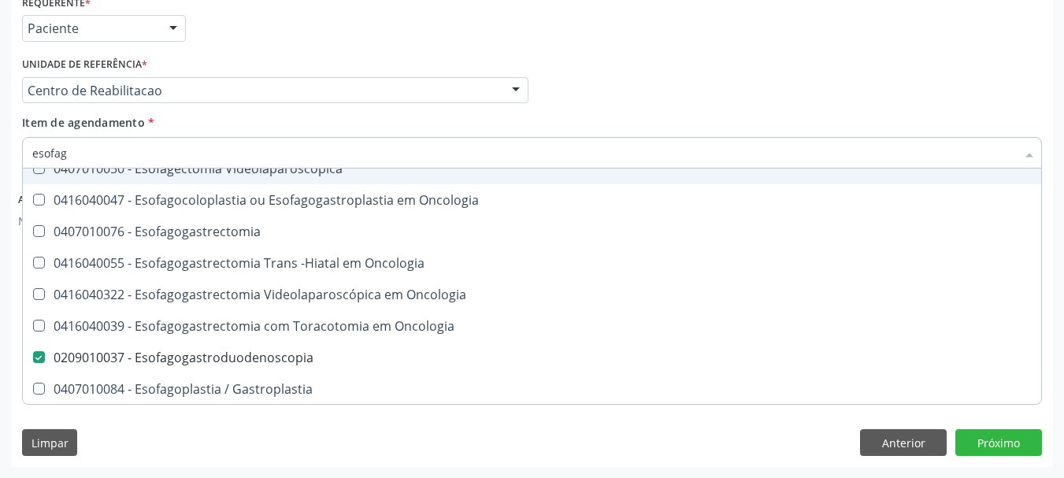
click at [681, 100] on div "Profissional Solicitante Por favor, selecione a Unidade de Atendimento primeiro…" at bounding box center [532, 83] width 1028 height 61
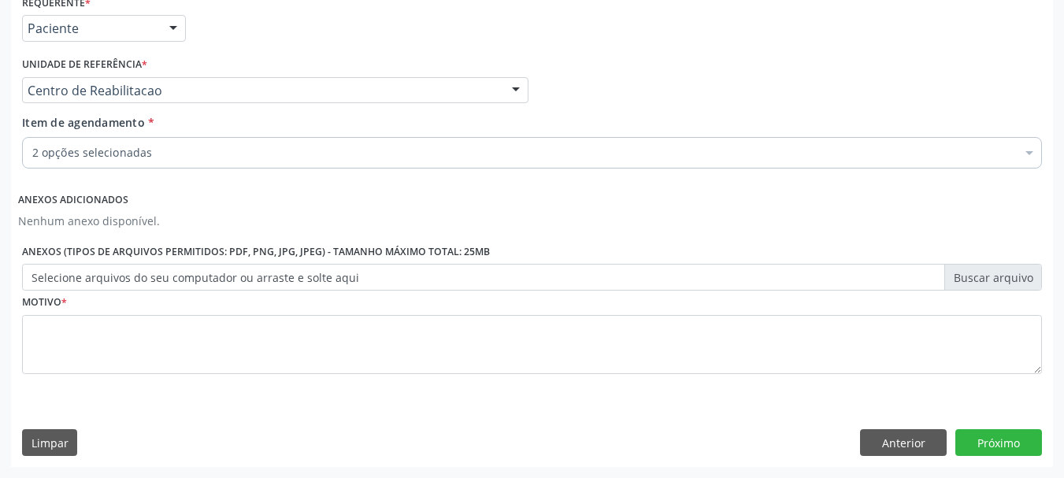
scroll to position [0, 0]
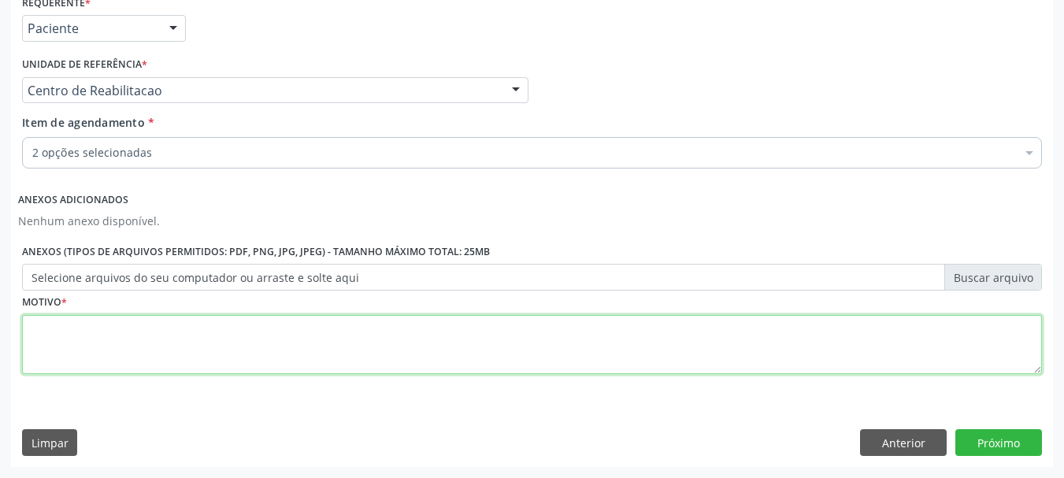
click at [177, 348] on textarea at bounding box center [532, 345] width 1020 height 60
type textarea "..."
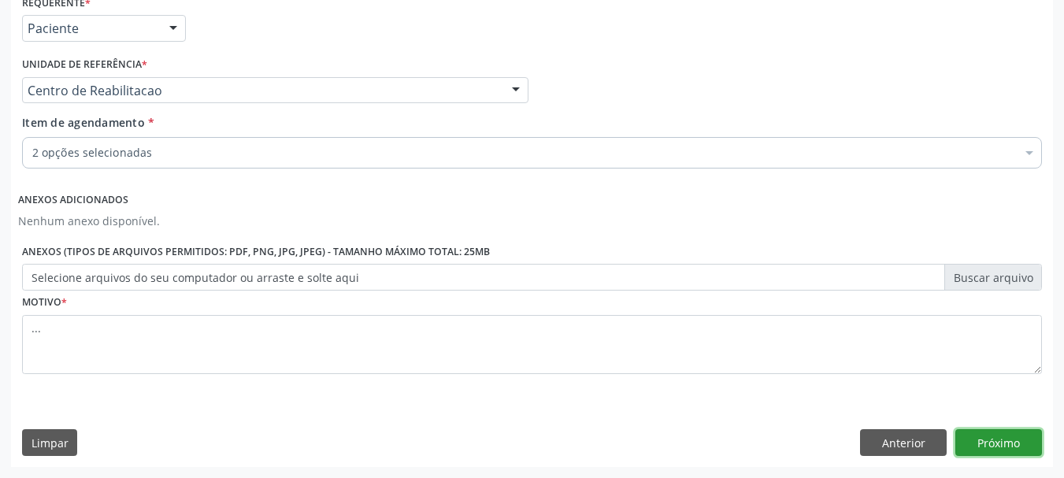
click at [1022, 439] on button "Próximo" at bounding box center [998, 442] width 87 height 27
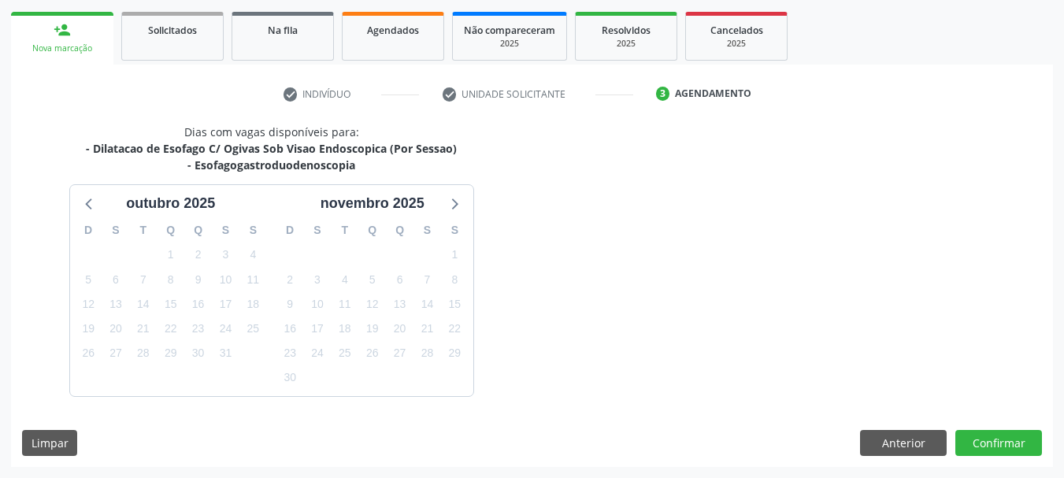
scroll to position [270, 0]
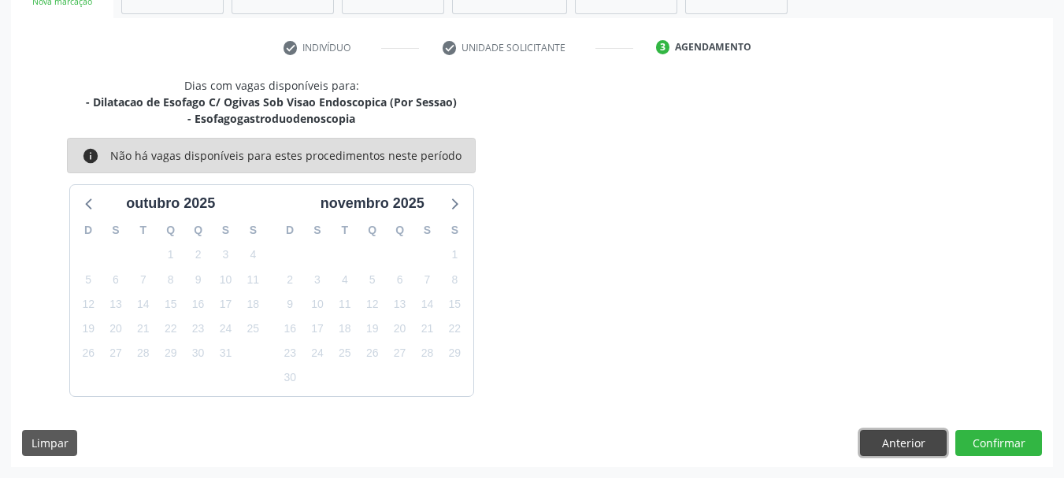
click at [888, 449] on button "Anterior" at bounding box center [903, 443] width 87 height 27
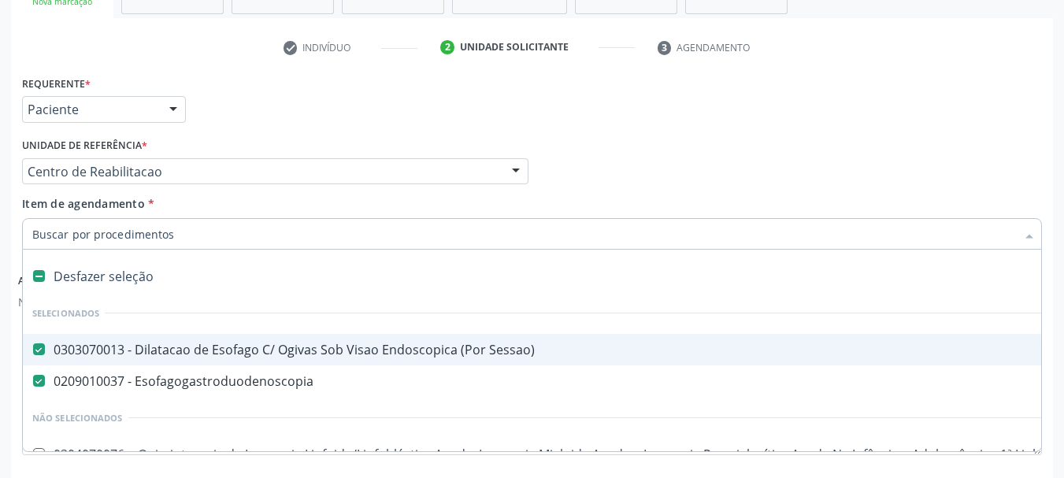
click at [102, 338] on span "0303070013 - Dilatacao de Esofago C/ Ogivas Sob Visao Endoscopica (Por Sessao)" at bounding box center [645, 349] width 1245 height 31
click at [707, 143] on div "Profissional Solicitante Por favor, selecione a Unidade de Atendimento primeiro…" at bounding box center [532, 164] width 1028 height 61
checkbox Sessao\) "true"
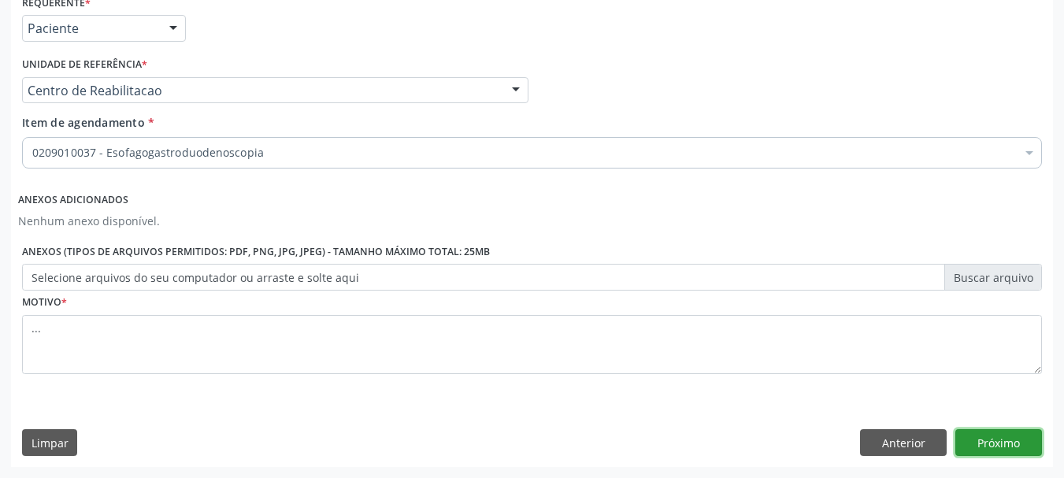
click at [1024, 443] on button "Próximo" at bounding box center [998, 442] width 87 height 27
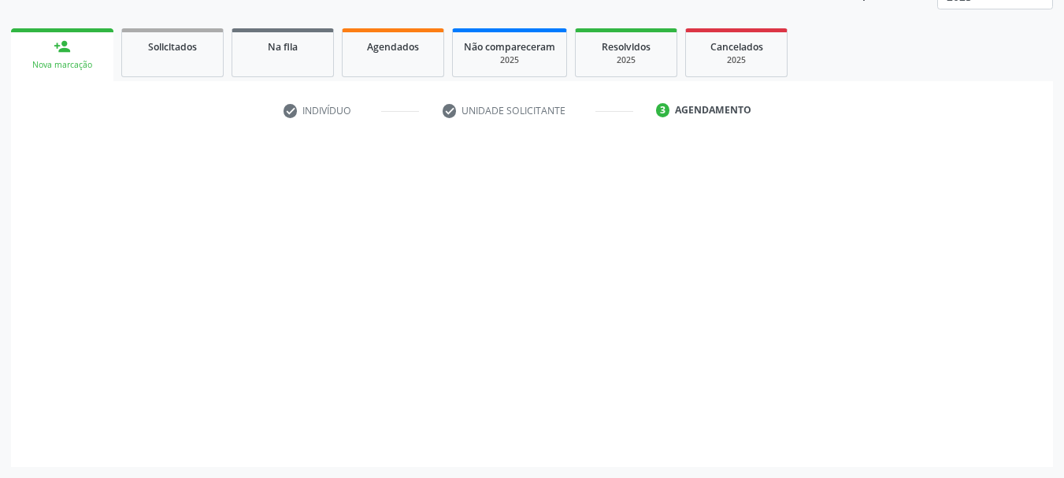
scroll to position [207, 0]
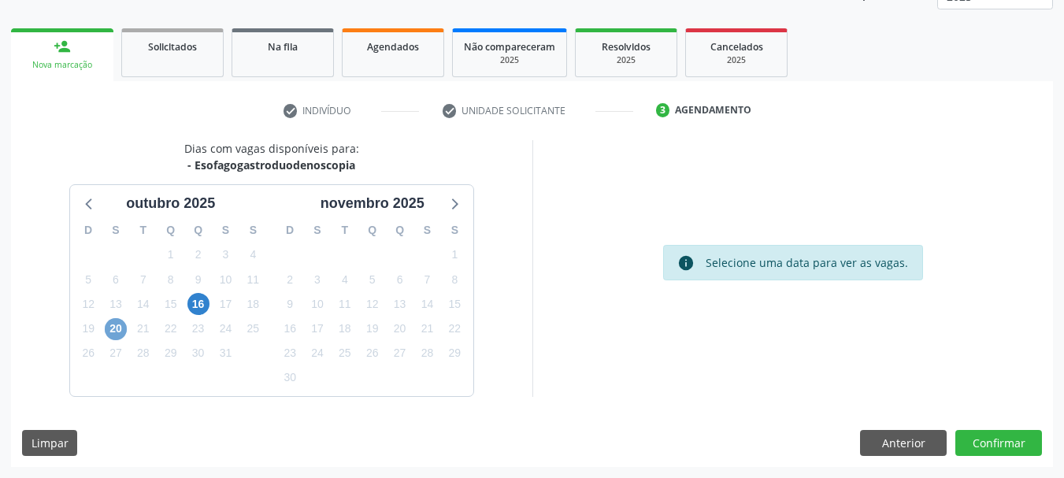
click at [125, 326] on span "20" at bounding box center [116, 329] width 22 height 22
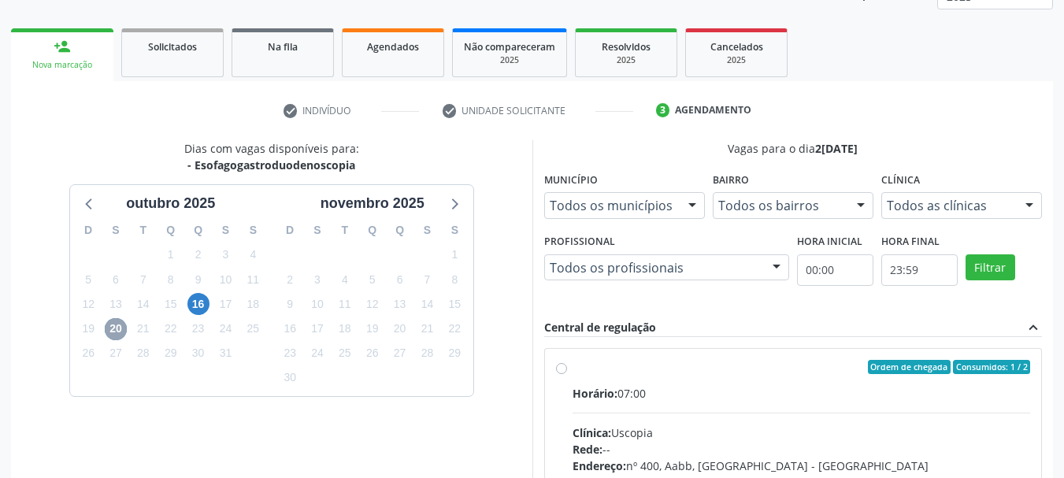
scroll to position [286, 0]
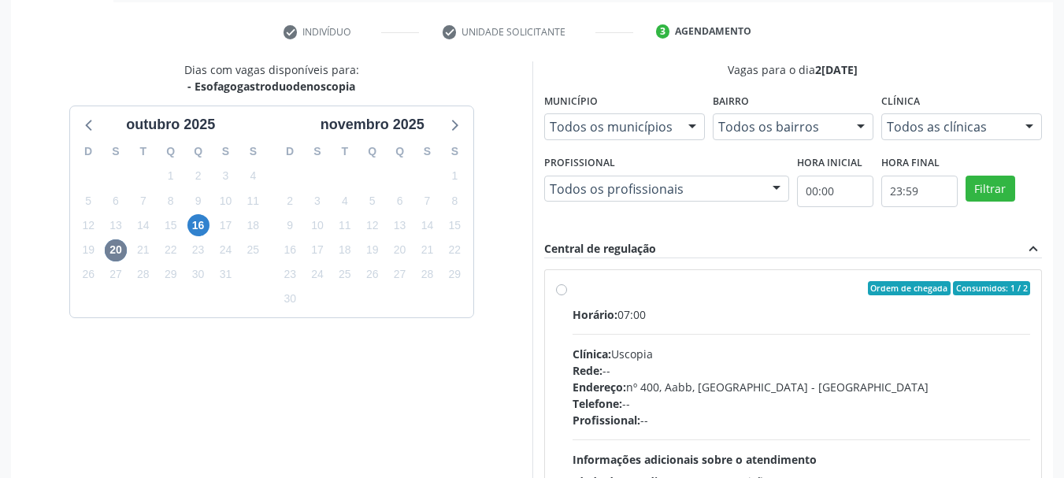
click at [573, 285] on label "Ordem de chegada Consumidos: 1 / 2 Horário: 07:00 Clínica: Uscopia Rede: -- End…" at bounding box center [802, 402] width 458 height 242
click at [561, 285] on input "Ordem de chegada Consumidos: 1 / 2 Horário: 07:00 Clínica: Uscopia Rede: -- End…" at bounding box center [561, 288] width 11 height 14
radio input "true"
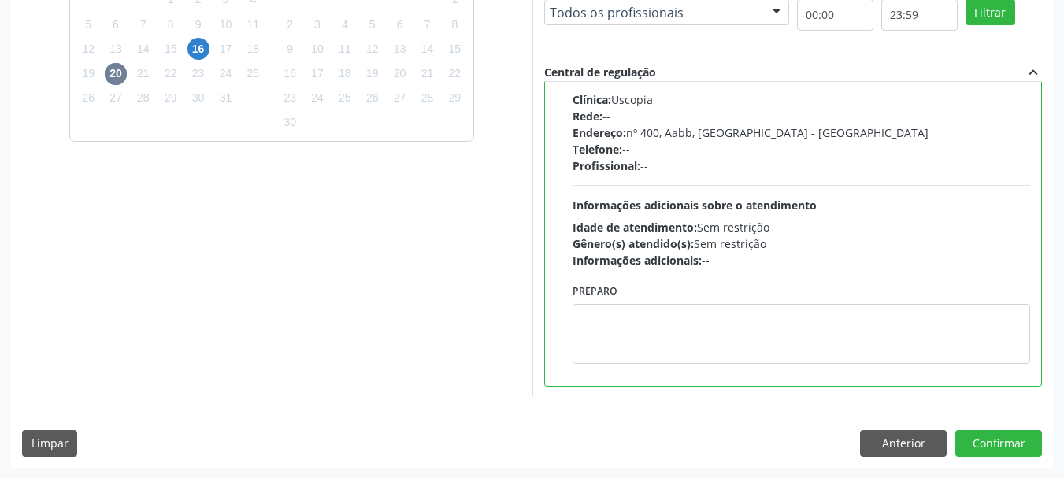
scroll to position [463, 0]
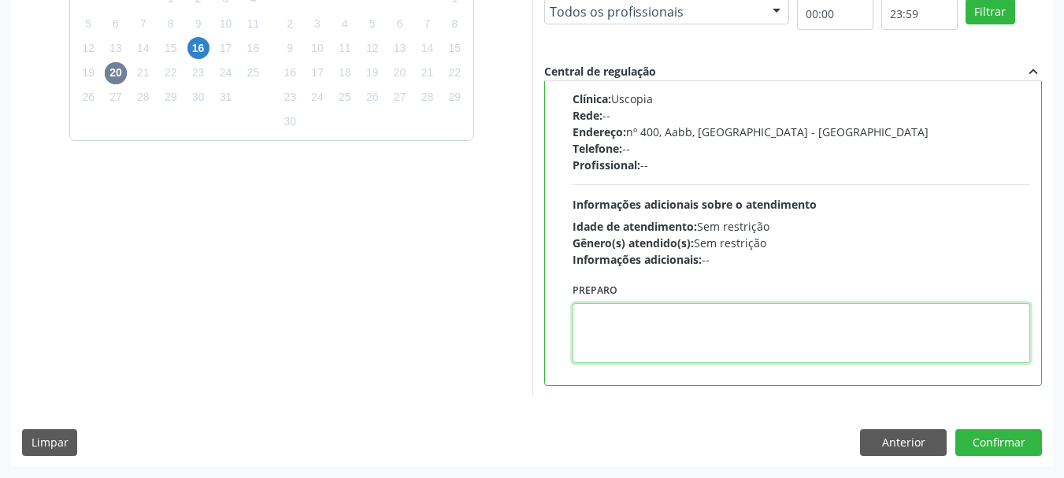
click at [658, 324] on textarea at bounding box center [802, 333] width 458 height 60
type textarea "Agendar no consultório"
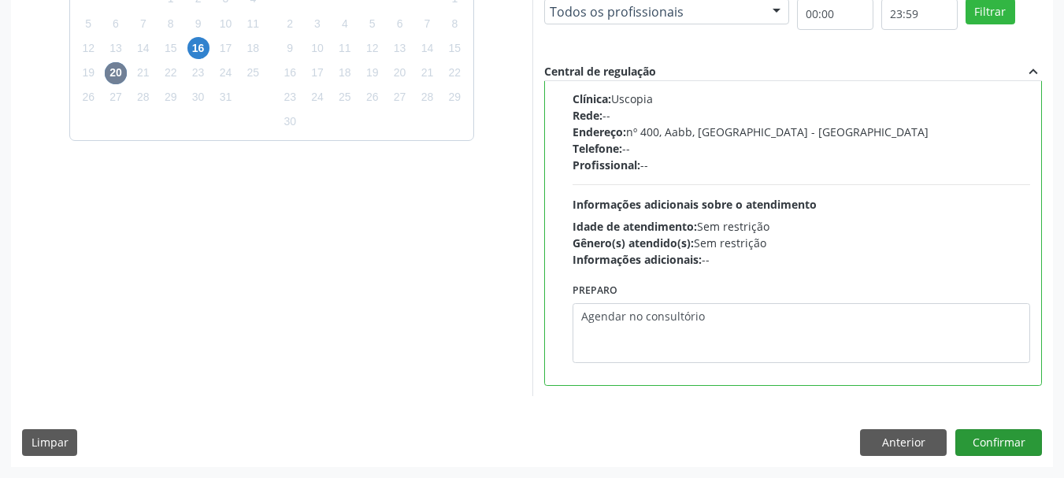
drag, startPoint x: 1003, startPoint y: 456, endPoint x: 999, endPoint y: 449, distance: 8.1
click at [1000, 455] on div "Dias com vagas disponíveis para: - Esofagogastroduodenoscopia o[DATE] D S T Q Q…" at bounding box center [532, 175] width 1042 height 582
click at [998, 447] on button "Confirmar" at bounding box center [998, 442] width 87 height 27
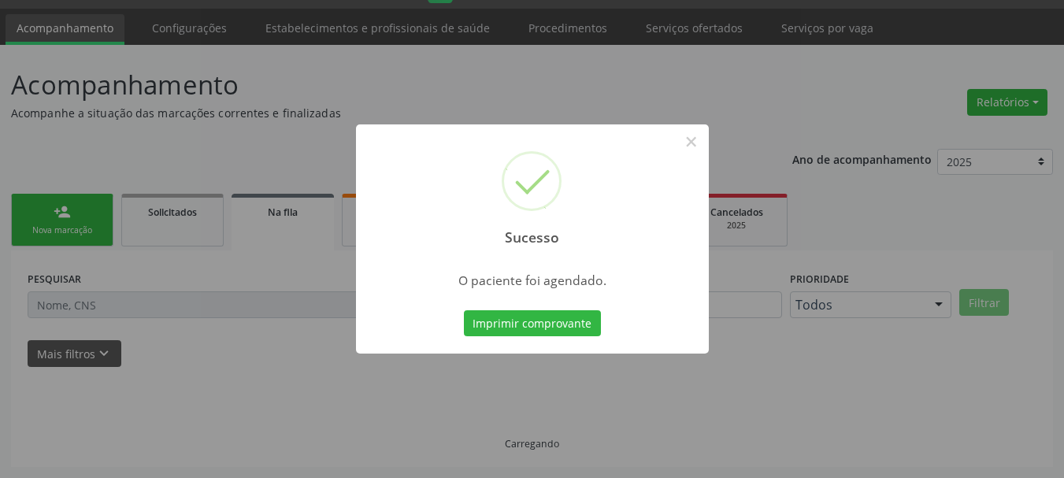
scroll to position [42, 0]
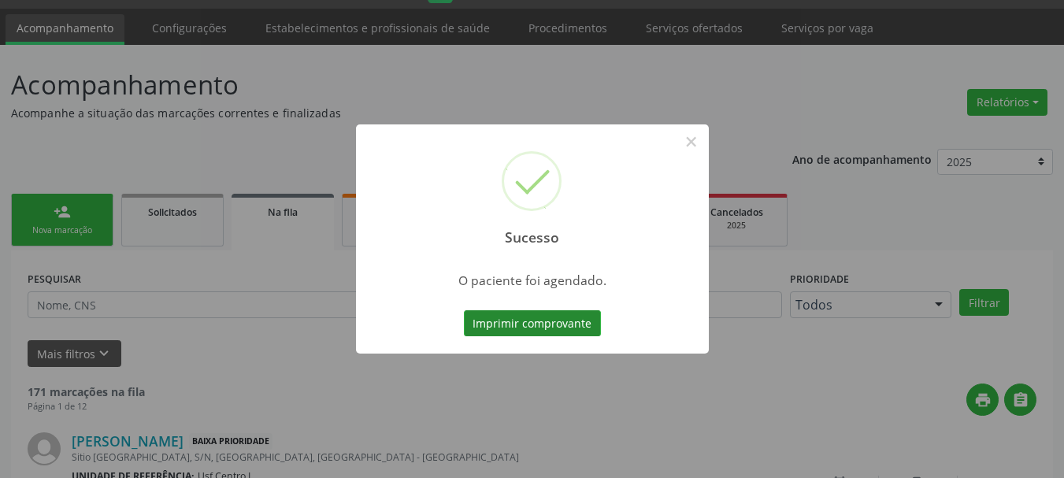
click at [506, 321] on button "Imprimir comprovante" at bounding box center [532, 323] width 137 height 27
